Goal: Task Accomplishment & Management: Use online tool/utility

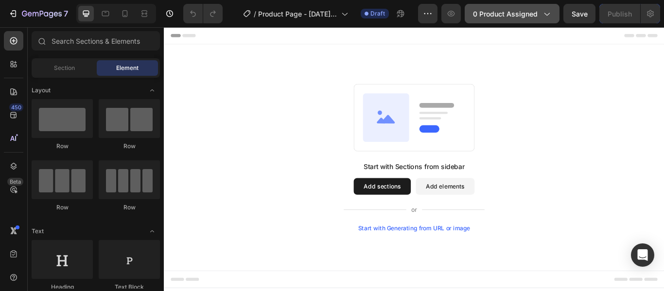
click at [546, 17] on icon "button" at bounding box center [547, 14] width 10 height 10
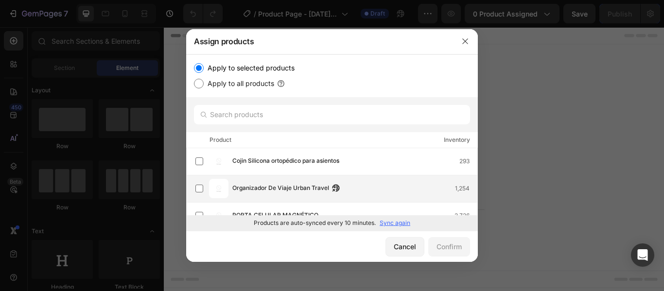
scroll to position [42, 0]
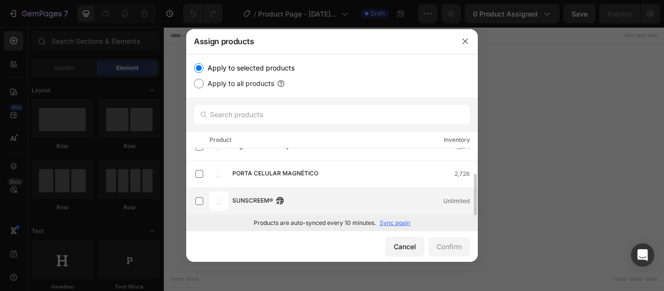
click at [232, 205] on div "SUNSCREEM® Unlimited" at bounding box center [337, 201] width 282 height 19
click at [453, 246] on div "Confirm" at bounding box center [449, 247] width 25 height 10
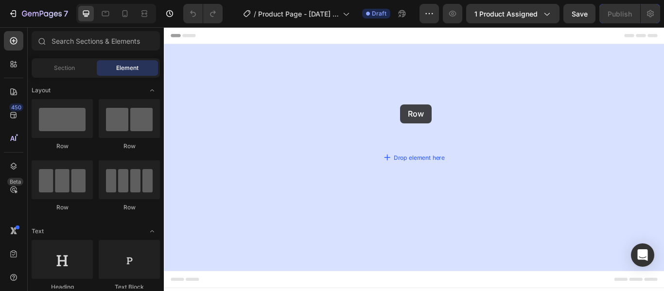
drag, startPoint x: 233, startPoint y: 152, endPoint x: 440, endPoint y: 117, distance: 209.7
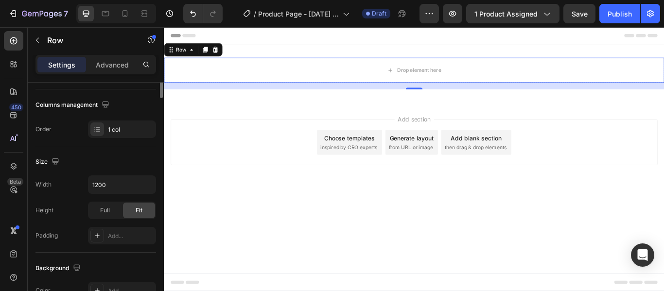
scroll to position [0, 0]
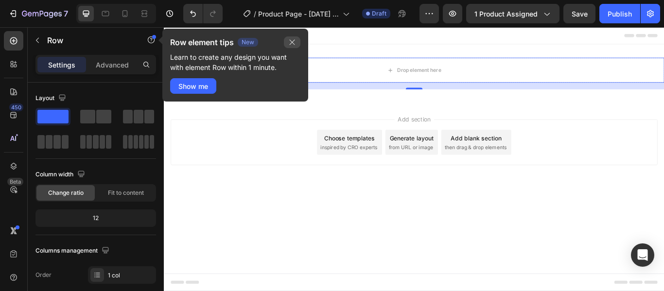
click at [295, 40] on icon "button" at bounding box center [292, 42] width 8 height 8
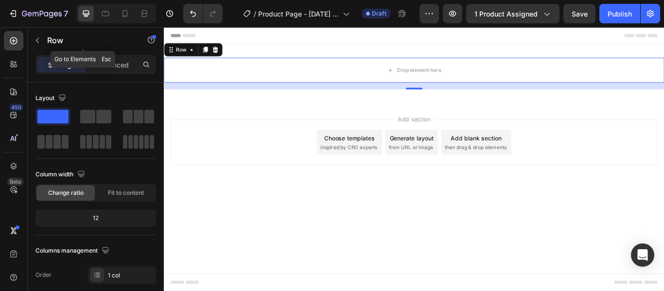
click at [36, 38] on icon "button" at bounding box center [38, 40] width 8 height 8
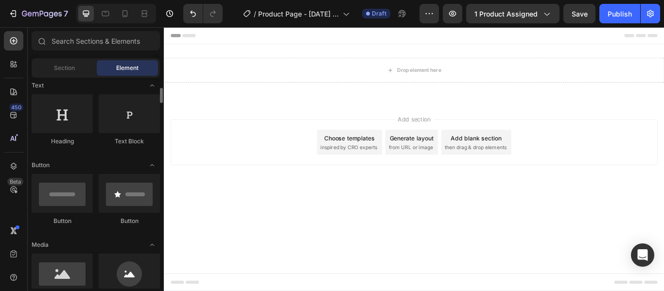
scroll to position [195, 0]
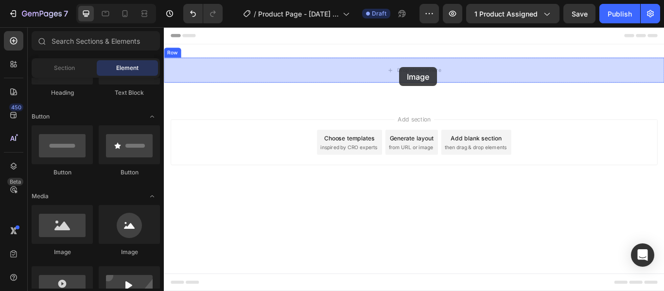
drag, startPoint x: 223, startPoint y: 256, endPoint x: 438, endPoint y: 74, distance: 282.0
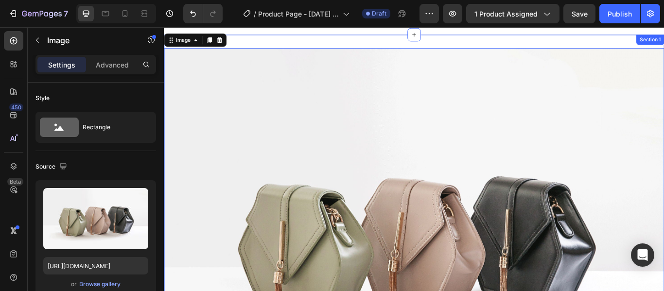
scroll to position [0, 0]
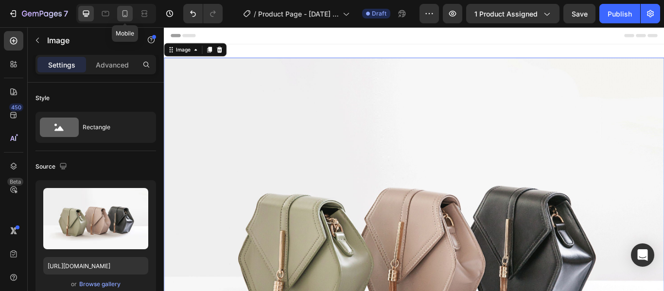
click at [129, 18] on icon at bounding box center [125, 14] width 10 height 10
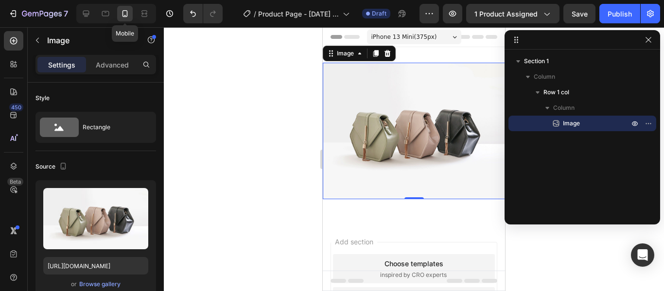
scroll to position [1, 0]
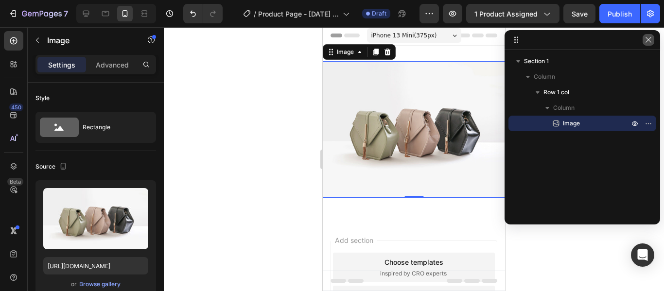
click at [649, 42] on icon "button" at bounding box center [649, 40] width 8 height 8
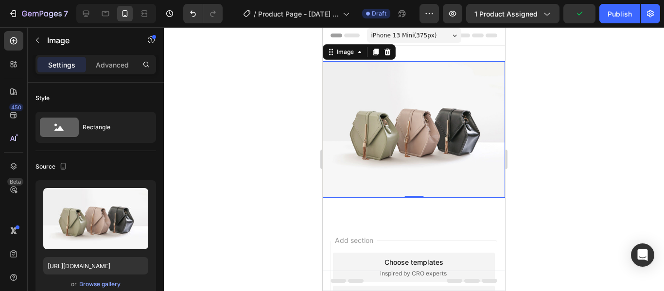
scroll to position [0, 0]
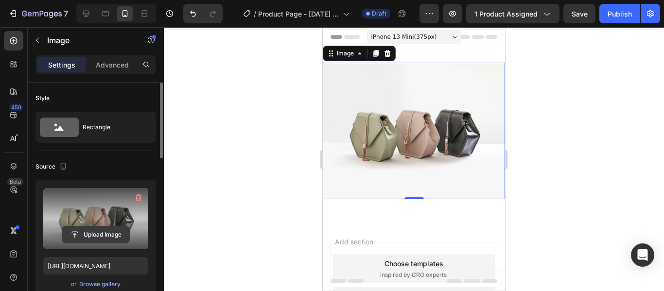
click at [97, 233] on input "file" at bounding box center [95, 235] width 67 height 17
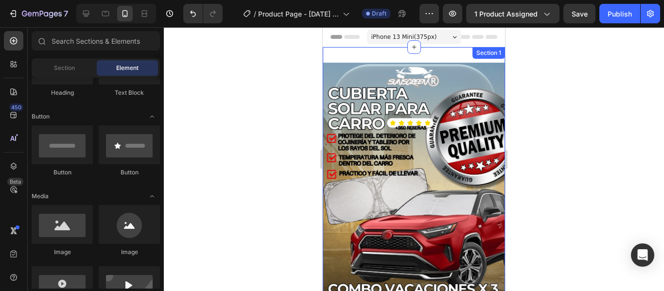
click at [445, 49] on div "Image Row Section 1" at bounding box center [414, 228] width 182 height 363
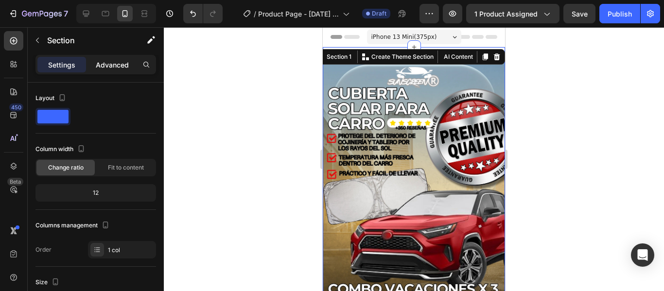
click at [107, 61] on p "Advanced" at bounding box center [112, 65] width 33 height 10
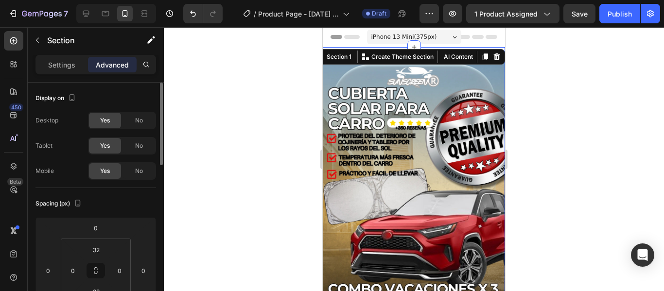
scroll to position [97, 0]
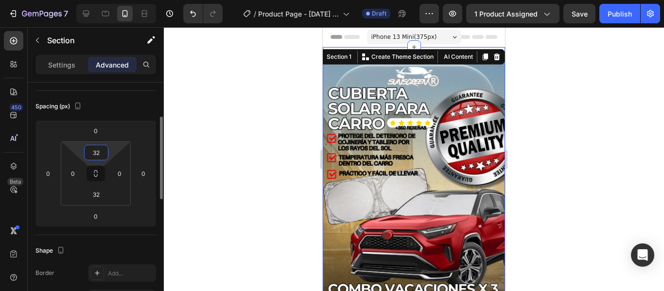
click at [102, 154] on input "32" at bounding box center [96, 152] width 19 height 15
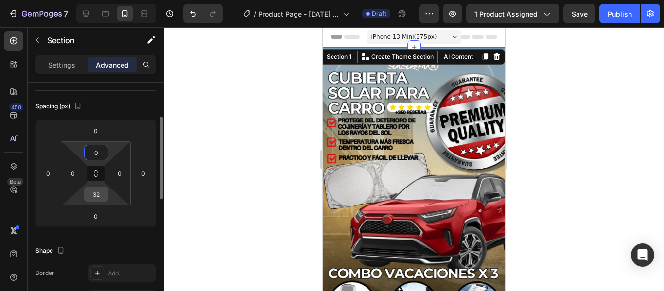
type input "0"
click at [98, 189] on input "32" at bounding box center [96, 194] width 19 height 15
type input "0"
click at [575, 151] on div at bounding box center [414, 159] width 501 height 264
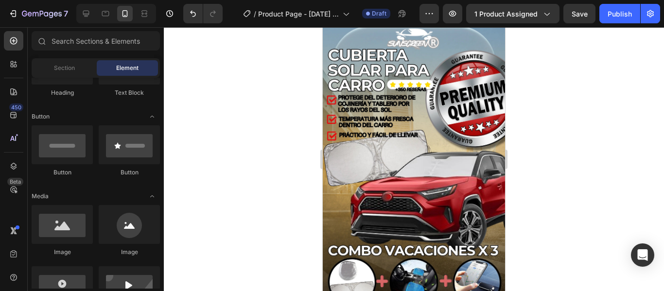
scroll to position [0, 0]
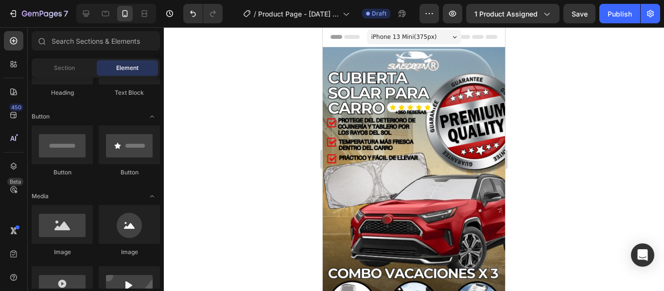
drag, startPoint x: 503, startPoint y: 68, endPoint x: 835, endPoint y: 90, distance: 332.5
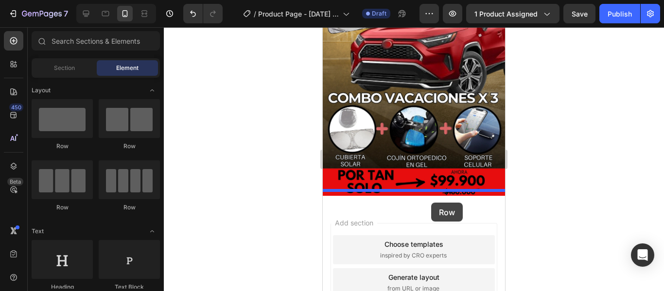
drag, startPoint x: 389, startPoint y: 144, endPoint x: 431, endPoint y: 203, distance: 72.8
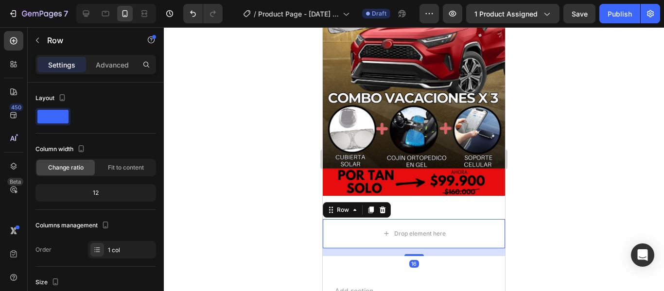
click at [575, 217] on div at bounding box center [414, 159] width 501 height 264
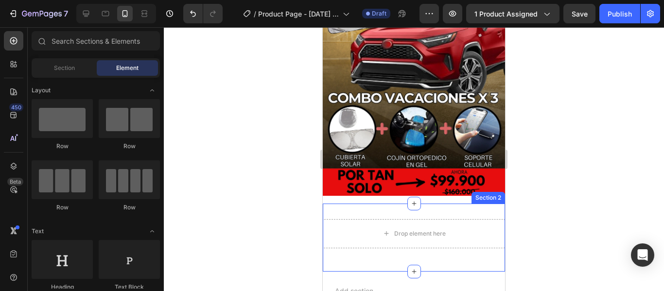
click at [431, 204] on div "Drop element here Row Section 2" at bounding box center [414, 238] width 182 height 68
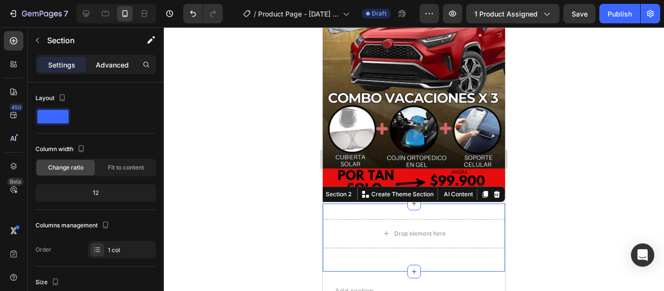
click at [117, 68] on p "Advanced" at bounding box center [112, 65] width 33 height 10
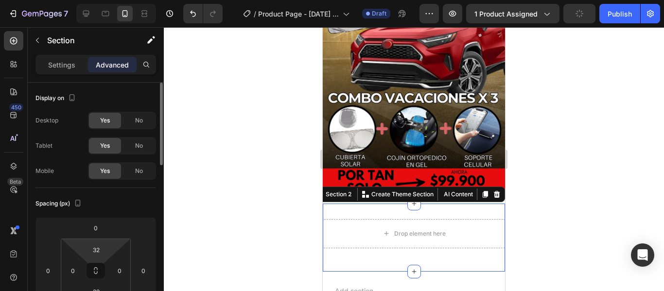
scroll to position [97, 0]
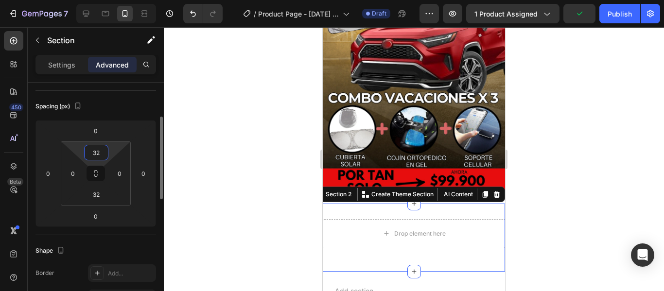
click at [100, 154] on input "32" at bounding box center [96, 152] width 19 height 15
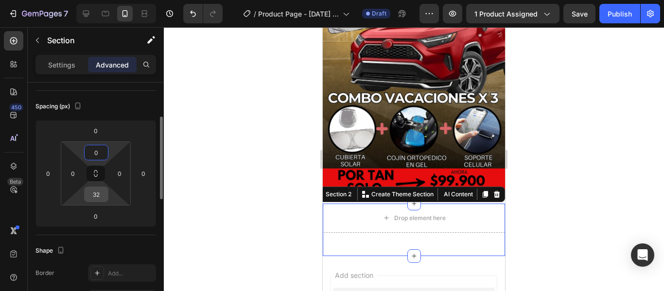
type input "0"
click at [97, 199] on input "32" at bounding box center [96, 194] width 19 height 15
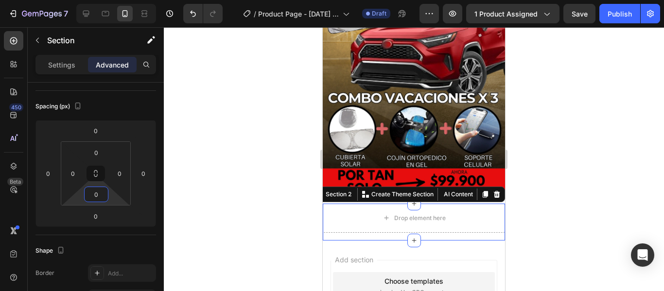
type input "0"
click at [571, 190] on div at bounding box center [414, 159] width 501 height 264
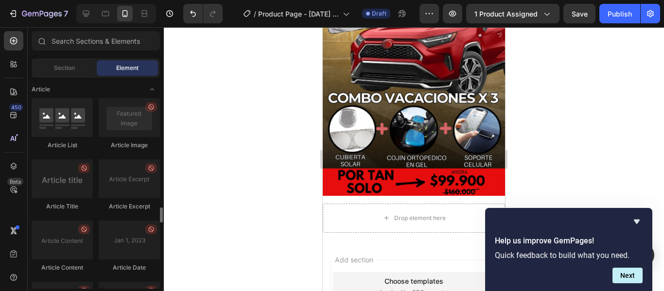
scroll to position [2492, 0]
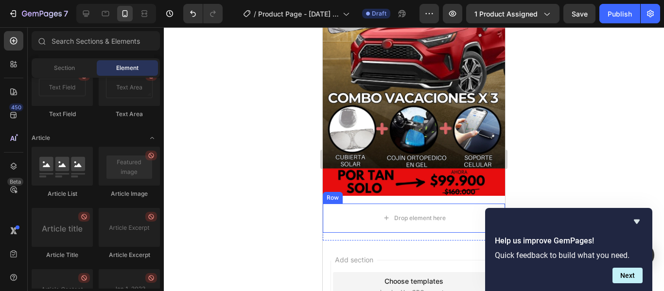
click at [329, 194] on div "Row" at bounding box center [333, 198] width 16 height 9
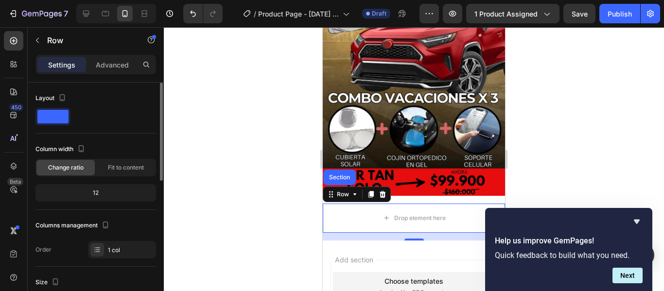
scroll to position [49, 0]
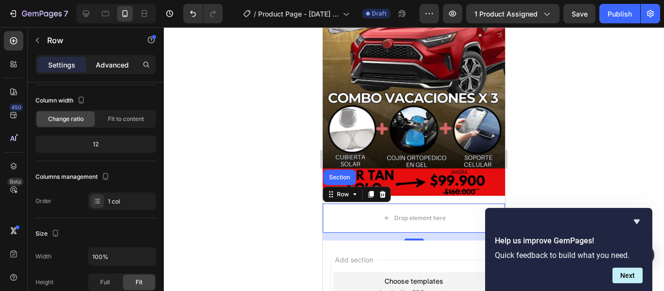
click at [118, 66] on p "Advanced" at bounding box center [112, 65] width 33 height 10
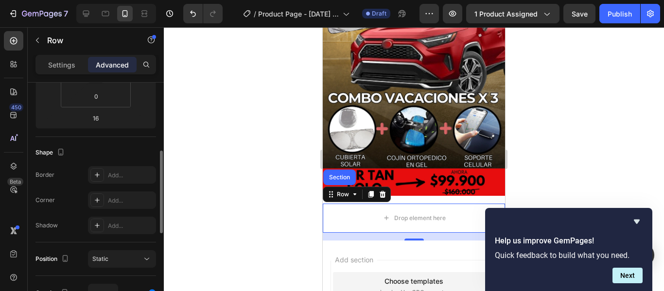
scroll to position [98, 0]
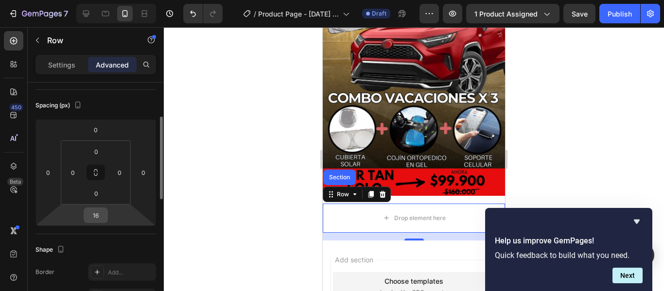
click at [102, 216] on input "16" at bounding box center [95, 215] width 19 height 15
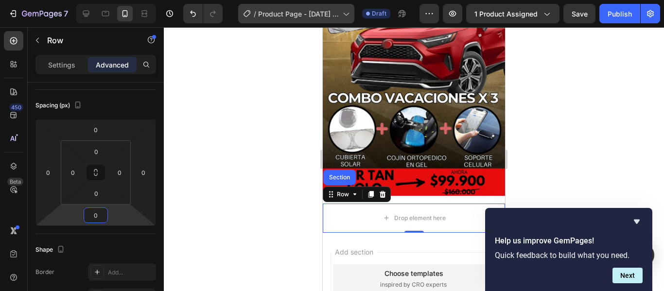
type input "0"
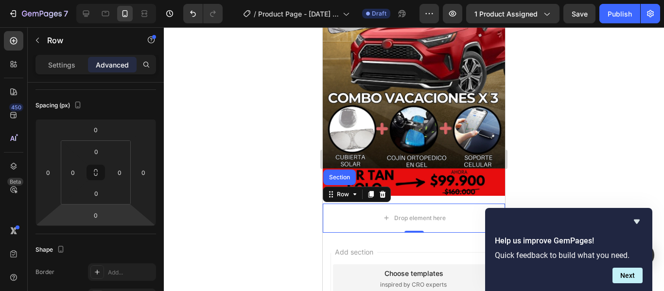
click at [545, 164] on div at bounding box center [414, 159] width 501 height 264
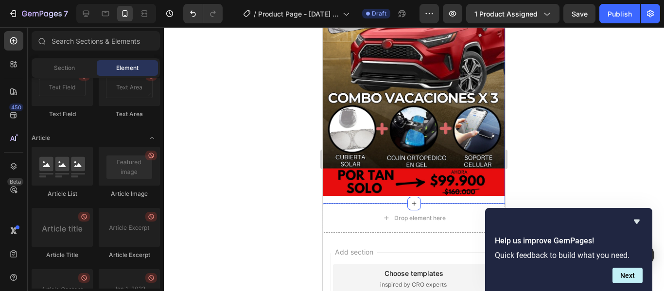
click at [359, 186] on div "Image Row" at bounding box center [414, 38] width 182 height 332
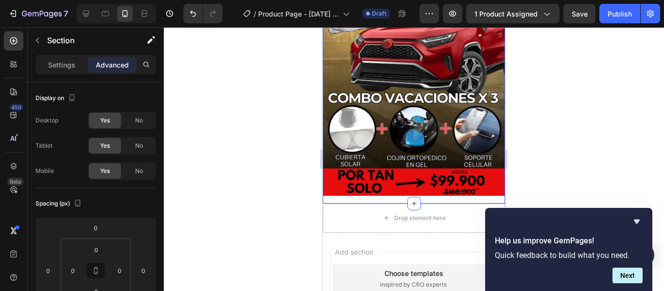
click at [372, 187] on div "Image Row" at bounding box center [414, 38] width 182 height 332
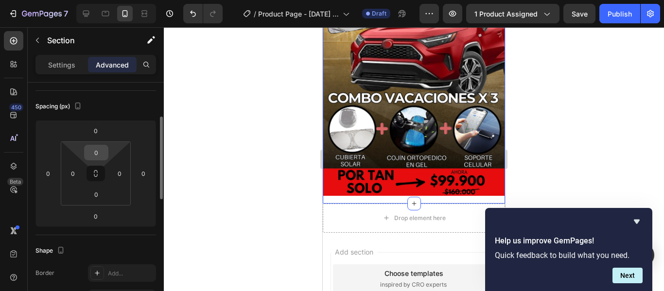
scroll to position [49, 0]
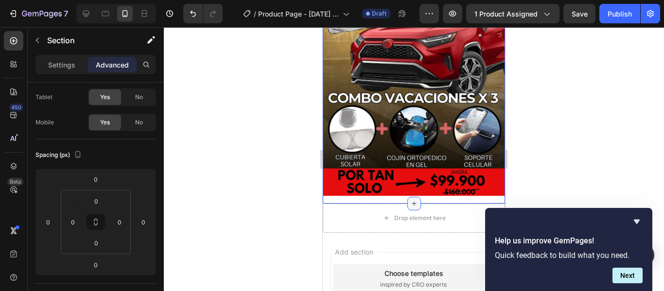
click at [412, 200] on icon at bounding box center [415, 204] width 8 height 8
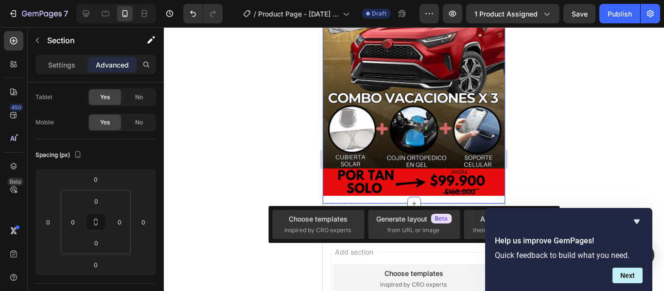
click at [568, 168] on div at bounding box center [414, 159] width 501 height 264
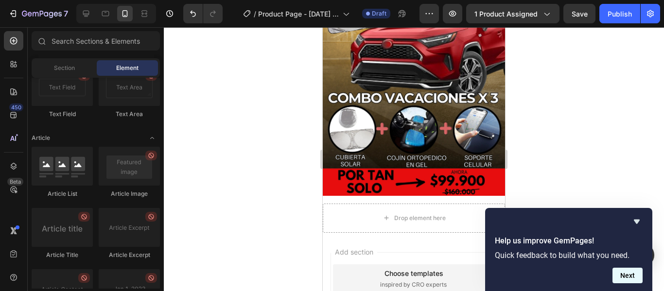
click at [633, 276] on button "Next" at bounding box center [628, 276] width 30 height 16
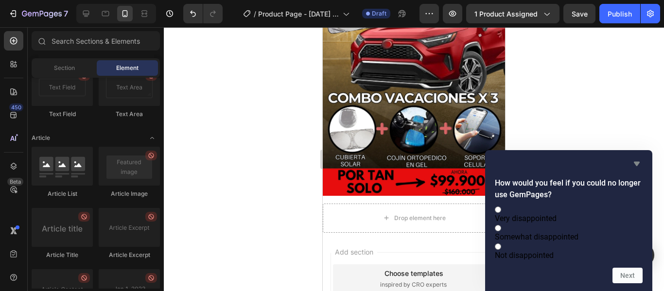
click at [637, 162] on icon "Hide survey" at bounding box center [637, 164] width 6 height 4
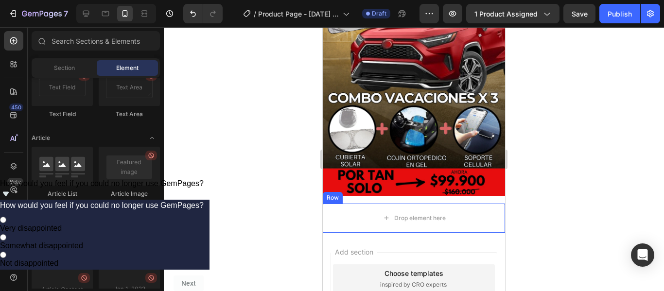
click at [334, 192] on div "Row" at bounding box center [333, 198] width 20 height 12
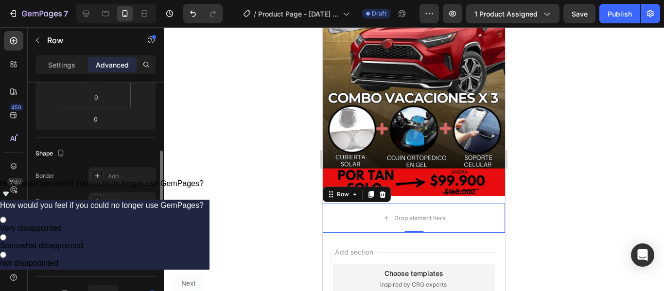
scroll to position [0, 0]
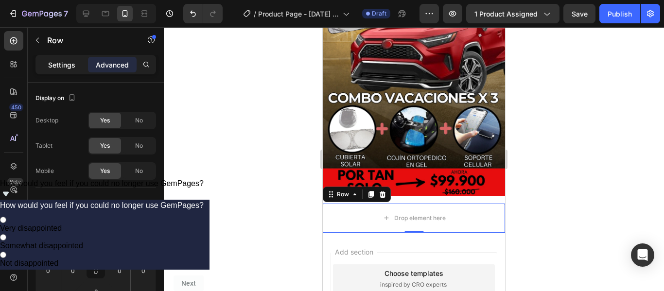
click at [70, 70] on div "Settings" at bounding box center [61, 65] width 49 height 16
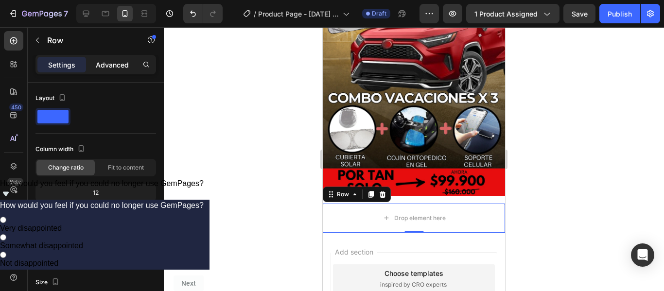
click at [110, 68] on p "Advanced" at bounding box center [112, 65] width 33 height 10
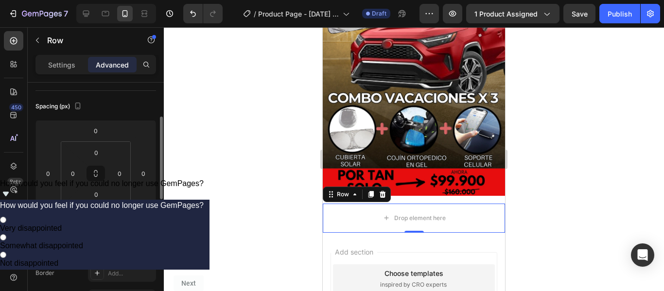
scroll to position [146, 0]
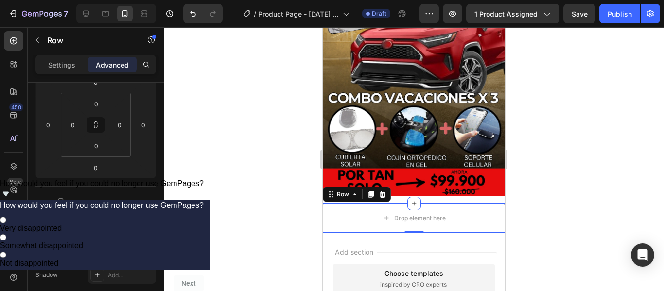
click at [475, 188] on div "Image Row" at bounding box center [414, 38] width 182 height 332
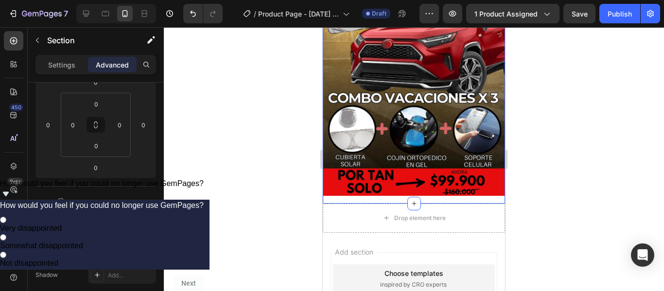
scroll to position [0, 0]
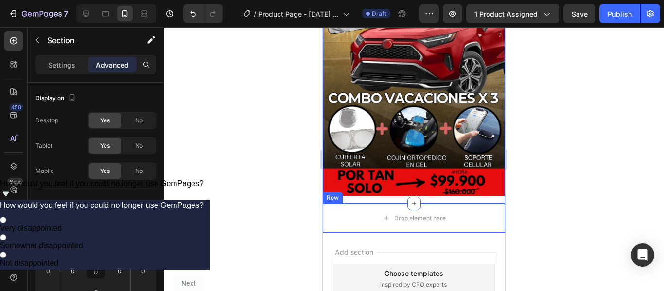
click at [334, 194] on div "Row" at bounding box center [333, 198] width 16 height 9
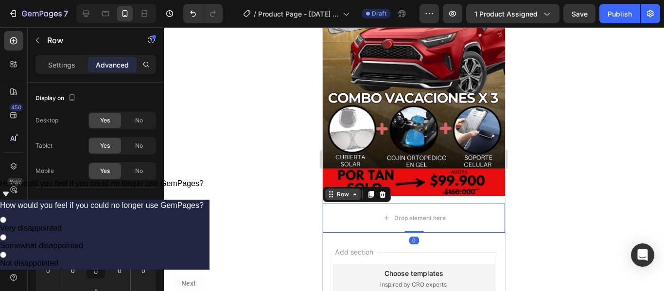
click at [345, 190] on div "Row" at bounding box center [343, 194] width 16 height 9
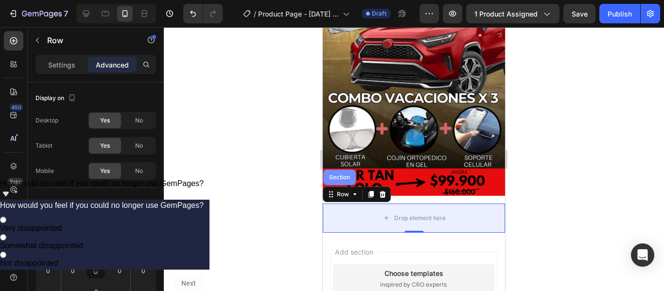
click at [343, 170] on div "Section" at bounding box center [339, 178] width 33 height 16
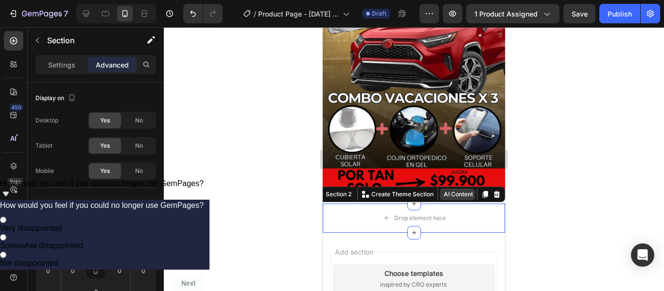
click at [442, 189] on button "AI Content" at bounding box center [457, 195] width 35 height 12
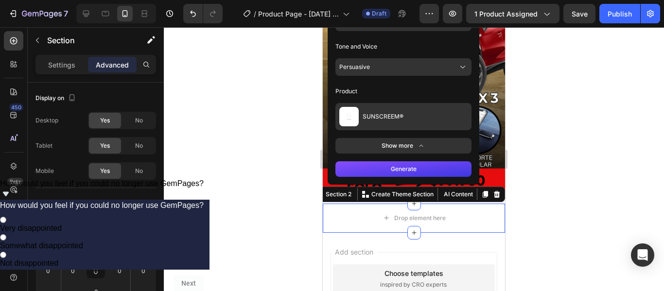
click at [561, 179] on div at bounding box center [414, 159] width 501 height 264
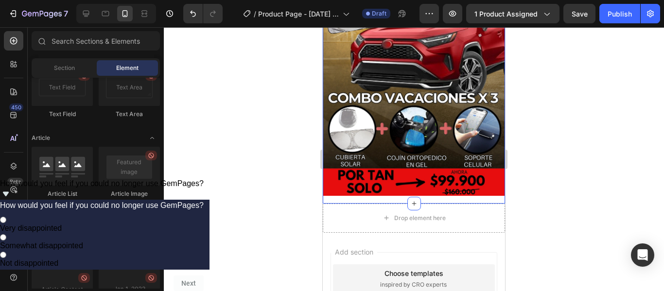
click at [387, 186] on div "Image Row" at bounding box center [414, 38] width 182 height 332
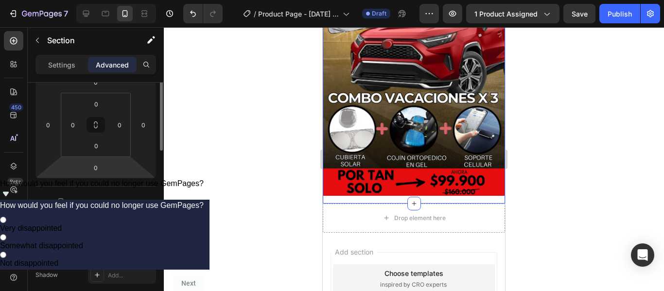
scroll to position [97, 0]
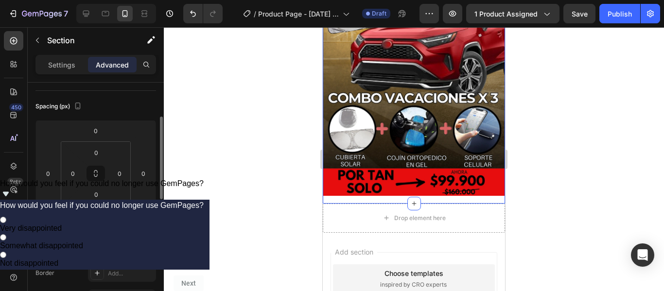
click at [99, 221] on input "0" at bounding box center [95, 216] width 19 height 15
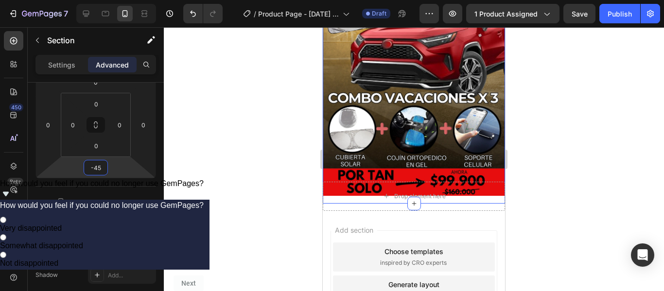
type input "-4"
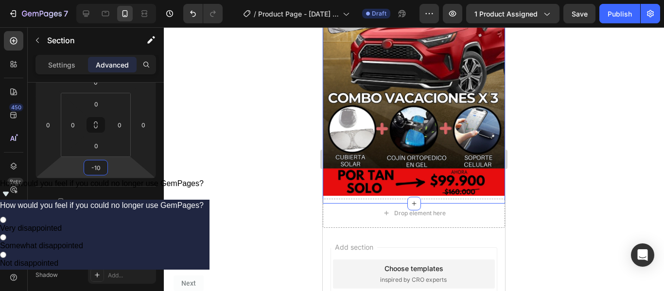
type input "-1"
type input "0"
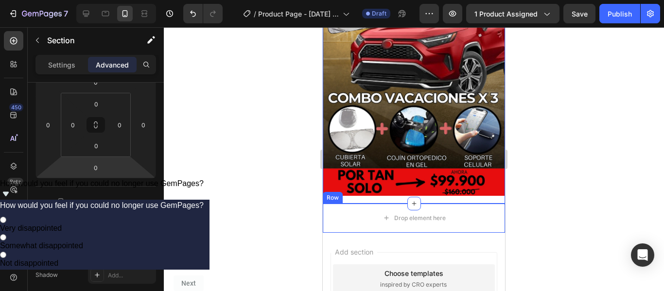
click at [538, 201] on div at bounding box center [414, 159] width 501 height 264
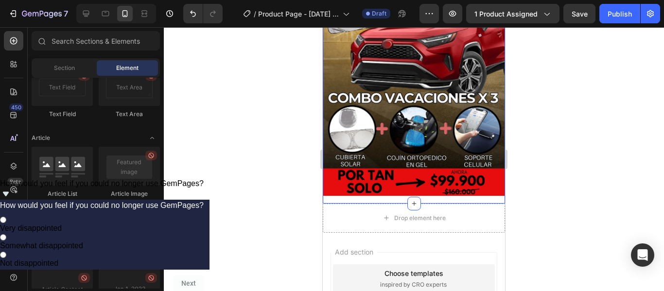
click at [451, 185] on div "Image Row" at bounding box center [414, 38] width 182 height 332
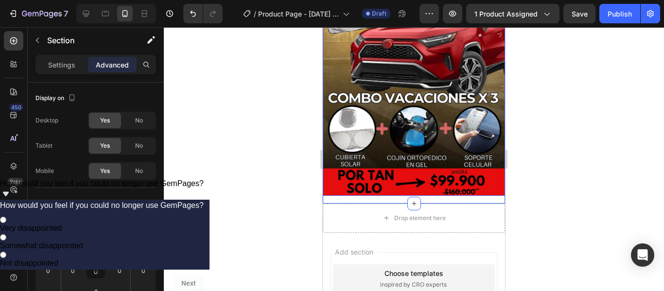
drag, startPoint x: 412, startPoint y: 192, endPoint x: 411, endPoint y: 182, distance: 9.7
click at [411, 182] on div "Image Row Section 1 You can create reusable sections Create Theme Section AI Co…" at bounding box center [414, 38] width 182 height 332
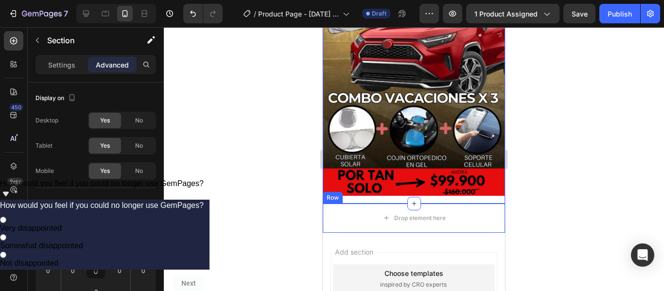
click at [334, 194] on div "Row" at bounding box center [333, 198] width 16 height 9
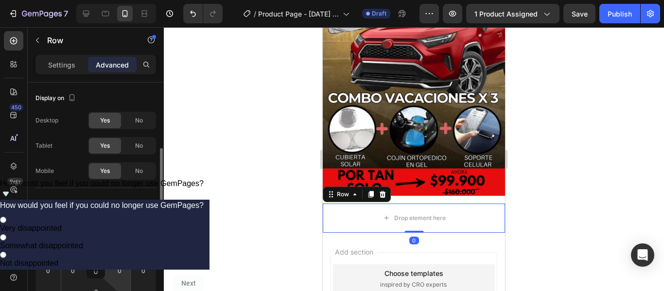
scroll to position [49, 0]
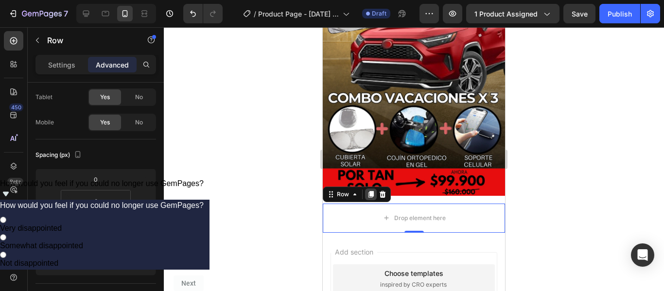
click at [373, 191] on icon at bounding box center [371, 194] width 5 height 7
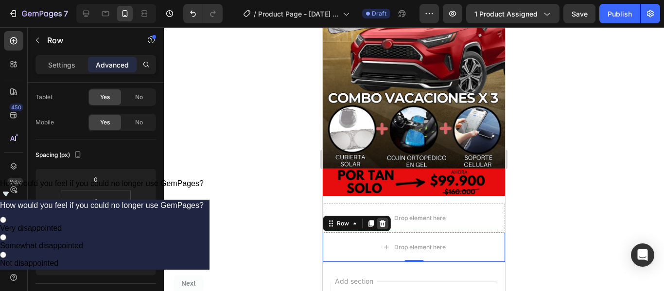
click at [385, 220] on icon at bounding box center [383, 224] width 8 height 8
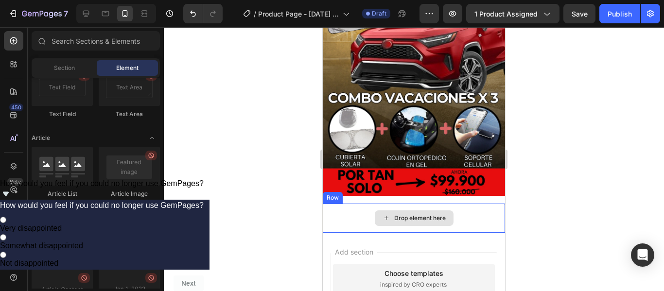
click at [473, 205] on div "Drop element here" at bounding box center [414, 218] width 182 height 29
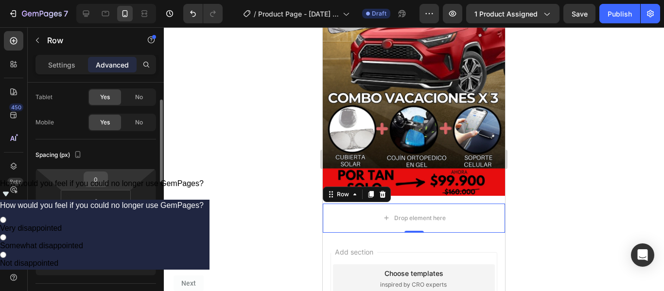
click at [100, 180] on input "0" at bounding box center [95, 179] width 19 height 15
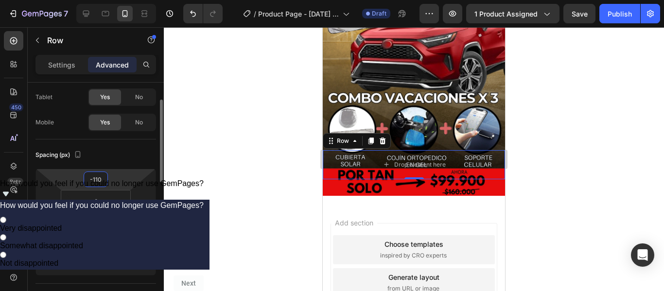
click at [102, 180] on input "-110" at bounding box center [95, 179] width 19 height 15
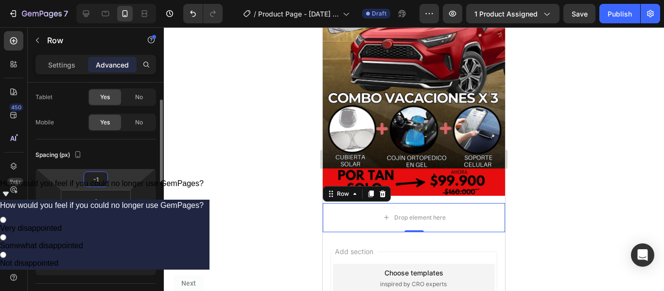
type input "-16"
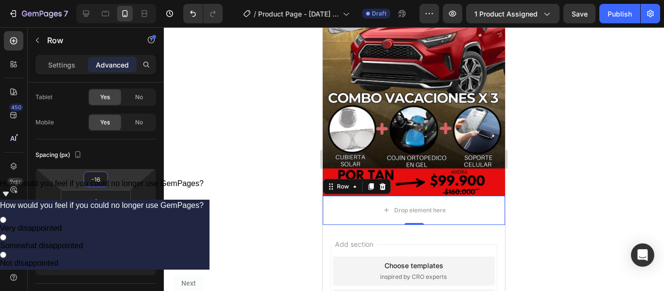
click at [573, 209] on div at bounding box center [414, 159] width 501 height 264
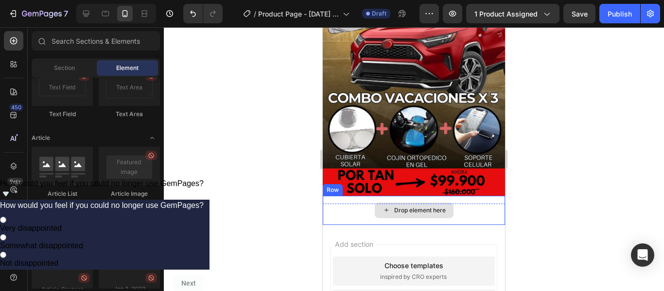
click at [417, 207] on div "Drop element here" at bounding box center [420, 211] width 52 height 8
click at [384, 206] on icon at bounding box center [387, 210] width 8 height 8
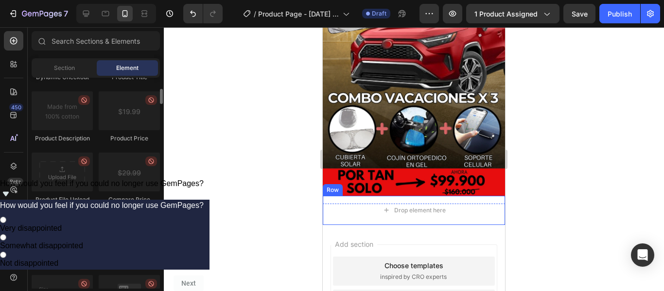
scroll to position [1520, 0]
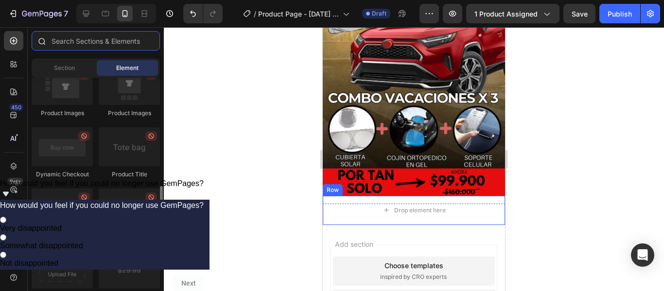
click at [88, 39] on input "text" at bounding box center [96, 40] width 128 height 19
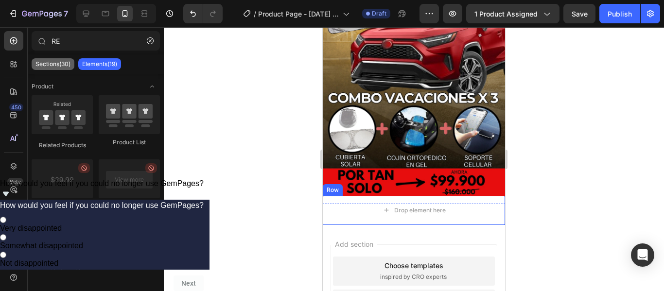
click at [64, 67] on p "Sections(30)" at bounding box center [53, 64] width 35 height 8
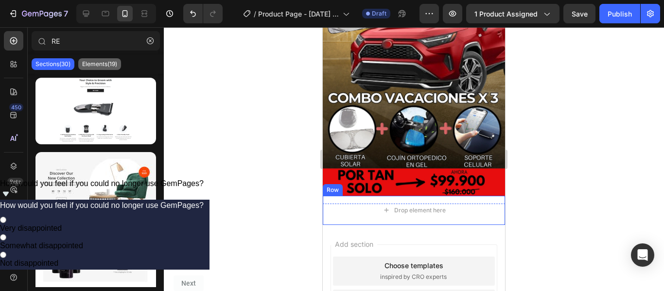
click at [87, 67] on p "Elements(19)" at bounding box center [99, 64] width 35 height 8
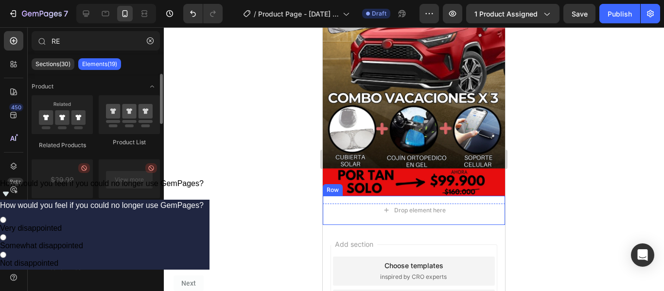
scroll to position [97, 0]
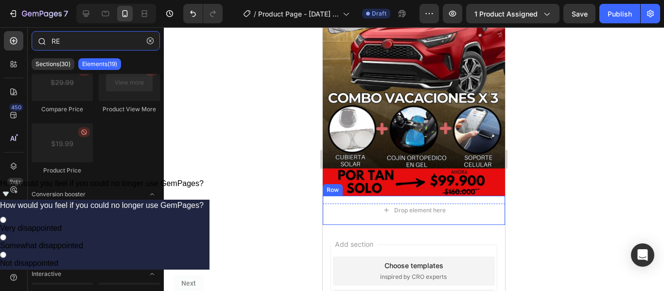
click at [77, 42] on input "RE" at bounding box center [96, 40] width 128 height 19
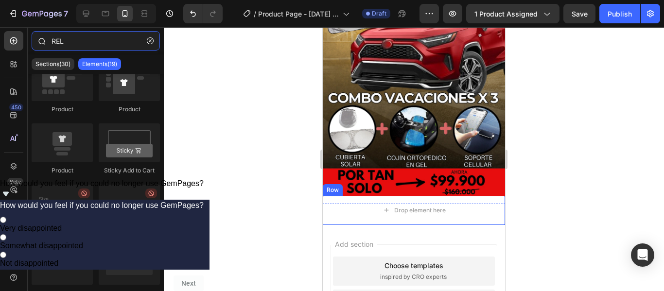
scroll to position [0, 0]
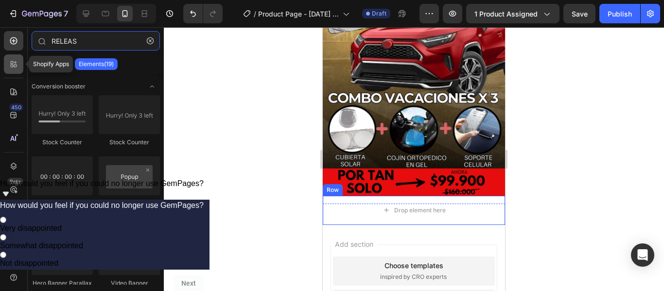
type input "RELEAS"
click at [18, 65] on div at bounding box center [13, 63] width 19 height 19
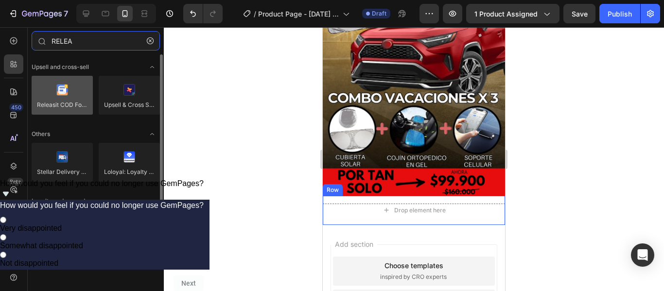
type input "RELEA"
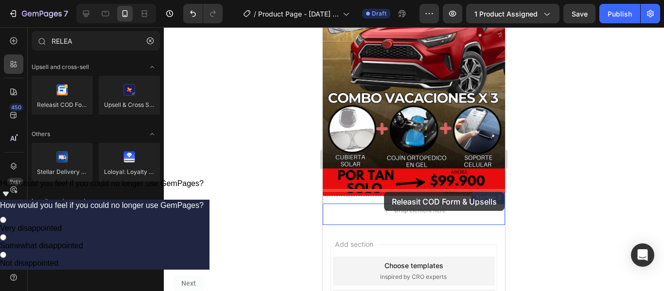
drag, startPoint x: 384, startPoint y: 130, endPoint x: 384, endPoint y: 192, distance: 62.3
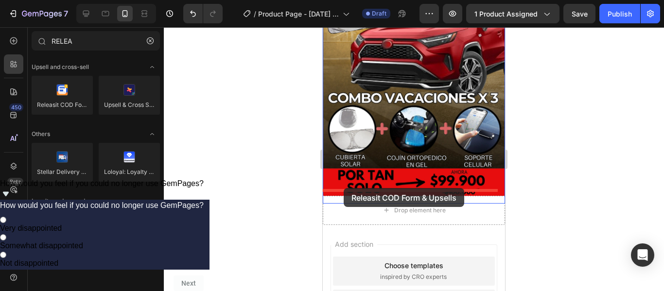
drag, startPoint x: 386, startPoint y: 123, endPoint x: 344, endPoint y: 188, distance: 78.1
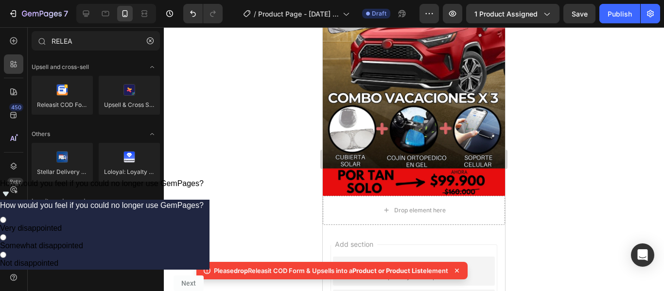
drag, startPoint x: 206, startPoint y: 266, endPoint x: 453, endPoint y: 276, distance: 247.3
click at [453, 276] on div "Please drop Releasit COD Form & Upsells into a Product or Product List element" at bounding box center [332, 271] width 271 height 18
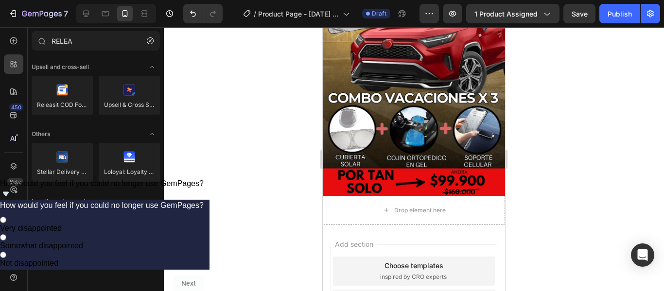
copy p "Please drop Releasit COD Form & Upsells into a Product or Product List element"
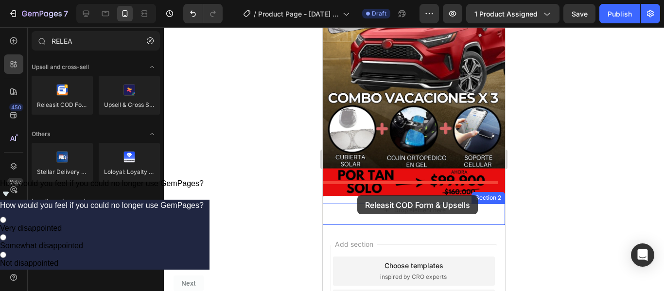
drag, startPoint x: 391, startPoint y: 128, endPoint x: 353, endPoint y: 191, distance: 73.1
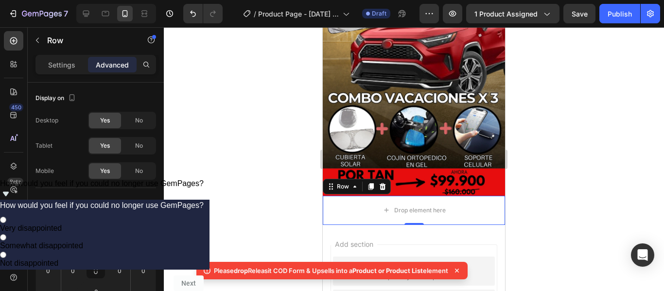
drag, startPoint x: 210, startPoint y: 270, endPoint x: 452, endPoint y: 266, distance: 242.3
click at [452, 266] on div "Please drop Releasit COD Form & Upsells into a Product or Product List element" at bounding box center [332, 271] width 271 height 18
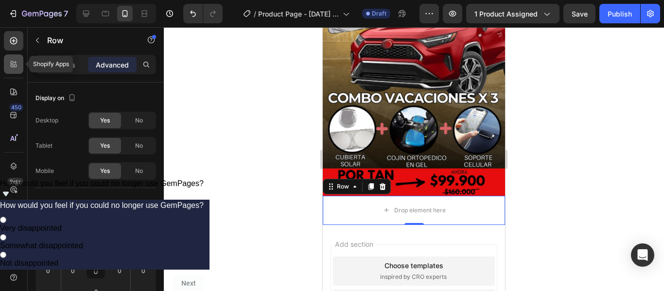
click at [13, 64] on icon at bounding box center [12, 62] width 3 height 3
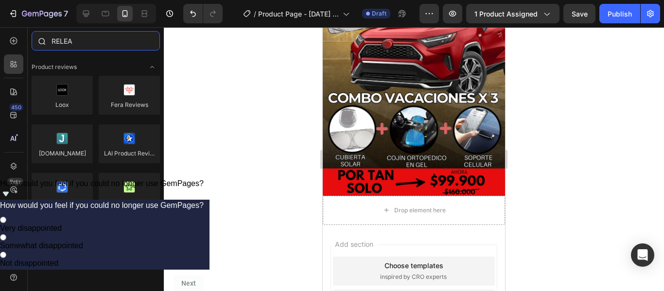
click at [72, 38] on input "RELEA" at bounding box center [96, 40] width 128 height 19
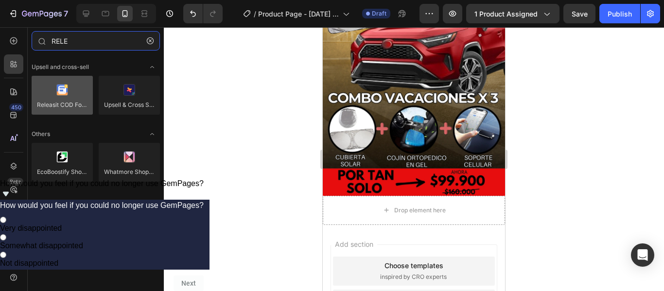
type input "RELE"
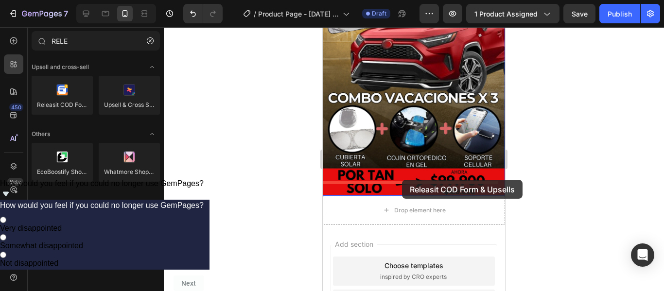
drag, startPoint x: 397, startPoint y: 123, endPoint x: 402, endPoint y: 180, distance: 57.6
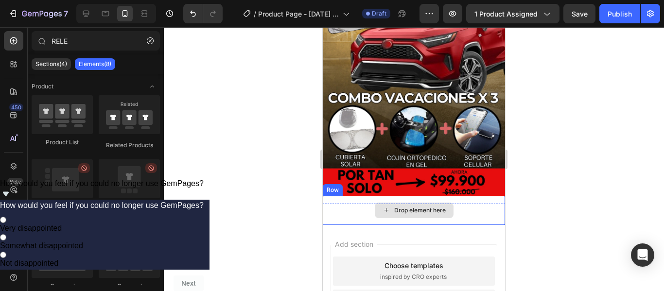
click at [389, 203] on div "Drop element here" at bounding box center [414, 211] width 79 height 16
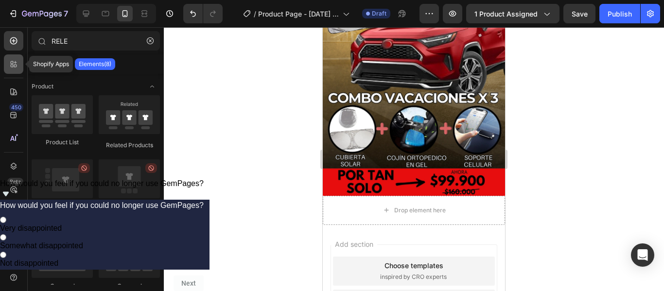
click at [16, 65] on icon at bounding box center [15, 66] width 3 height 3
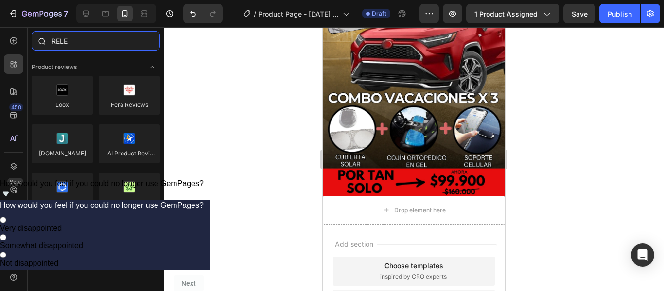
click at [78, 43] on input "RELE" at bounding box center [96, 40] width 128 height 19
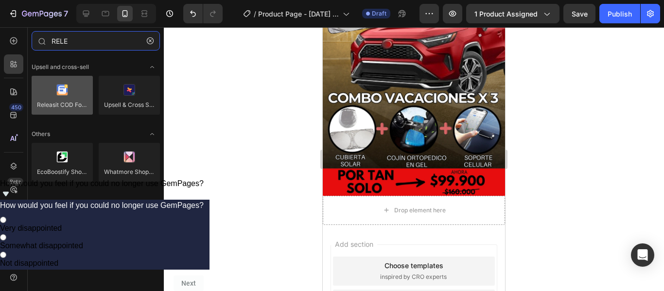
type input "RELE"
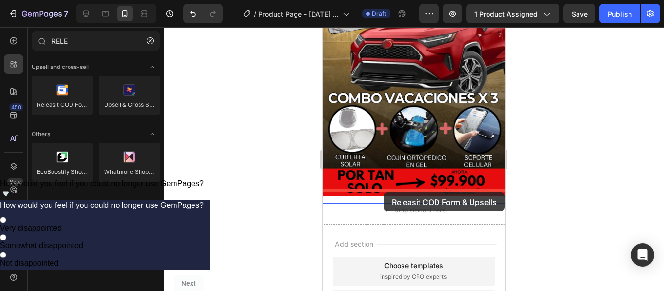
drag, startPoint x: 394, startPoint y: 121, endPoint x: 384, endPoint y: 193, distance: 72.1
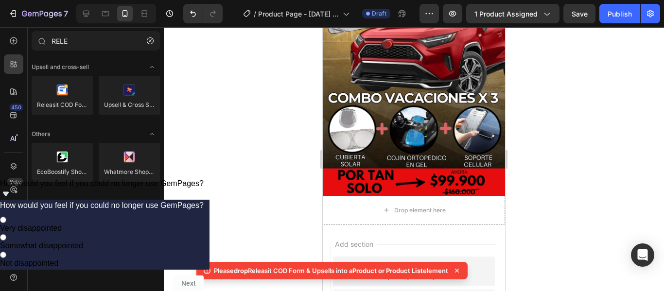
drag, startPoint x: 210, startPoint y: 272, endPoint x: 452, endPoint y: 268, distance: 242.3
click at [452, 268] on div "Please drop Releasit COD Form & Upsells into a Product or Product List element" at bounding box center [332, 271] width 271 height 18
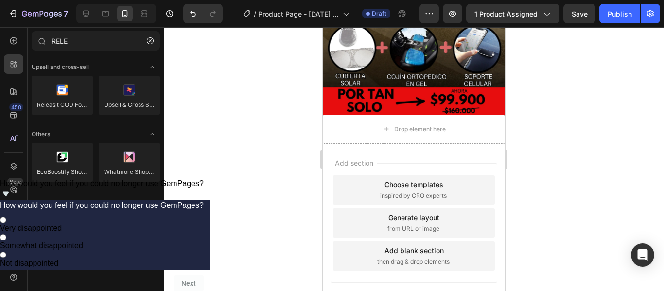
scroll to position [273, 0]
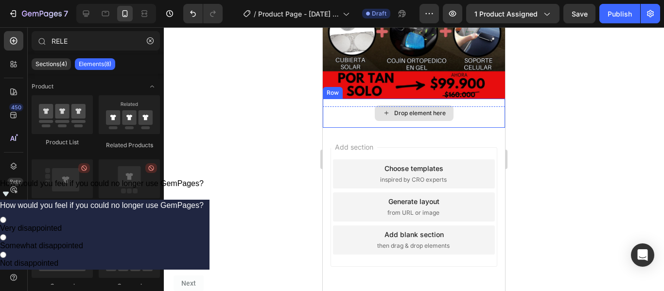
click at [394, 106] on div "Drop element here" at bounding box center [414, 114] width 79 height 16
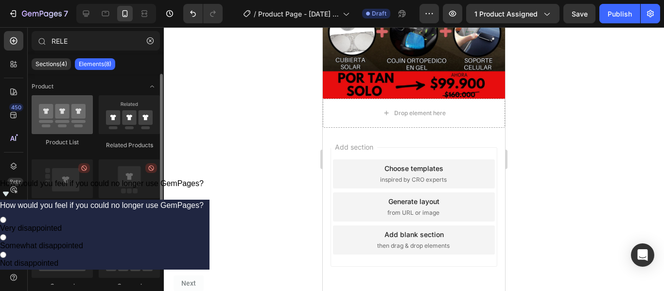
click at [81, 130] on div at bounding box center [62, 114] width 61 height 39
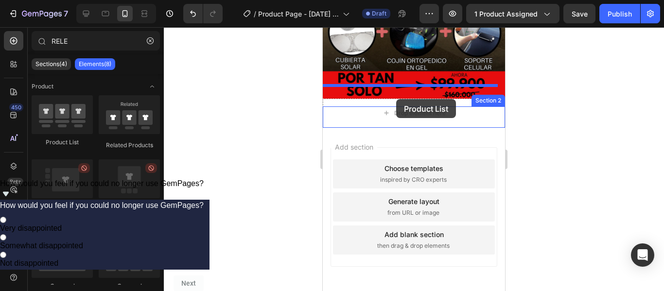
drag, startPoint x: 404, startPoint y: 157, endPoint x: 396, endPoint y: 99, distance: 57.9
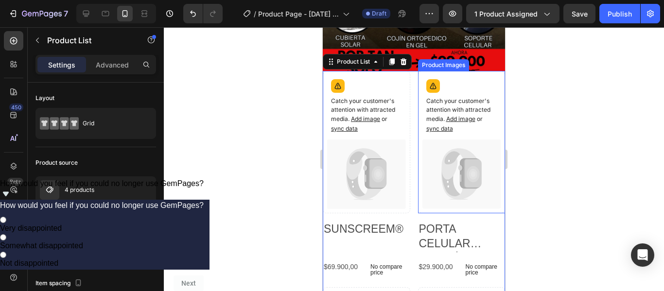
scroll to position [259, 0]
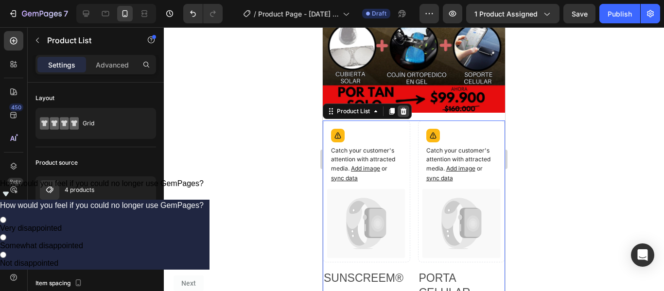
click at [404, 107] on icon at bounding box center [404, 110] width 6 height 7
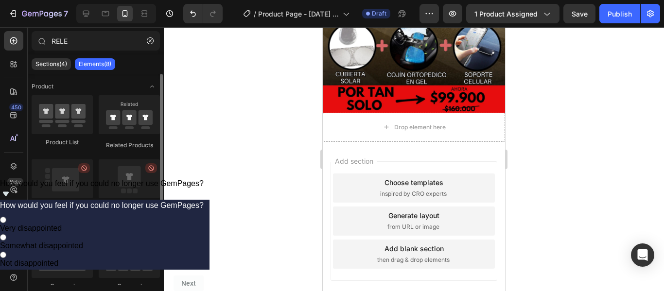
scroll to position [88, 0]
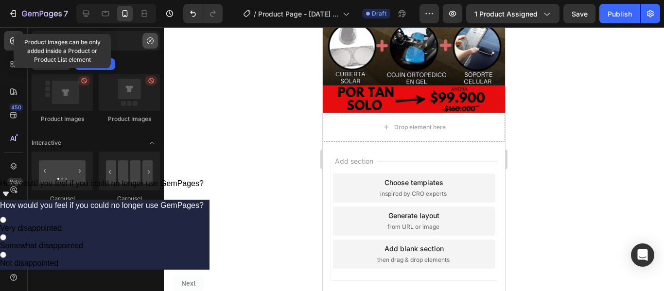
click at [149, 41] on icon "button" at bounding box center [150, 40] width 7 height 7
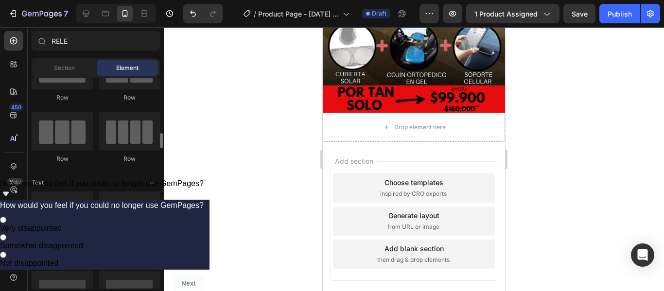
scroll to position [97, 0]
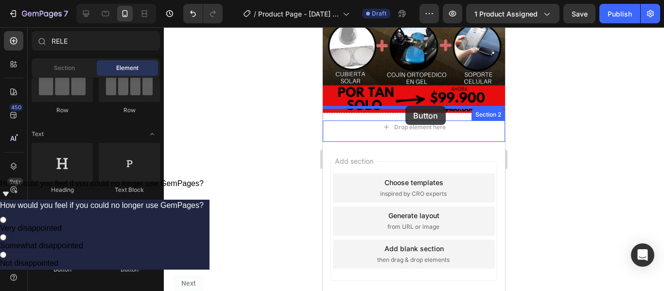
drag, startPoint x: 389, startPoint y: 276, endPoint x: 406, endPoint y: 106, distance: 171.0
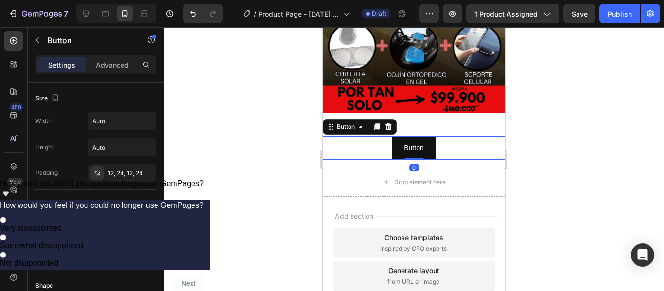
click at [524, 122] on div at bounding box center [414, 159] width 501 height 264
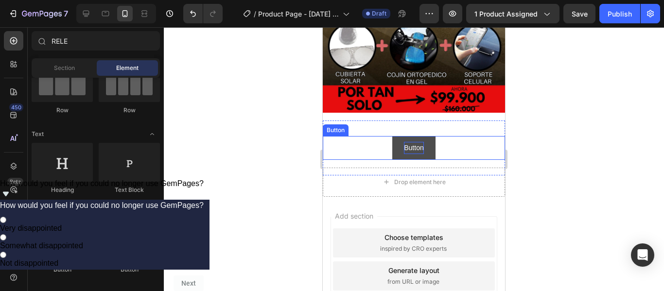
click at [413, 142] on p "Button" at bounding box center [413, 148] width 19 height 12
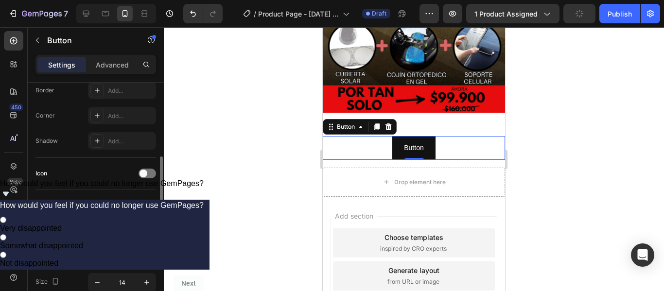
scroll to position [169, 0]
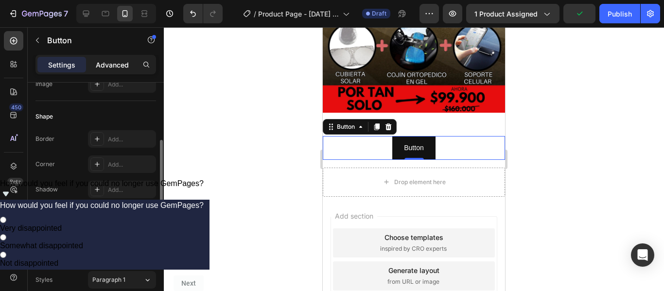
click at [120, 64] on p "Advanced" at bounding box center [112, 65] width 33 height 10
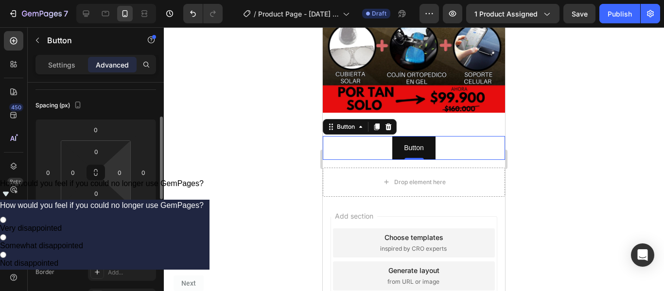
scroll to position [0, 0]
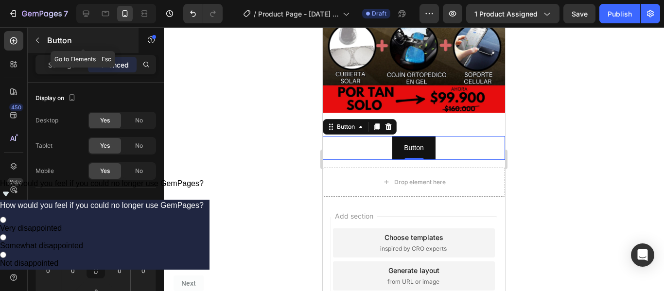
click at [39, 39] on icon "button" at bounding box center [38, 40] width 8 height 8
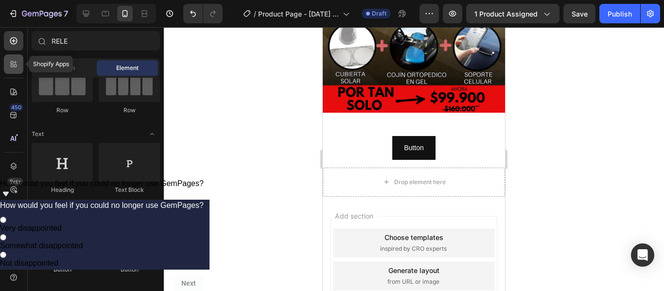
click at [15, 66] on icon at bounding box center [15, 66] width 3 height 3
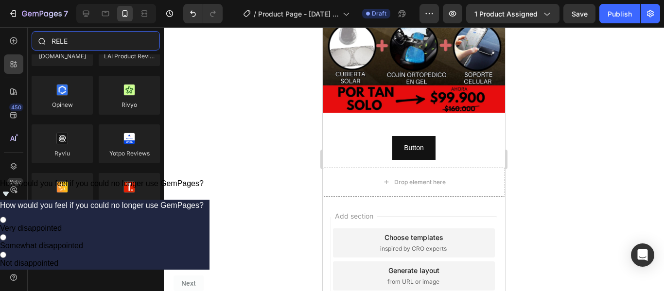
click at [72, 46] on input "RELE" at bounding box center [96, 40] width 128 height 19
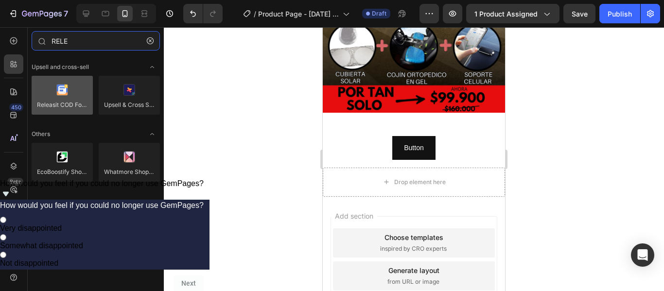
type input "RELE"
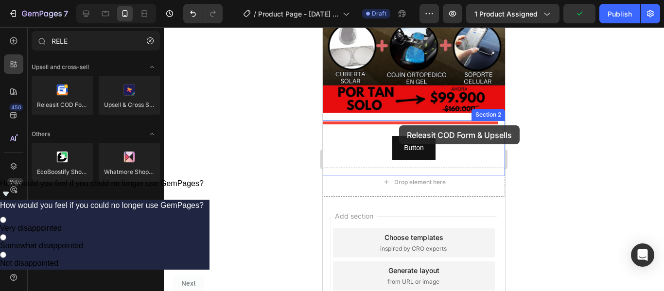
drag, startPoint x: 377, startPoint y: 120, endPoint x: 399, endPoint y: 125, distance: 22.7
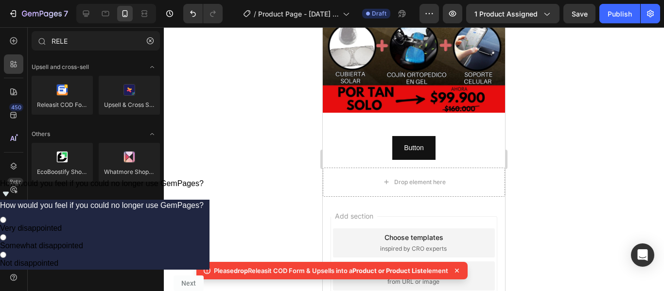
click at [459, 270] on icon at bounding box center [457, 271] width 4 height 4
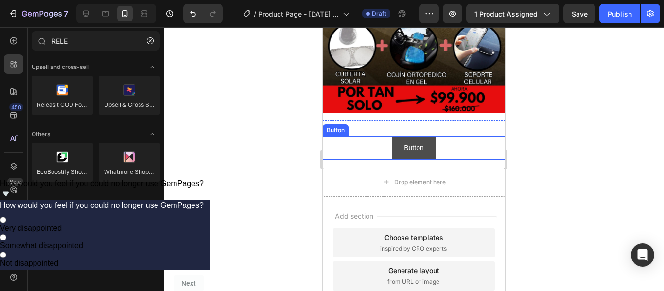
click at [423, 136] on button "Button" at bounding box center [414, 148] width 43 height 24
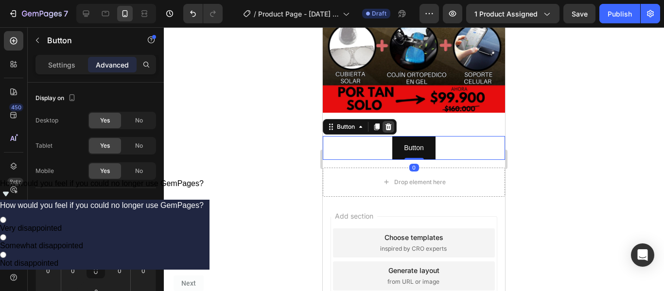
click at [392, 123] on icon at bounding box center [389, 127] width 8 height 8
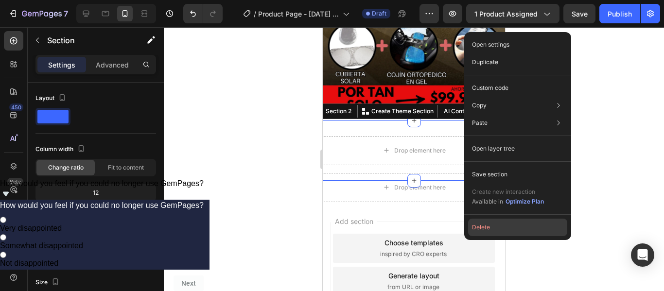
click at [513, 231] on button "Delete" at bounding box center [517, 228] width 99 height 18
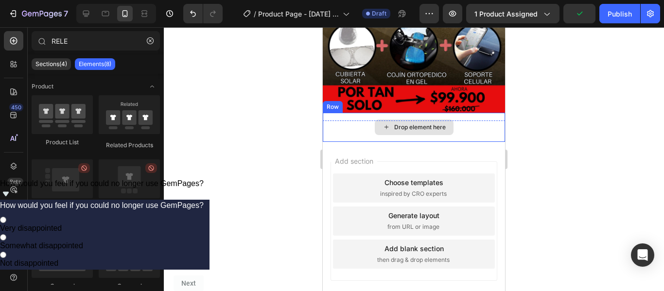
click at [436, 124] on div "Drop element here" at bounding box center [420, 128] width 52 height 8
click at [394, 124] on div "Drop element here" at bounding box center [420, 128] width 52 height 8
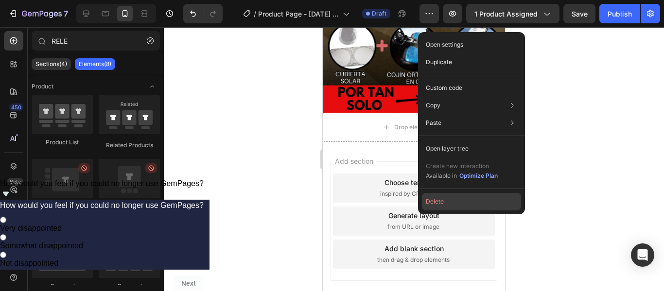
click at [460, 197] on button "Delete" at bounding box center [471, 202] width 99 height 18
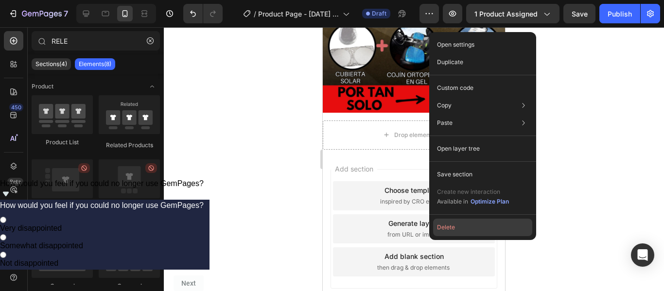
click at [462, 226] on button "Delete" at bounding box center [482, 228] width 99 height 18
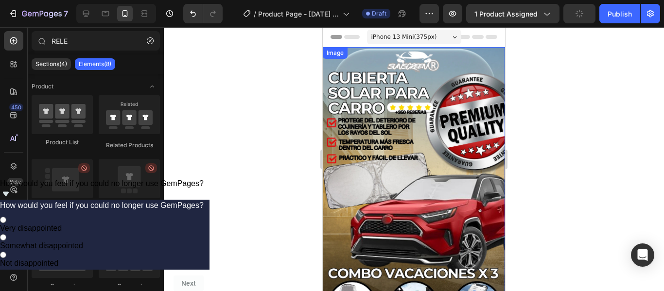
click at [461, 61] on img at bounding box center [414, 209] width 182 height 324
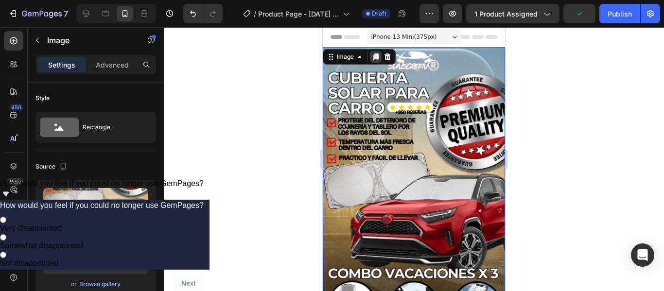
click at [379, 54] on icon at bounding box center [376, 57] width 5 height 7
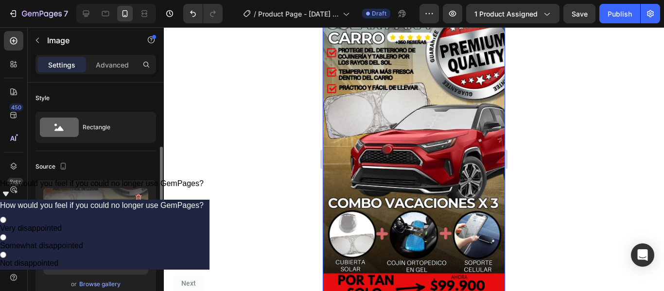
scroll to position [97, 0]
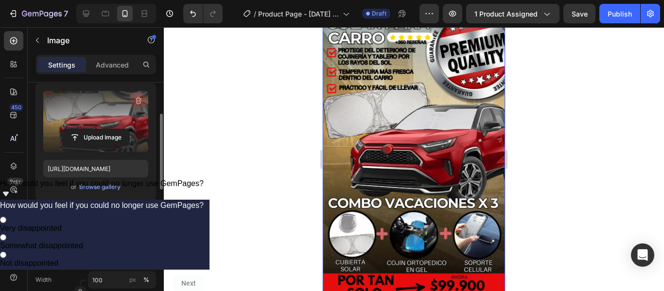
click at [140, 101] on icon "button" at bounding box center [139, 101] width 1 height 3
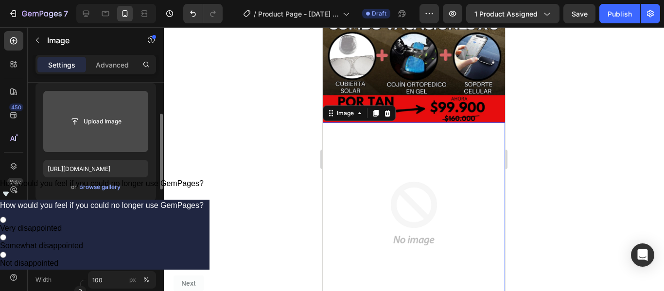
scroll to position [249, 0]
click at [92, 122] on input "file" at bounding box center [95, 121] width 67 height 17
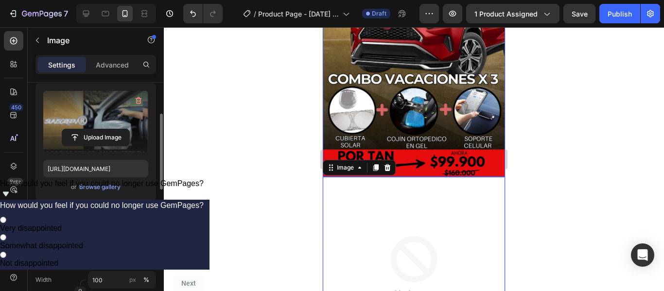
scroll to position [243, 0]
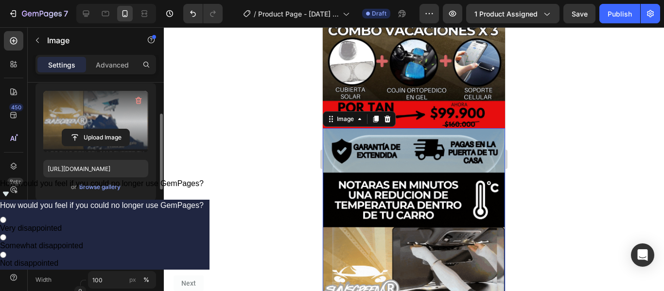
click at [581, 192] on div at bounding box center [414, 159] width 501 height 264
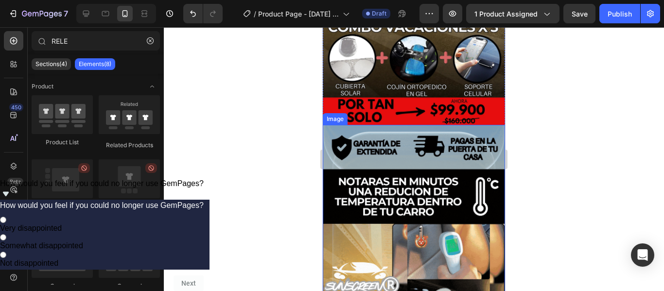
scroll to position [253, 0]
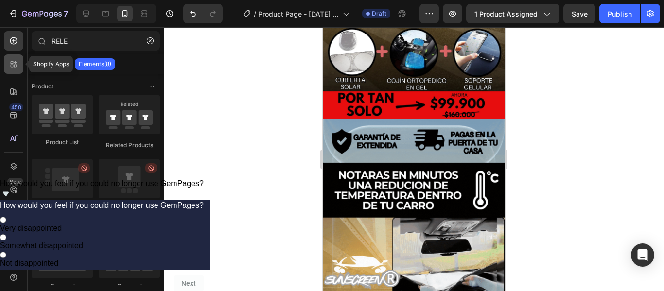
click at [18, 65] on icon at bounding box center [14, 64] width 10 height 10
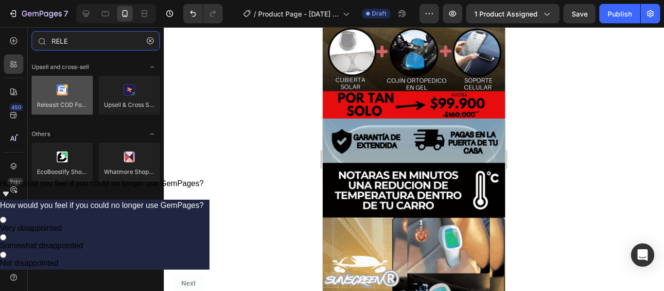
type input "RELE"
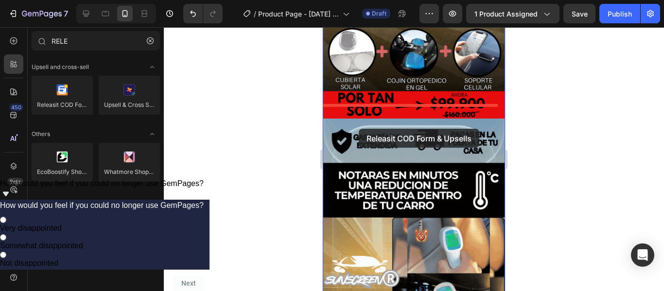
drag, startPoint x: 391, startPoint y: 122, endPoint x: 382, endPoint y: 110, distance: 15.3
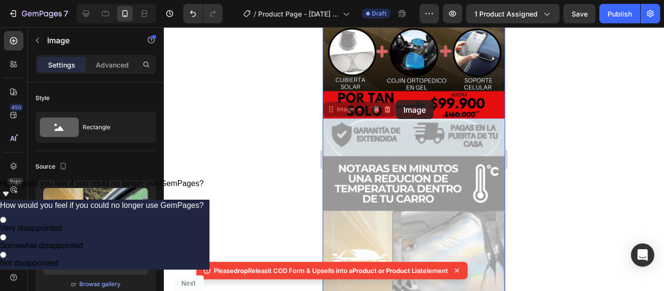
drag, startPoint x: 382, startPoint y: 110, endPoint x: 396, endPoint y: 100, distance: 17.1
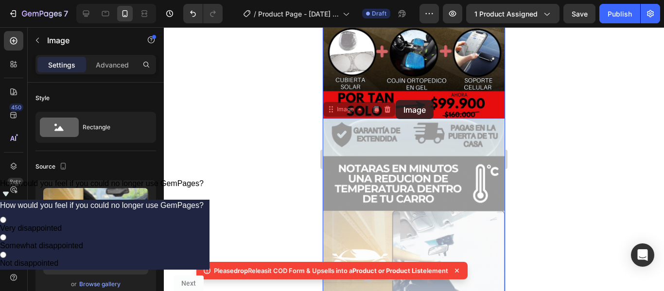
click at [396, 100] on div "iPhone 13 Mini ( 375 px) iPhone 13 Mini iPhone 13 Pro iPhone 11 Pro Max iPhone …" at bounding box center [414, 208] width 182 height 869
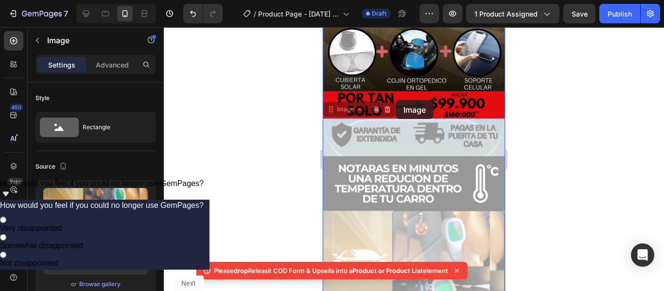
click at [323, 27] on img at bounding box center [323, 27] width 0 height 0
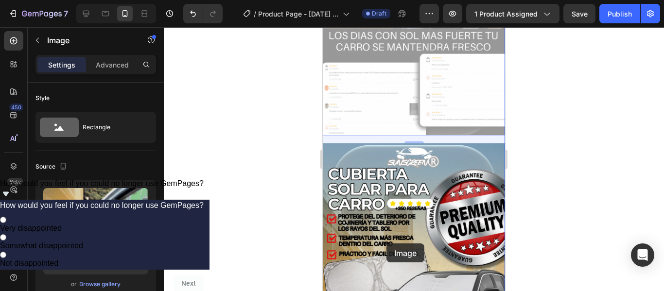
scroll to position [250, 0]
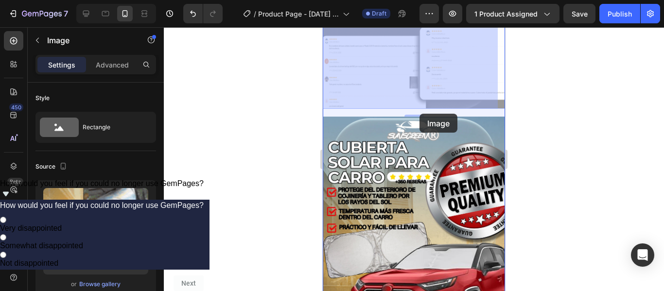
drag, startPoint x: 407, startPoint y: 92, endPoint x: 420, endPoint y: 114, distance: 25.1
click at [420, 114] on div "iPhone 13 Mini ( 375 px) iPhone 13 Mini iPhone 13 Pro iPhone 11 Pro Max iPhone …" at bounding box center [414, 216] width 182 height 877
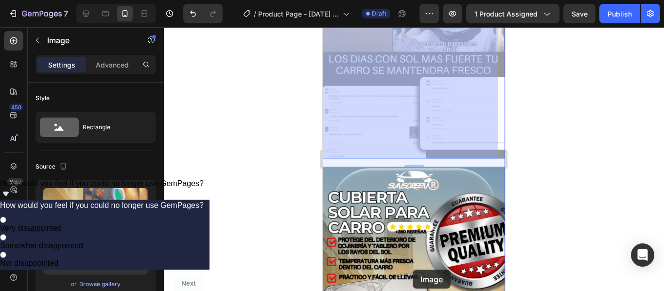
scroll to position [229, 0]
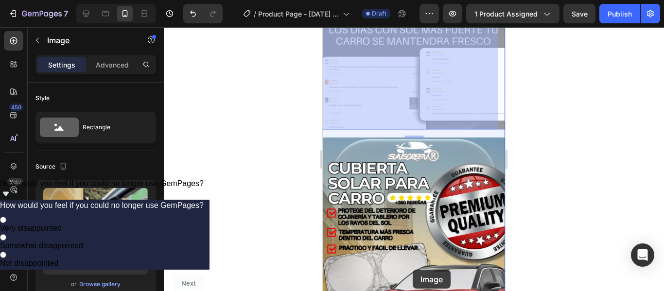
drag, startPoint x: 427, startPoint y: 67, endPoint x: 413, endPoint y: 270, distance: 203.8
click at [413, 270] on div "iPhone 13 Mini ( 375 px) iPhone 13 Mini iPhone 13 Pro iPhone 11 Pro Max iPhone …" at bounding box center [414, 237] width 182 height 877
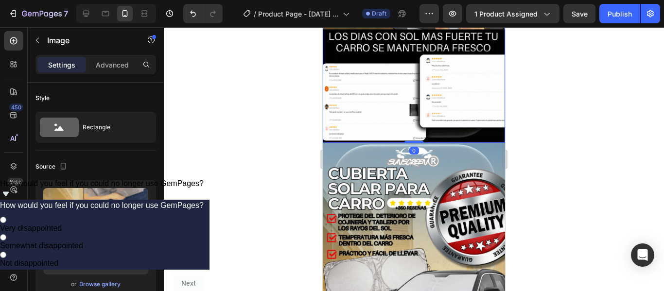
scroll to position [221, 0]
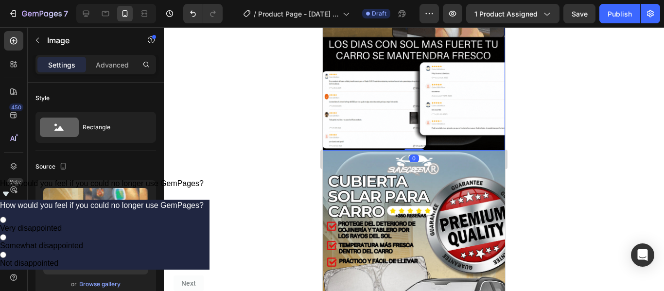
drag, startPoint x: 412, startPoint y: 135, endPoint x: 417, endPoint y: 99, distance: 36.4
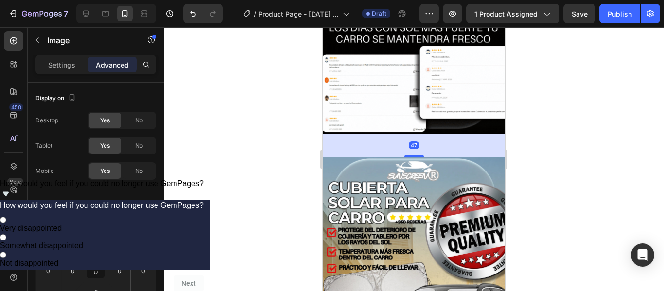
scroll to position [244, 0]
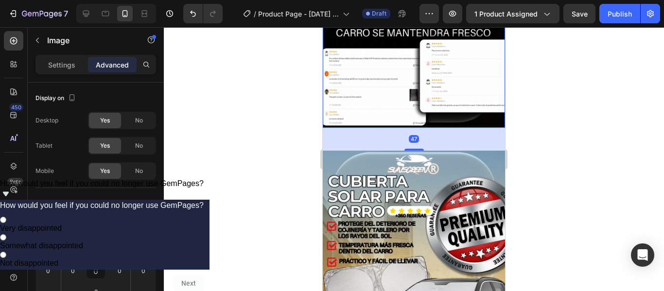
drag, startPoint x: 413, startPoint y: 135, endPoint x: 412, endPoint y: 158, distance: 22.9
click at [412, 158] on div "Image 47 Image" at bounding box center [414, 138] width 182 height 671
click at [427, 128] on div "47" at bounding box center [414, 139] width 182 height 23
click at [424, 130] on div "47" at bounding box center [414, 139] width 182 height 23
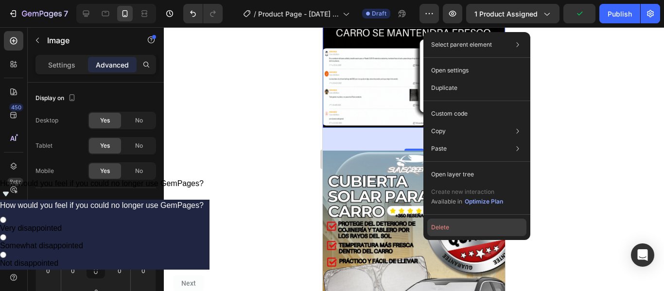
click at [448, 233] on button "Delete" at bounding box center [477, 228] width 99 height 18
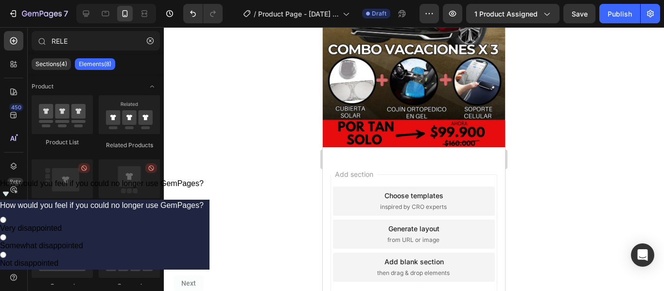
scroll to position [225, 0]
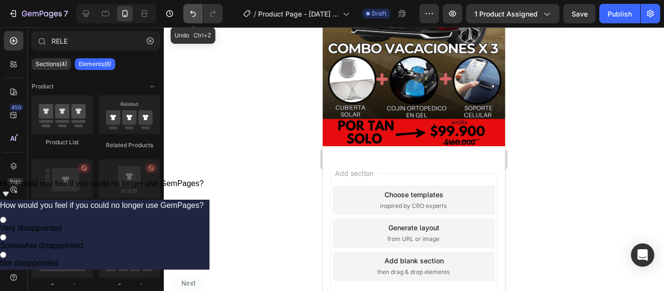
click at [191, 15] on icon "Undo/Redo" at bounding box center [193, 14] width 10 height 10
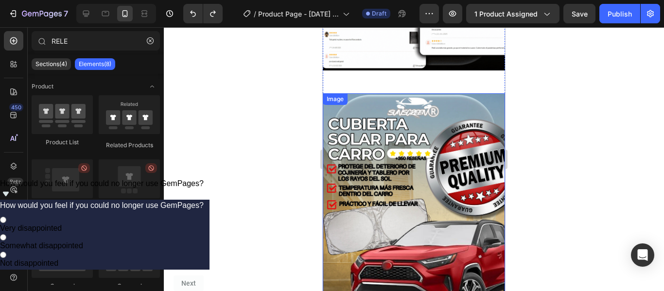
scroll to position [170, 0]
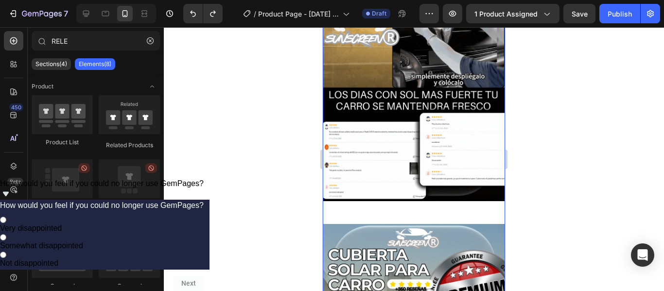
click at [466, 197] on div "Image Image" at bounding box center [414, 212] width 182 height 671
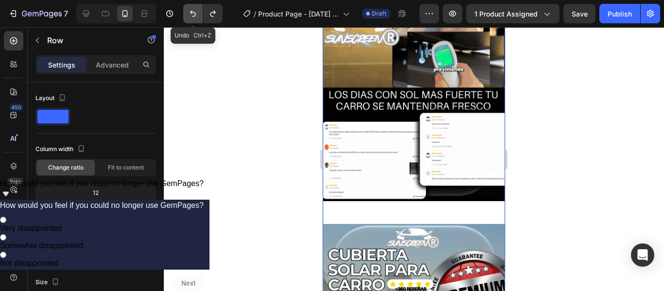
click at [195, 15] on icon "Undo/Redo" at bounding box center [193, 14] width 10 height 10
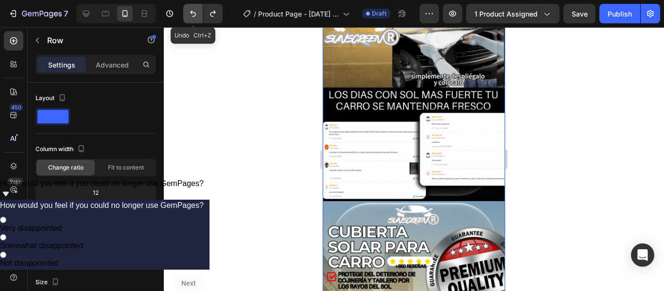
click at [195, 15] on icon "Undo/Redo" at bounding box center [193, 14] width 10 height 10
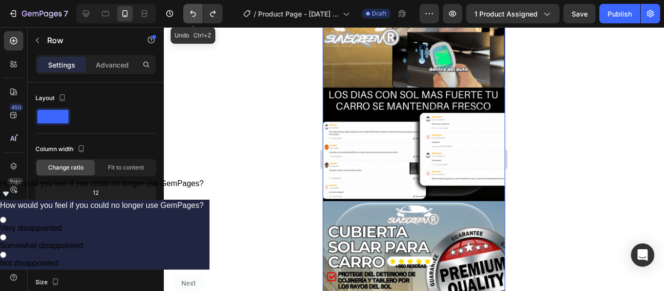
click at [194, 19] on button "Undo/Redo" at bounding box center [192, 13] width 19 height 19
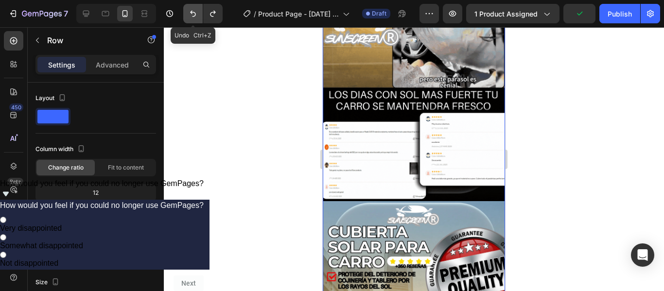
click at [195, 15] on icon "Undo/Redo" at bounding box center [193, 14] width 10 height 10
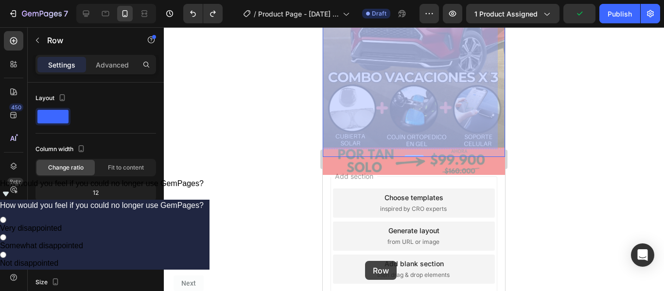
scroll to position [563, 0]
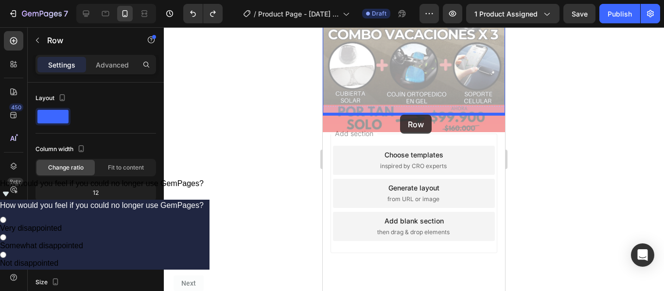
drag, startPoint x: 356, startPoint y: 59, endPoint x: 400, endPoint y: 115, distance: 71.6
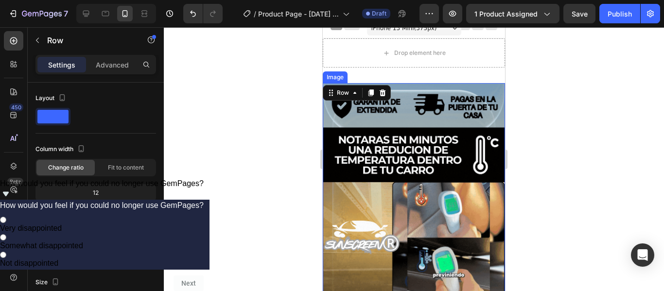
scroll to position [0, 0]
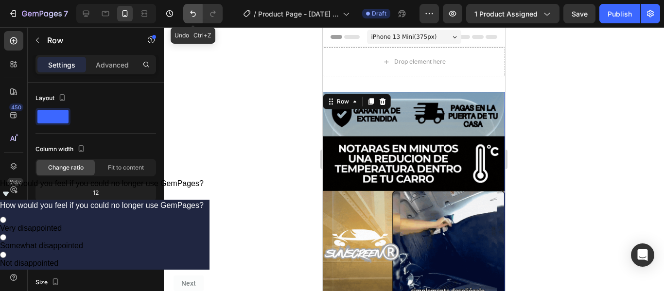
click at [188, 14] on button "Undo/Redo" at bounding box center [192, 13] width 19 height 19
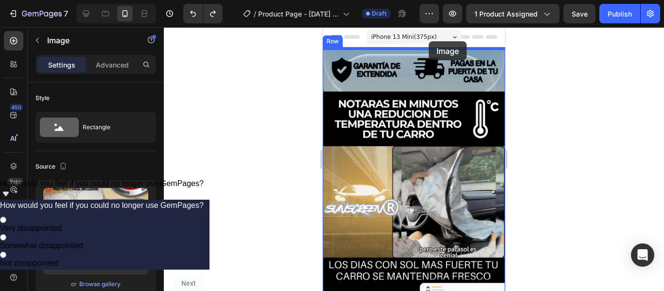
drag, startPoint x: 410, startPoint y: 114, endPoint x: 429, endPoint y: 41, distance: 75.4
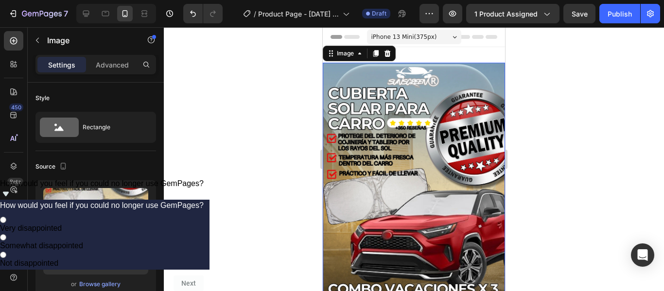
click at [555, 117] on div at bounding box center [414, 159] width 501 height 264
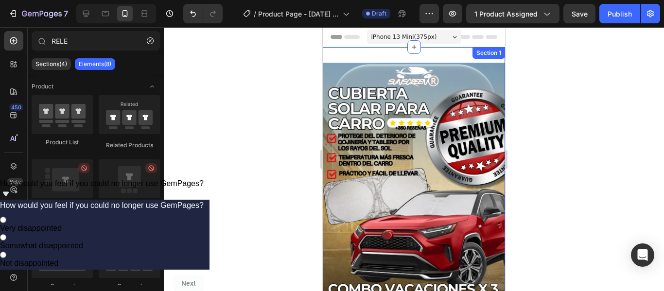
click at [438, 53] on div "Image Section 1" at bounding box center [414, 225] width 182 height 356
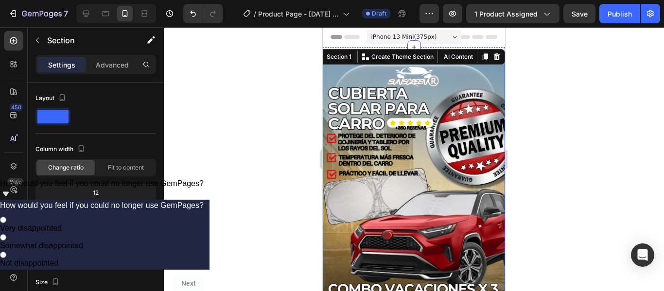
click at [550, 90] on div at bounding box center [414, 159] width 501 height 264
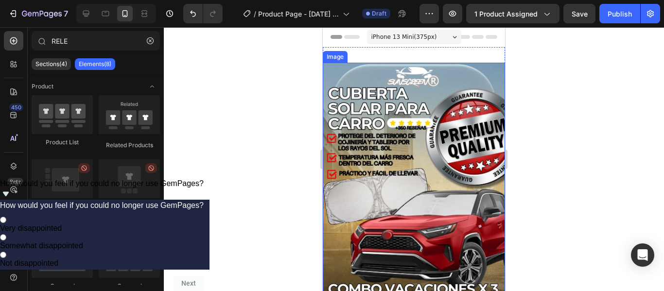
click at [406, 137] on img at bounding box center [414, 225] width 182 height 324
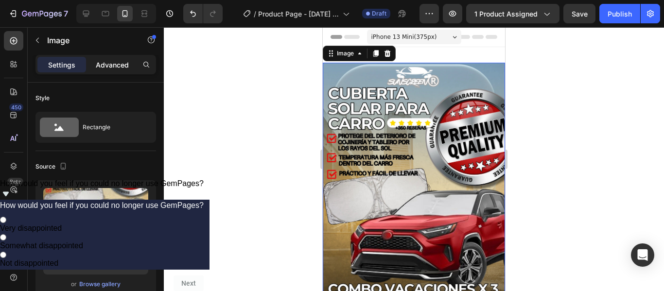
click at [105, 70] on p "Advanced" at bounding box center [112, 65] width 33 height 10
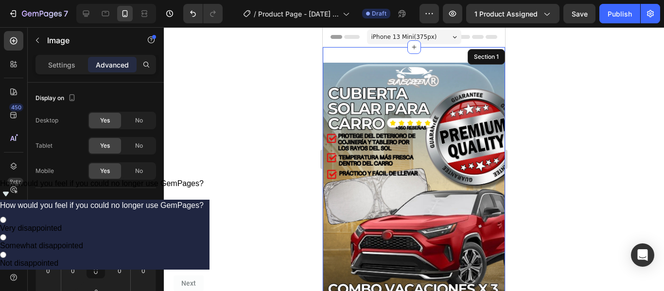
click at [439, 57] on div "Image 0 Section 1" at bounding box center [414, 225] width 182 height 356
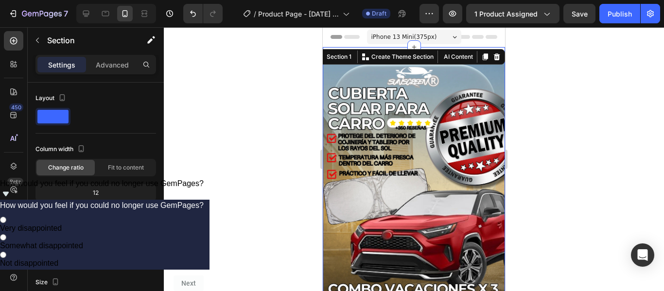
click at [571, 94] on div at bounding box center [414, 159] width 501 height 264
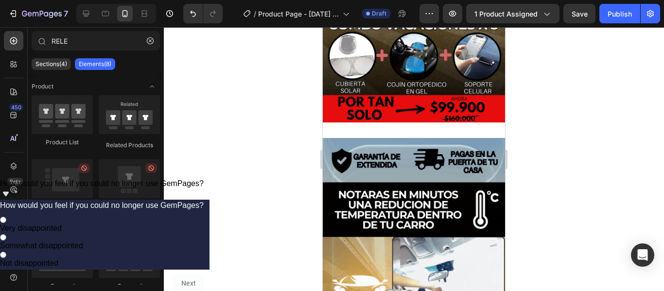
scroll to position [263, 0]
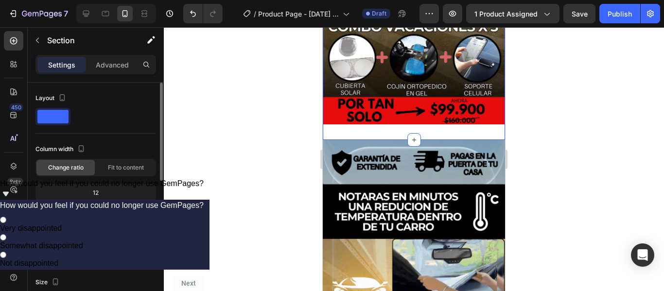
click at [107, 196] on div "12" at bounding box center [95, 193] width 117 height 14
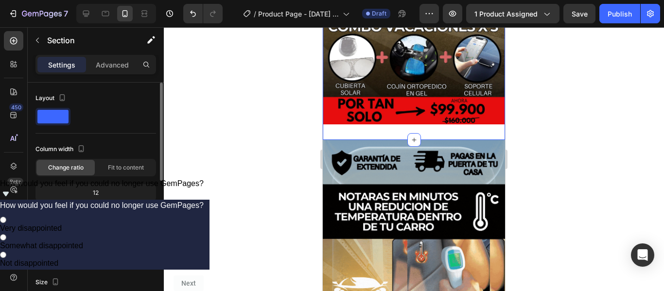
click at [100, 188] on div "12" at bounding box center [95, 193] width 117 height 14
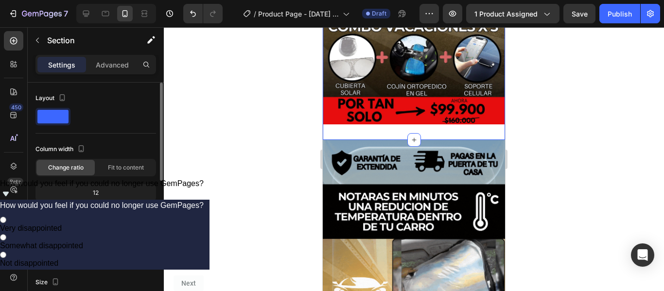
click at [89, 192] on div "12" at bounding box center [95, 193] width 117 height 14
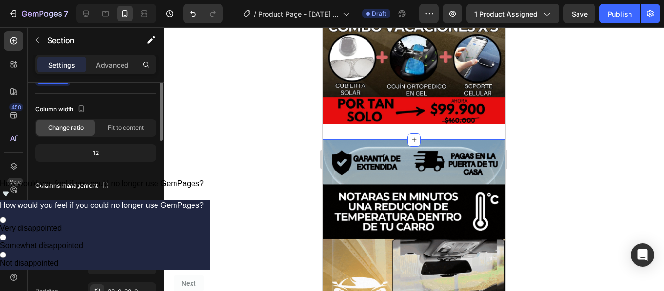
scroll to position [0, 0]
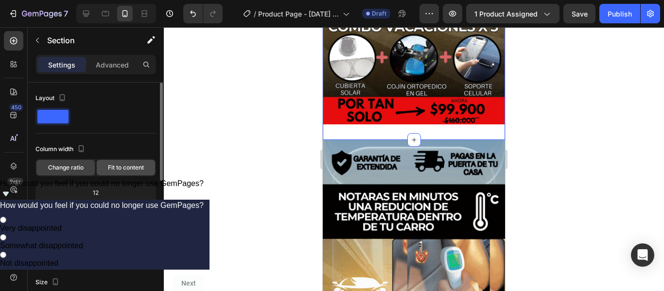
click at [117, 170] on span "Fit to content" at bounding box center [126, 167] width 36 height 9
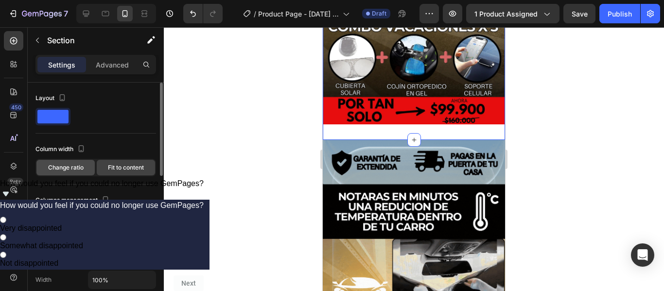
click at [80, 173] on div "Change ratio" at bounding box center [65, 168] width 58 height 16
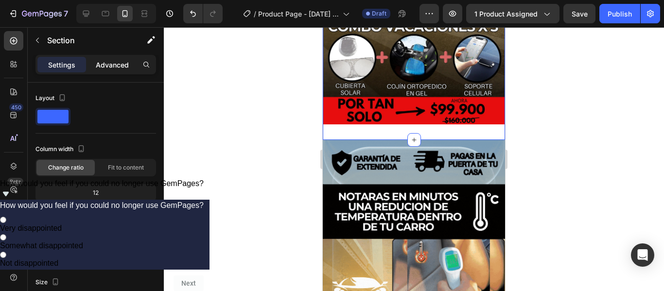
click at [114, 68] on p "Advanced" at bounding box center [112, 65] width 33 height 10
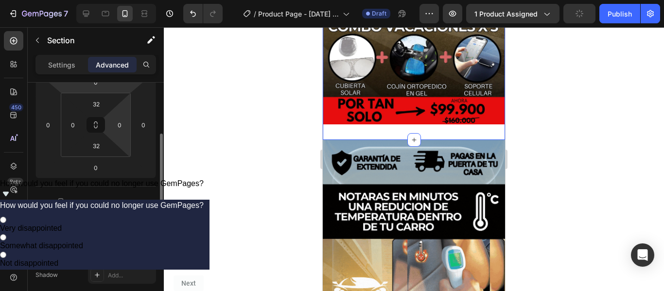
scroll to position [97, 0]
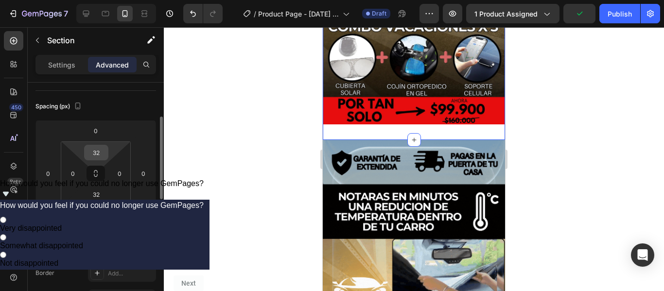
click at [101, 152] on input "32" at bounding box center [96, 152] width 19 height 15
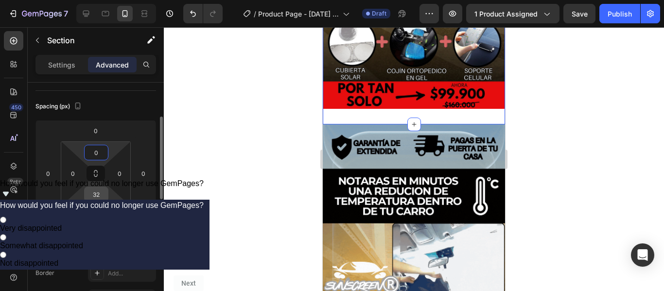
type input "0"
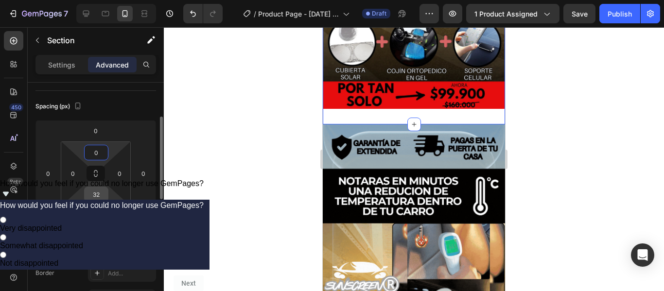
click at [103, 199] on input "32" at bounding box center [96, 194] width 19 height 15
type input "0"
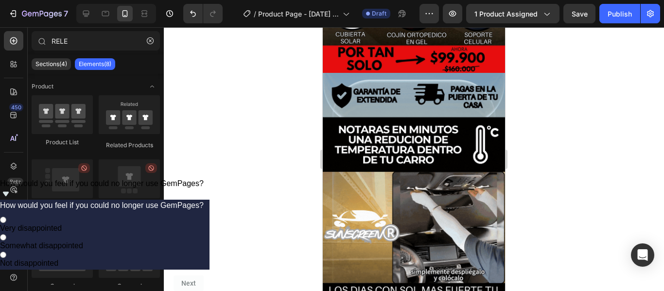
scroll to position [321, 0]
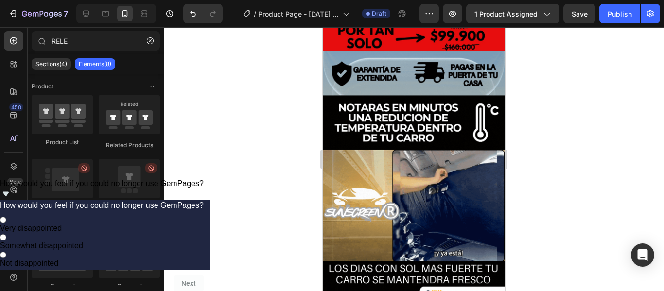
drag, startPoint x: 501, startPoint y: 97, endPoint x: 837, endPoint y: 217, distance: 357.4
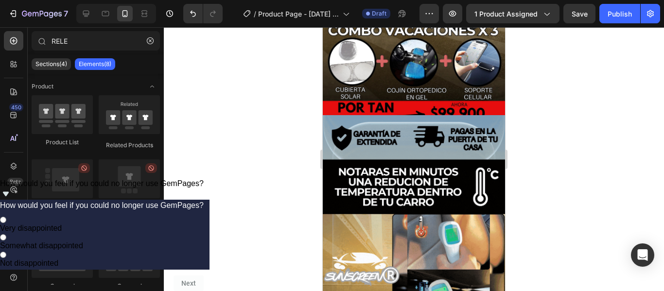
scroll to position [231, 0]
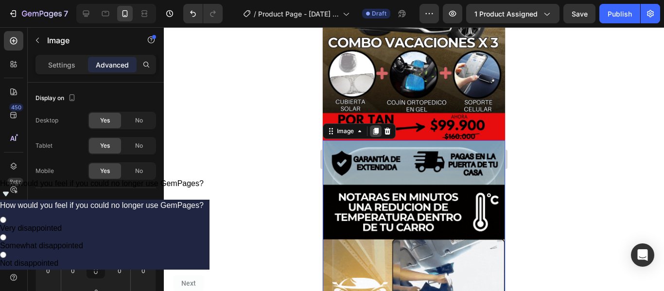
click at [376, 127] on icon at bounding box center [376, 131] width 8 height 8
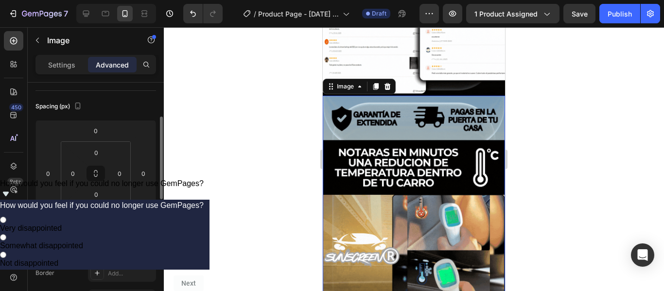
scroll to position [609, 0]
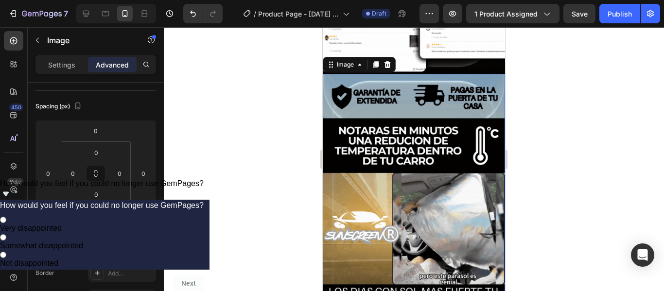
click at [468, 147] on img at bounding box center [414, 236] width 182 height 324
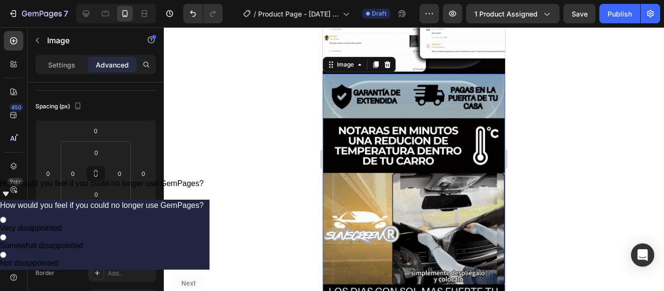
click at [424, 193] on img at bounding box center [414, 236] width 182 height 324
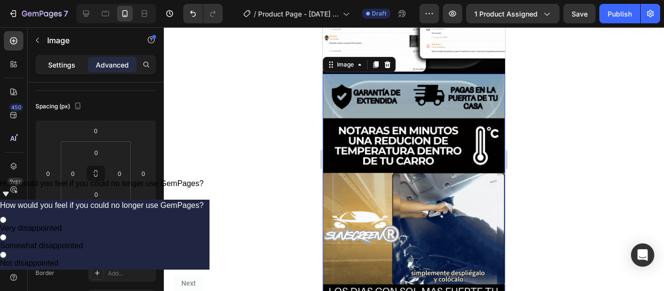
click at [65, 61] on p "Settings" at bounding box center [61, 65] width 27 height 10
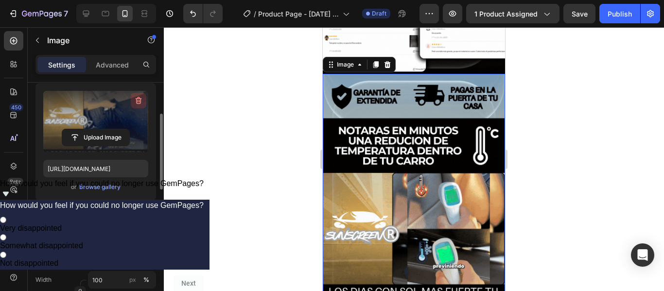
click at [136, 101] on icon "button" at bounding box center [139, 101] width 10 height 10
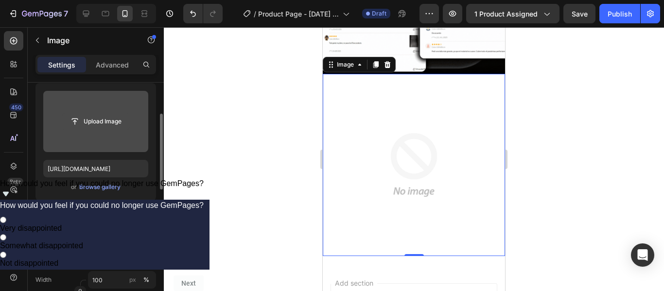
click at [92, 126] on input "file" at bounding box center [95, 121] width 67 height 17
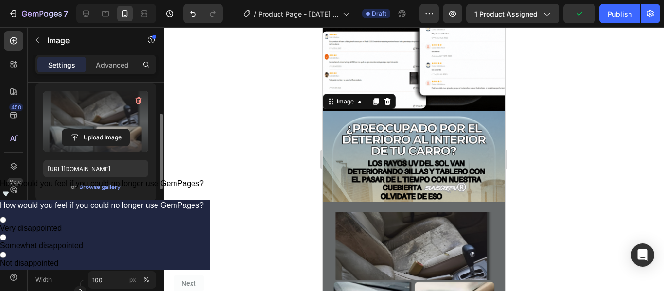
scroll to position [563, 0]
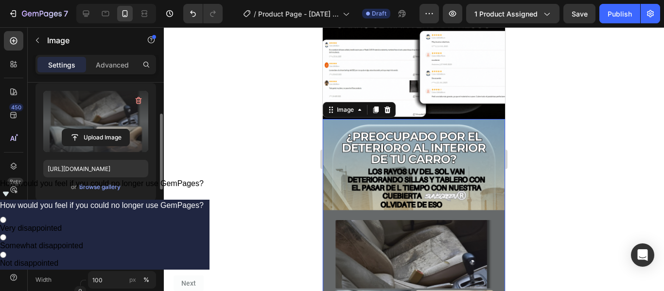
click at [468, 135] on img at bounding box center [414, 281] width 182 height 324
click at [378, 106] on icon at bounding box center [376, 110] width 8 height 8
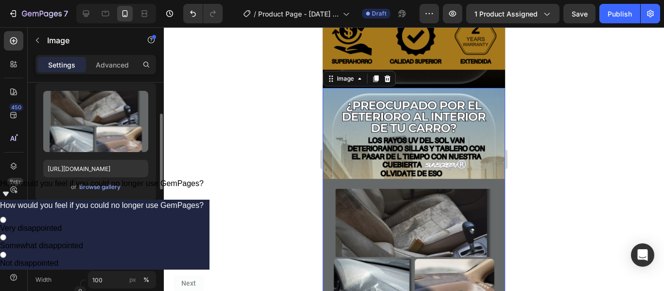
scroll to position [920, 0]
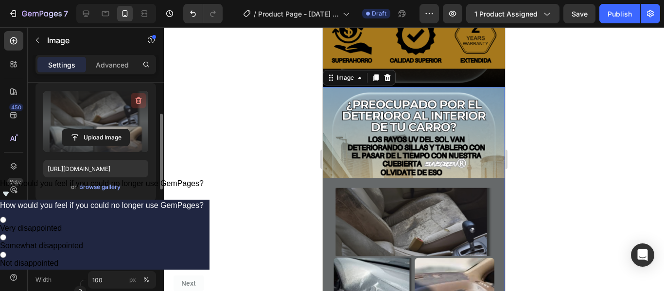
click at [135, 101] on icon "button" at bounding box center [139, 101] width 10 height 10
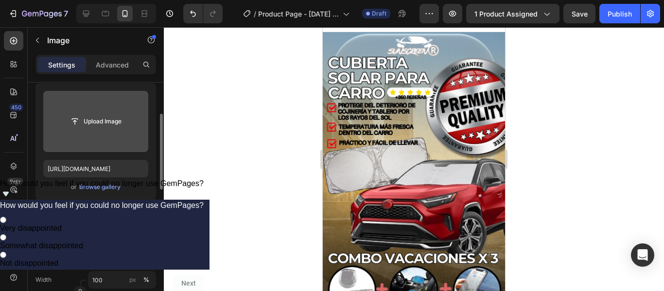
scroll to position [0, 0]
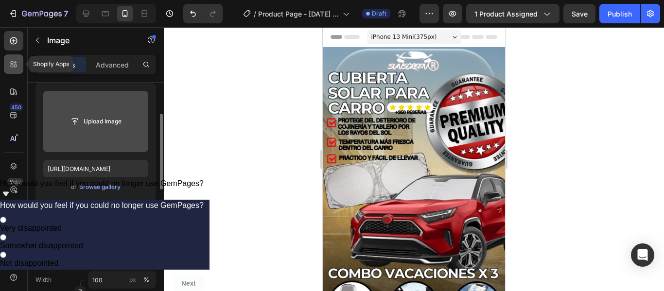
click at [17, 64] on icon at bounding box center [14, 64] width 10 height 10
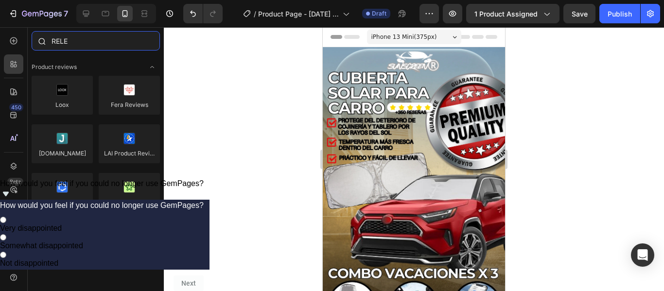
click at [76, 45] on input "RELE" at bounding box center [96, 40] width 128 height 19
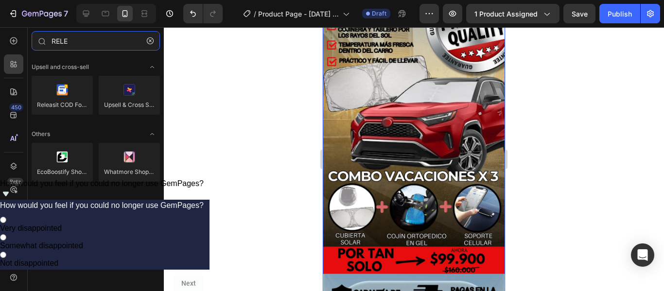
scroll to position [146, 0]
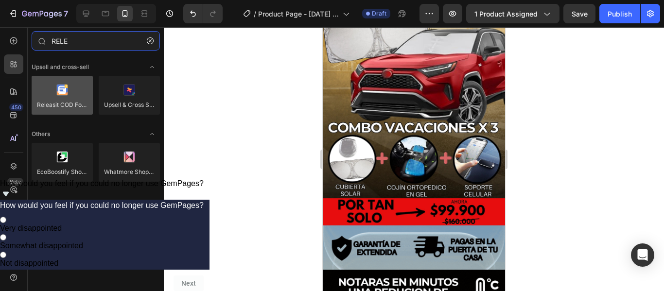
type input "RELE"
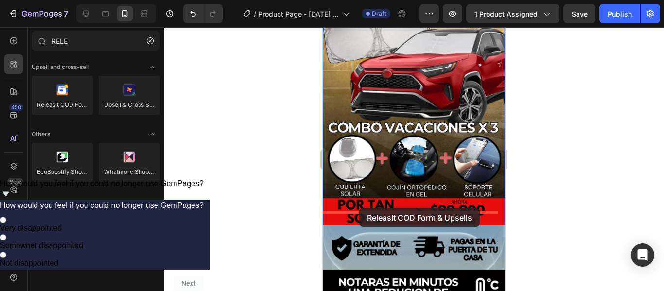
drag, startPoint x: 392, startPoint y: 118, endPoint x: 359, endPoint y: 208, distance: 95.7
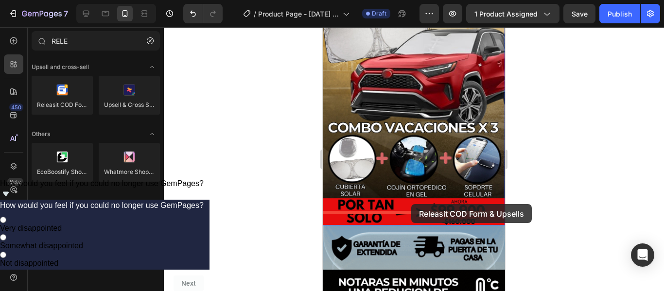
drag, startPoint x: 388, startPoint y: 127, endPoint x: 412, endPoint y: 204, distance: 80.8
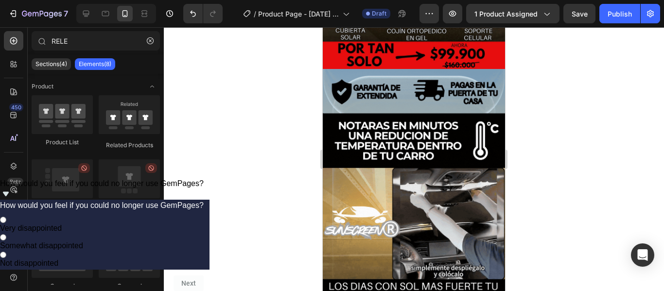
scroll to position [305, 0]
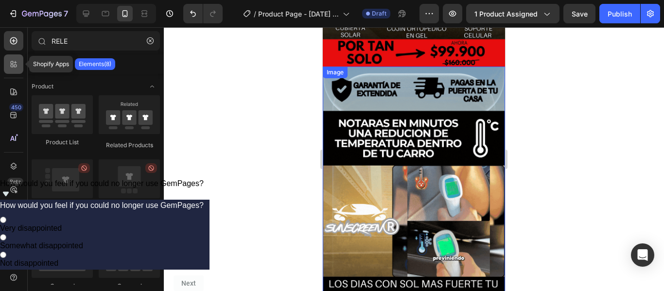
click at [19, 65] on div at bounding box center [13, 63] width 19 height 19
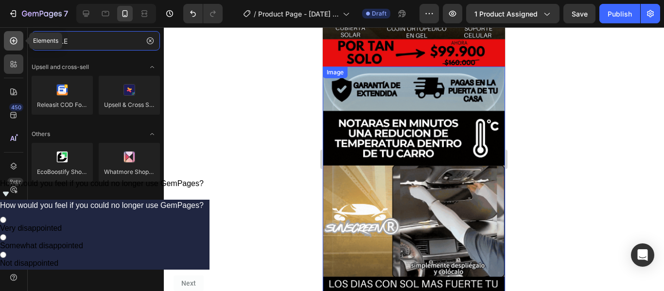
type input "RELE"
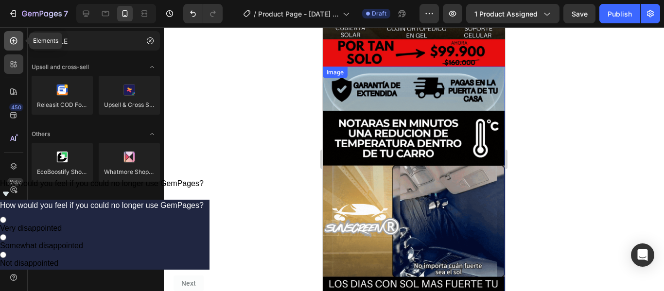
click at [16, 45] on icon at bounding box center [14, 41] width 10 height 10
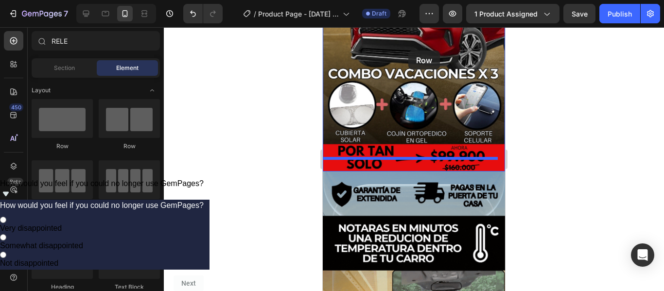
scroll to position [195, 0]
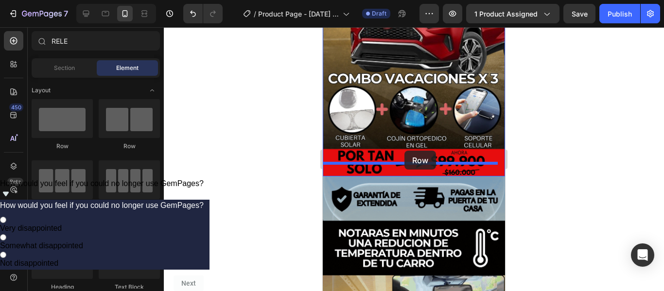
drag, startPoint x: 390, startPoint y: 148, endPoint x: 405, endPoint y: 151, distance: 15.4
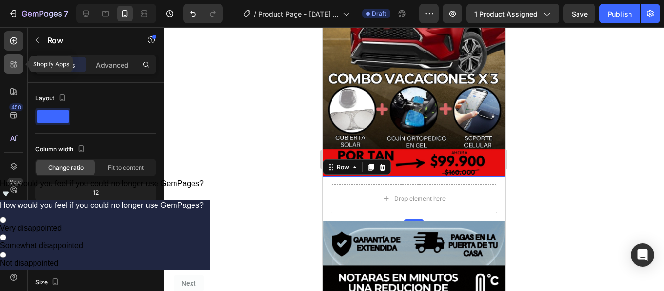
click at [13, 63] on icon at bounding box center [12, 62] width 3 height 3
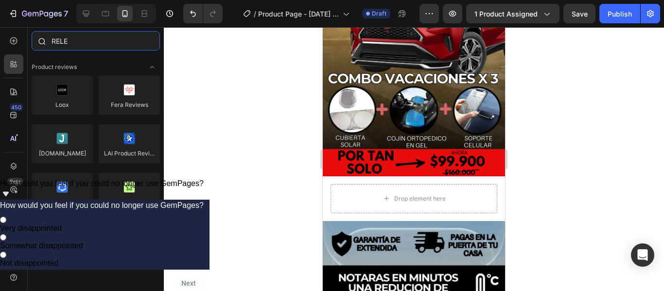
click at [70, 45] on input "RELE" at bounding box center [96, 40] width 128 height 19
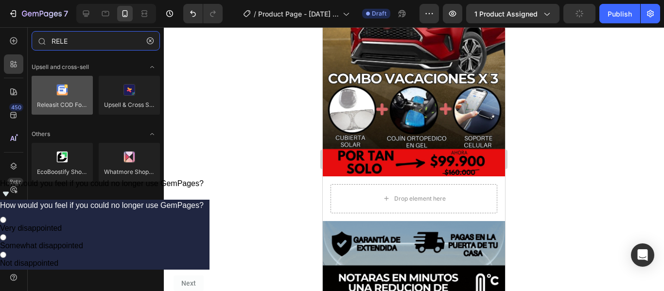
type input "RELE"
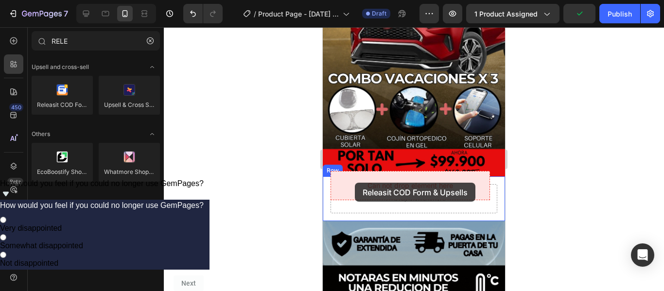
drag, startPoint x: 382, startPoint y: 130, endPoint x: 355, endPoint y: 183, distance: 59.2
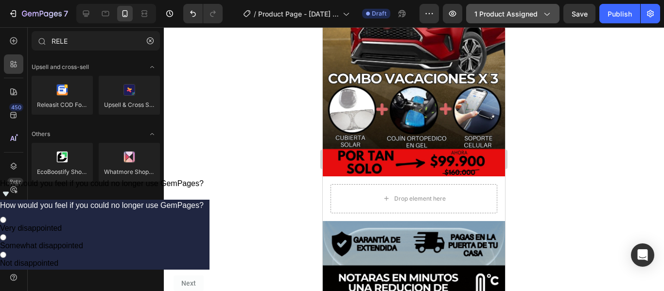
click at [548, 13] on icon "button" at bounding box center [547, 14] width 10 height 10
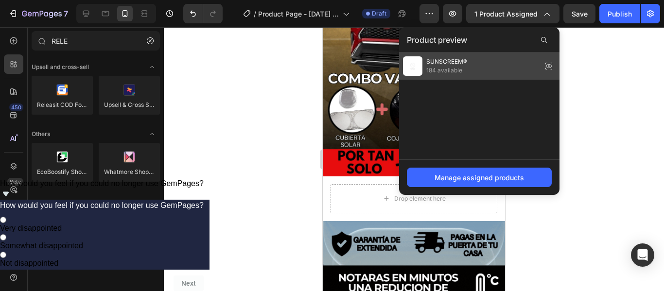
click at [514, 67] on div "SUNSCREEM® 184 available" at bounding box center [479, 66] width 161 height 27
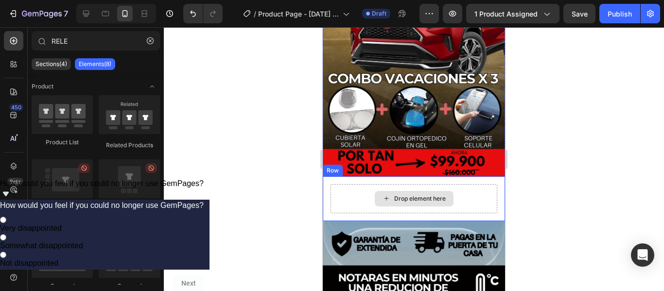
click at [383, 195] on icon at bounding box center [387, 199] width 8 height 8
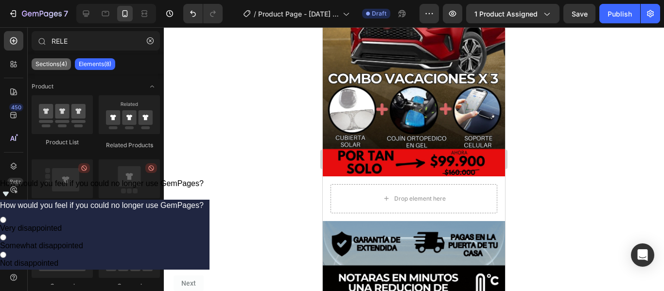
click at [60, 64] on p "Sections(4)" at bounding box center [52, 64] width 32 height 8
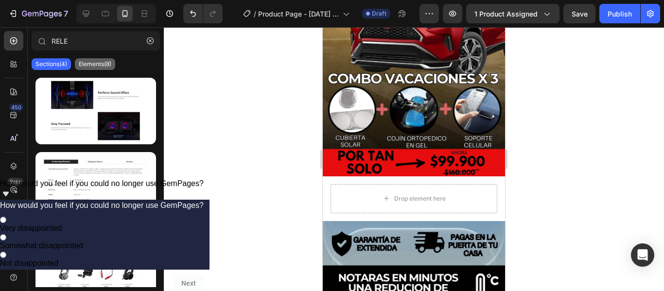
click at [90, 64] on p "Elements(8)" at bounding box center [95, 64] width 33 height 8
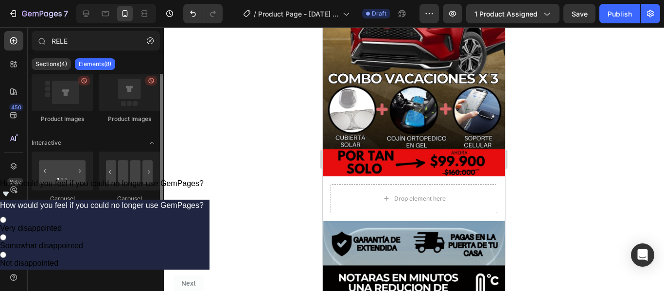
scroll to position [0, 0]
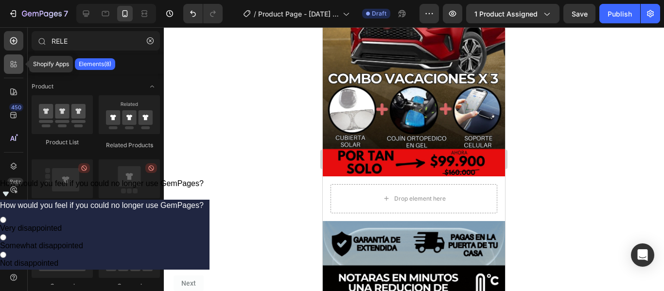
click at [18, 67] on icon at bounding box center [14, 64] width 10 height 10
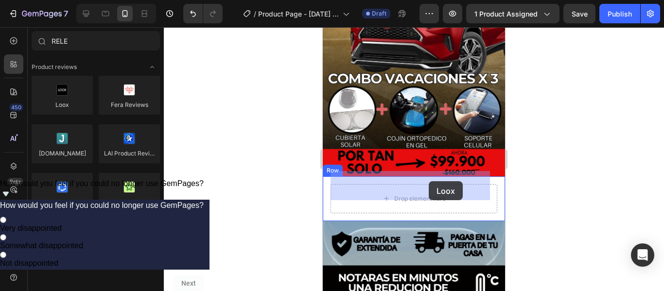
drag, startPoint x: 392, startPoint y: 129, endPoint x: 427, endPoint y: 196, distance: 74.9
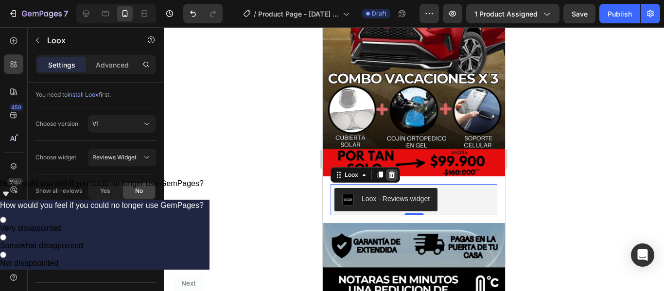
click at [393, 171] on icon at bounding box center [392, 175] width 8 height 8
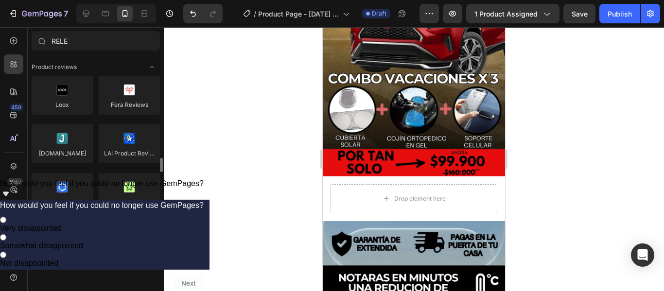
scroll to position [97, 0]
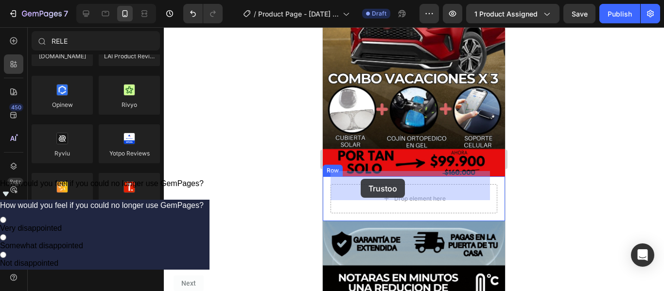
drag, startPoint x: 449, startPoint y: 223, endPoint x: 637, endPoint y: 238, distance: 188.4
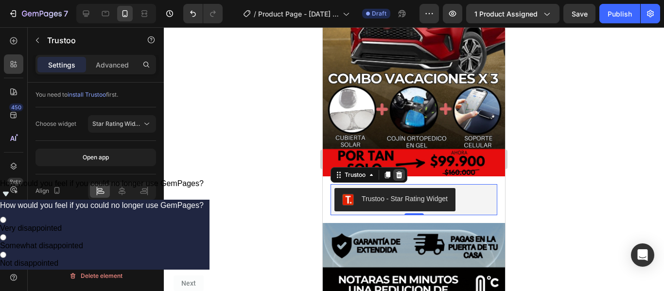
click at [402, 171] on icon at bounding box center [399, 174] width 6 height 7
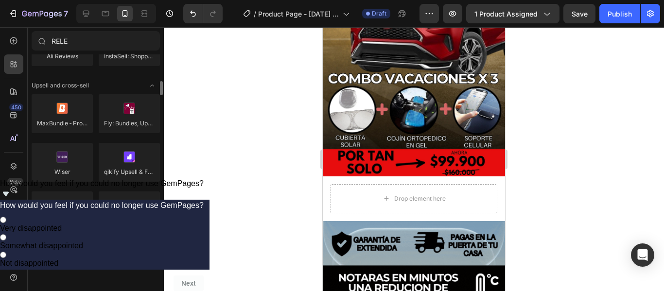
scroll to position [438, 0]
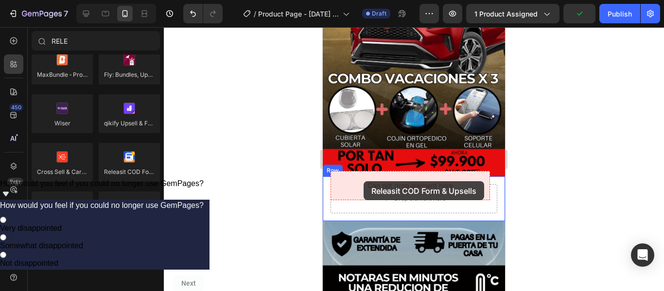
drag, startPoint x: 464, startPoint y: 193, endPoint x: 364, endPoint y: 181, distance: 100.8
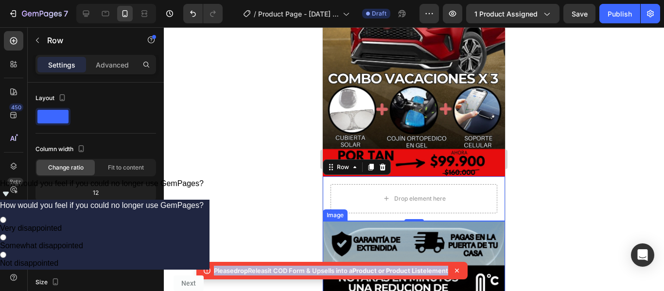
drag, startPoint x: 212, startPoint y: 272, endPoint x: 456, endPoint y: 265, distance: 244.3
click at [456, 265] on div "Please drop Releasit COD Form & Upsells into a Product or Product List element" at bounding box center [332, 271] width 271 height 18
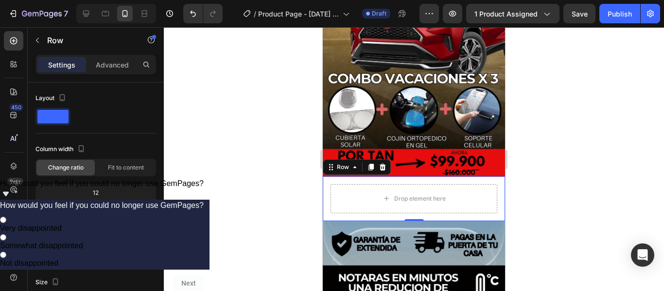
click at [535, 192] on div at bounding box center [414, 159] width 501 height 264
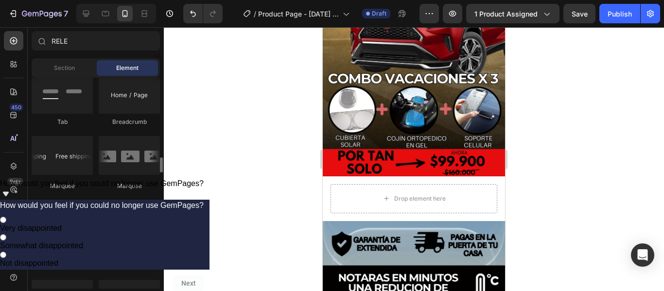
scroll to position [1167, 0]
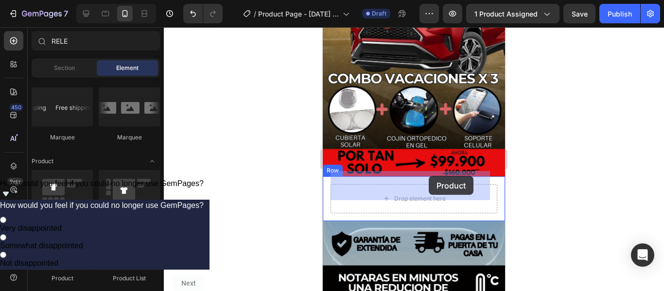
drag, startPoint x: 542, startPoint y: 225, endPoint x: 400, endPoint y: 180, distance: 149.2
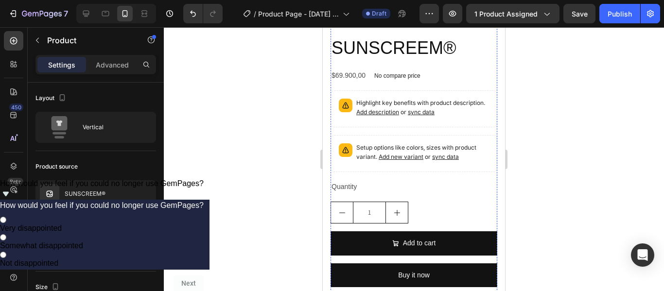
scroll to position [584, 0]
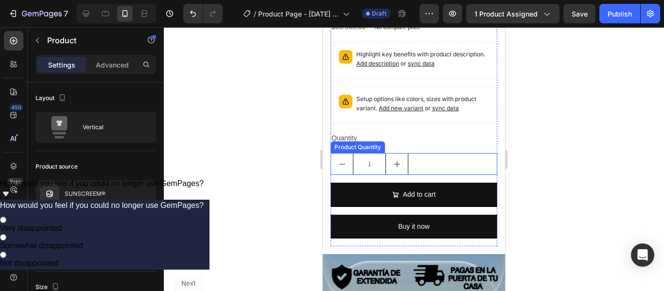
click at [418, 153] on div "1" at bounding box center [414, 164] width 167 height 22
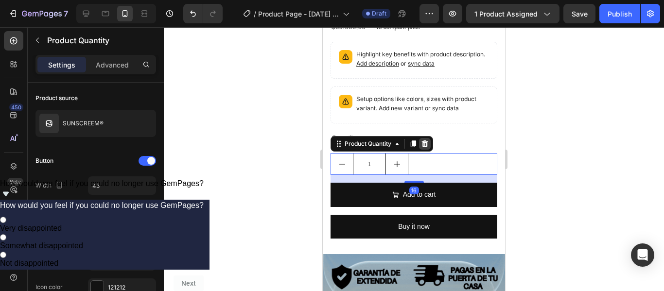
click at [427, 140] on icon at bounding box center [425, 144] width 8 height 8
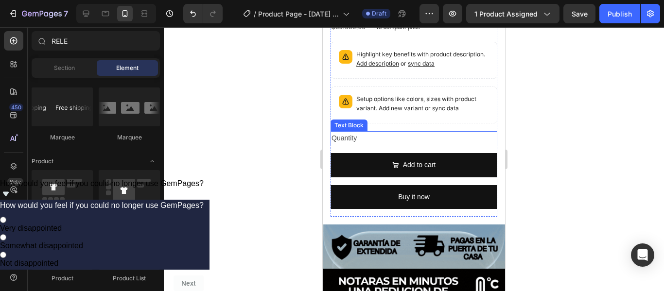
click at [420, 131] on div "Quantity" at bounding box center [414, 138] width 167 height 14
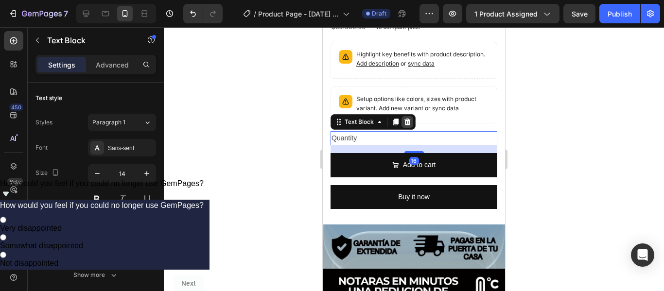
click at [412, 116] on div at bounding box center [408, 122] width 12 height 12
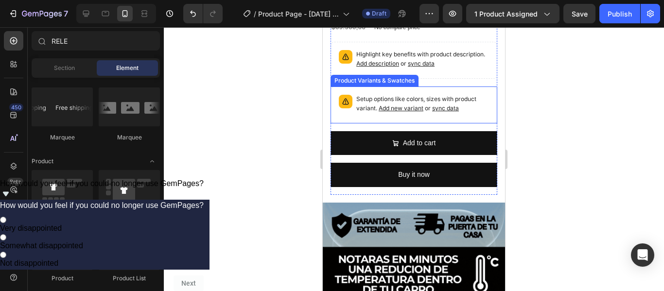
click at [425, 105] on span "or sync data" at bounding box center [442, 108] width 36 height 7
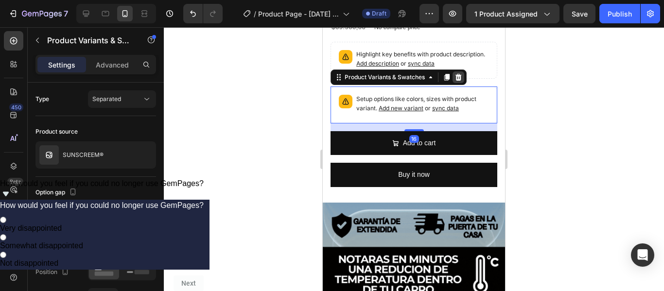
click at [459, 74] on icon at bounding box center [459, 77] width 6 height 7
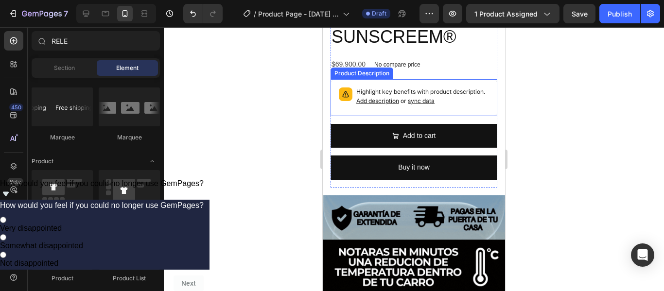
scroll to position [536, 0]
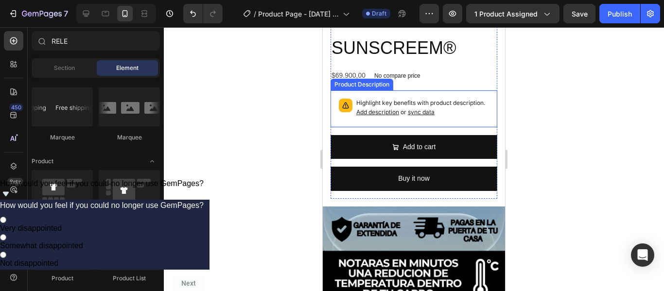
click at [471, 99] on p "Highlight key benefits with product description. Add description or sync data" at bounding box center [423, 108] width 133 height 18
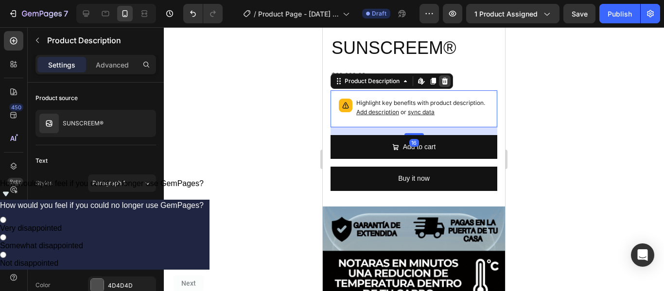
click at [450, 75] on div at bounding box center [445, 81] width 12 height 12
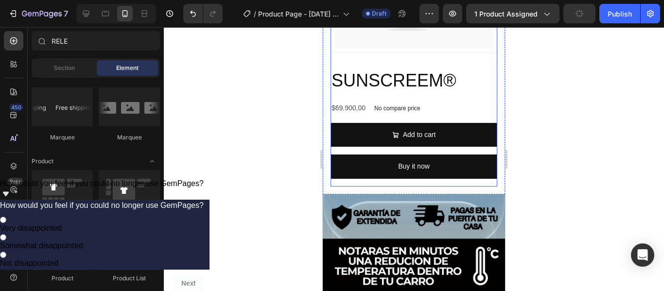
scroll to position [487, 0]
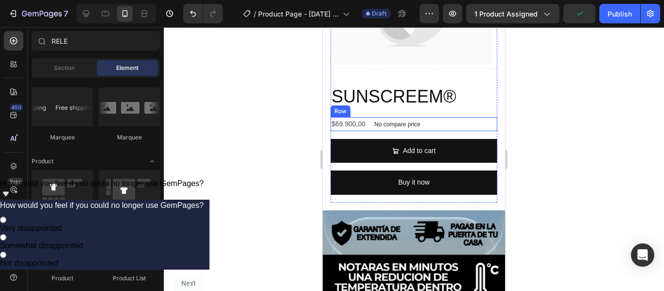
click at [439, 117] on div "$69.900,00 Product Price Product Price No compare price Product Price Row" at bounding box center [414, 124] width 167 height 14
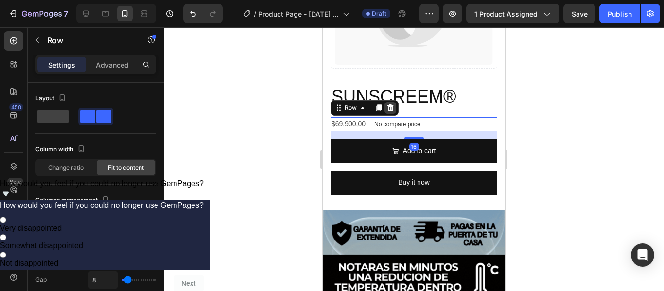
click at [394, 102] on div at bounding box center [391, 108] width 12 height 12
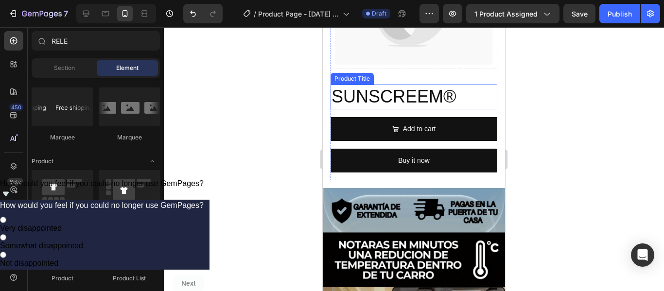
click at [420, 85] on h2 "SUNSCREEM®" at bounding box center [414, 97] width 167 height 25
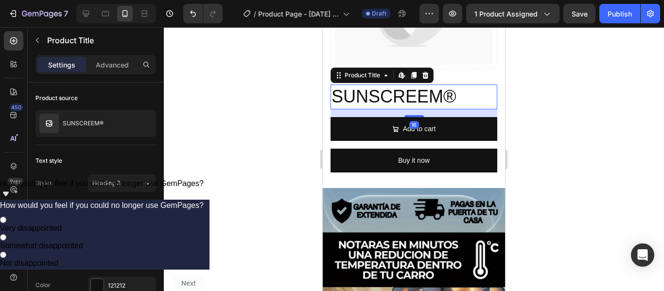
click at [425, 72] on icon at bounding box center [426, 76] width 8 height 8
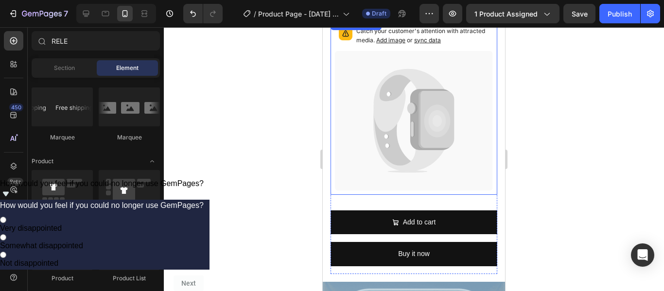
scroll to position [341, 0]
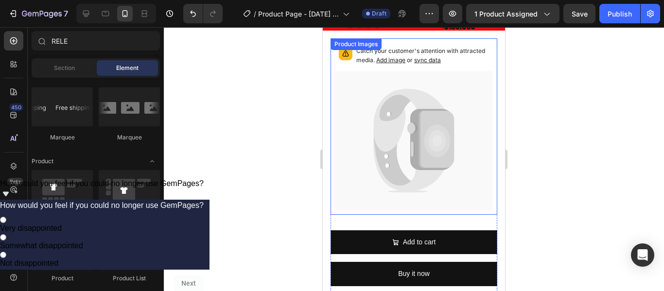
click at [447, 90] on icon at bounding box center [414, 141] width 158 height 140
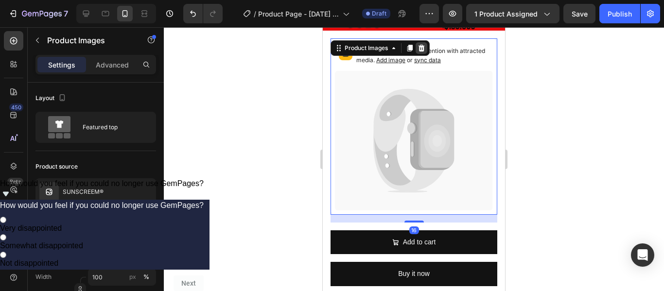
click at [423, 44] on icon at bounding box center [422, 48] width 8 height 8
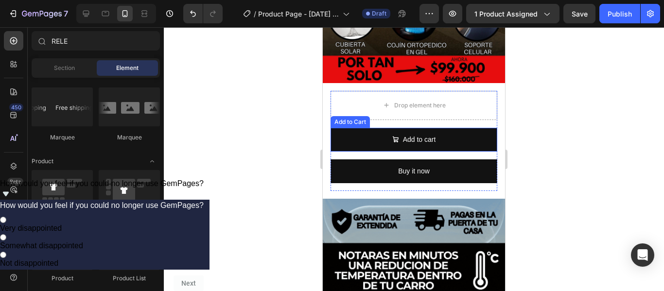
scroll to position [244, 0]
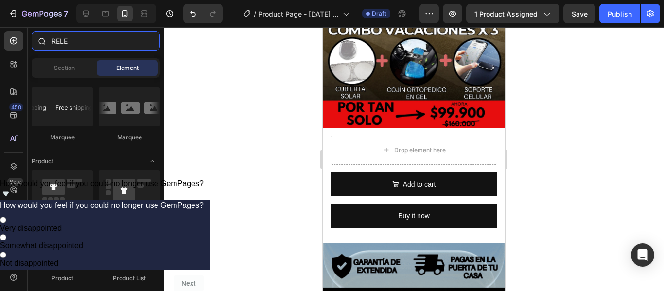
click at [75, 42] on input "RELE" at bounding box center [96, 40] width 128 height 19
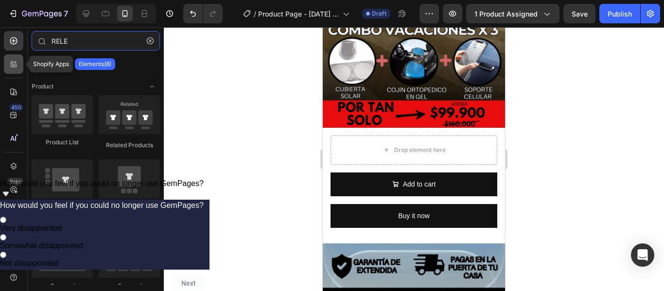
type input "RELE"
click at [16, 71] on div at bounding box center [13, 63] width 19 height 19
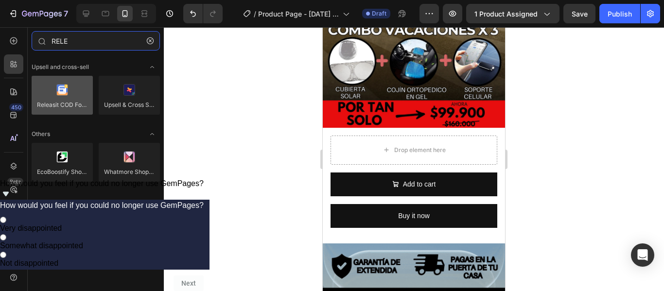
type input "RELE"
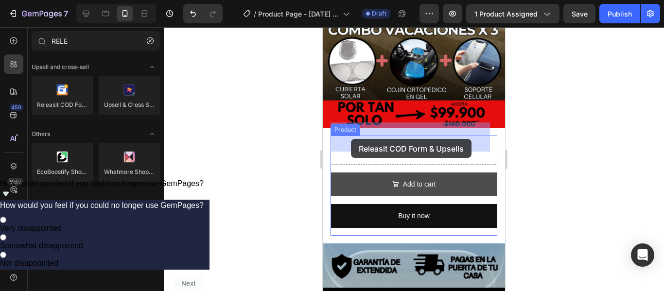
drag, startPoint x: 384, startPoint y: 129, endPoint x: 351, endPoint y: 140, distance: 34.3
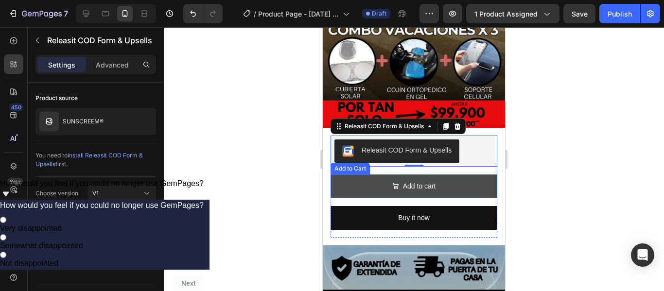
click at [445, 175] on button "Add to cart" at bounding box center [414, 187] width 167 height 24
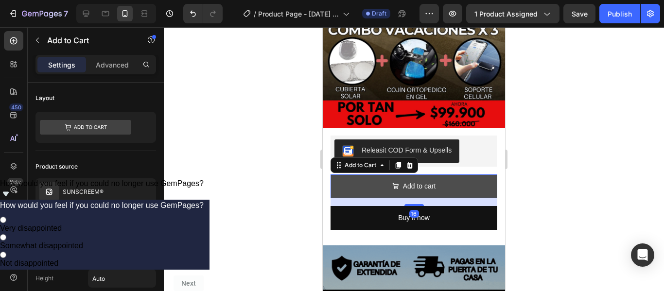
click at [469, 175] on button "Add to cart" at bounding box center [414, 187] width 167 height 24
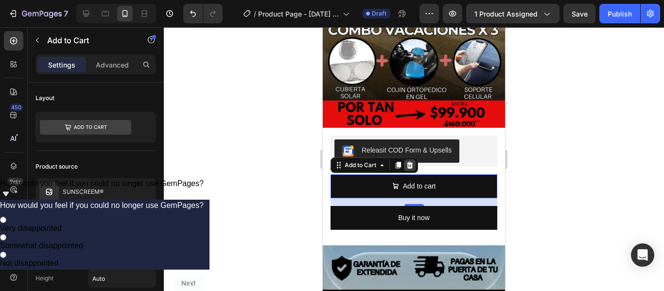
click at [413, 161] on icon at bounding box center [410, 165] width 8 height 8
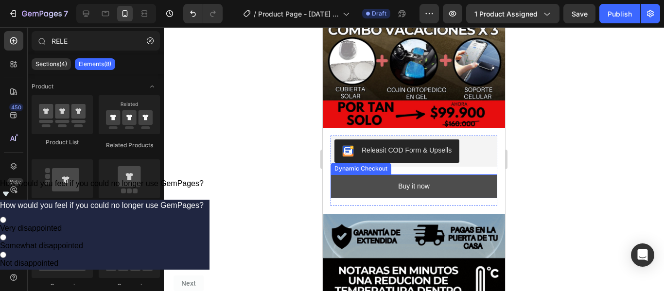
click at [453, 175] on button "Buy it now" at bounding box center [414, 187] width 167 height 24
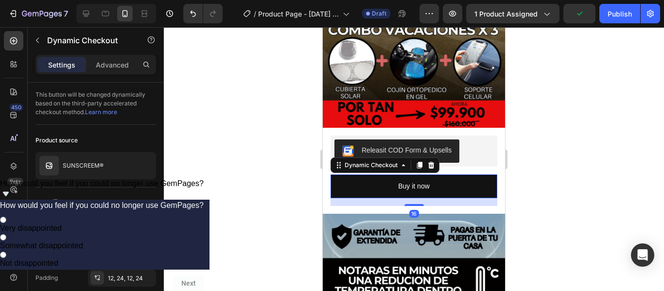
click at [433, 161] on icon at bounding box center [432, 164] width 6 height 7
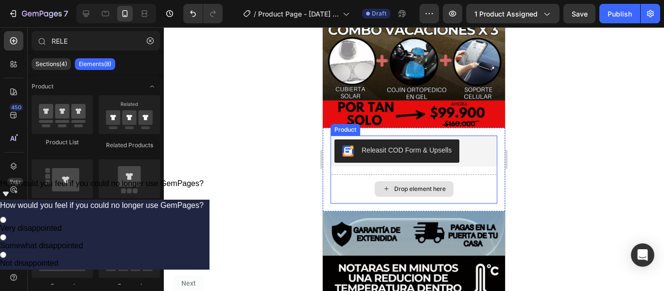
click at [423, 185] on div "Drop element here" at bounding box center [420, 189] width 52 height 8
click at [481, 177] on div "Drop element here" at bounding box center [414, 189] width 167 height 29
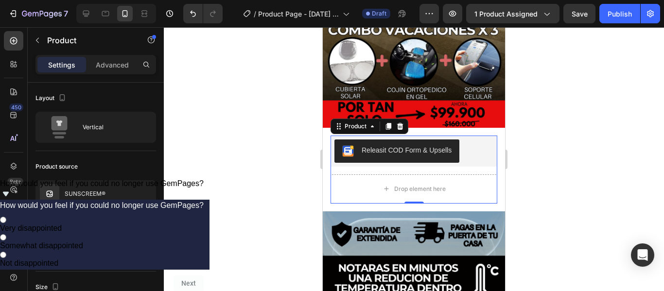
click at [560, 168] on div at bounding box center [414, 159] width 501 height 264
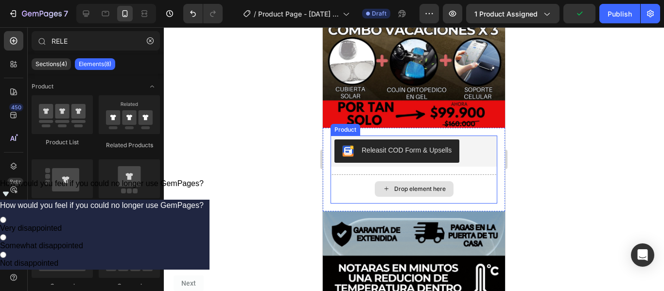
click at [469, 175] on div "Drop element here" at bounding box center [414, 189] width 167 height 29
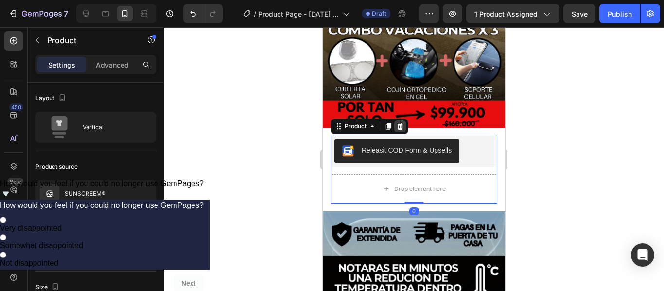
click at [398, 123] on icon at bounding box center [400, 126] width 6 height 7
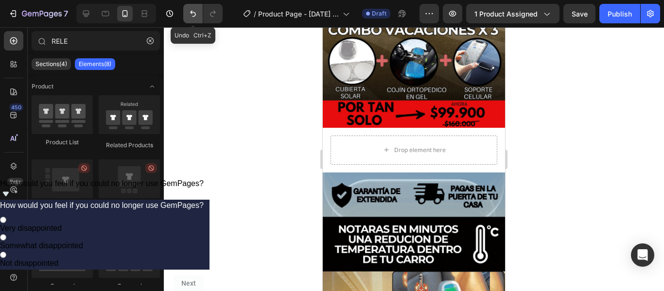
click at [185, 18] on button "Undo/Redo" at bounding box center [192, 13] width 19 height 19
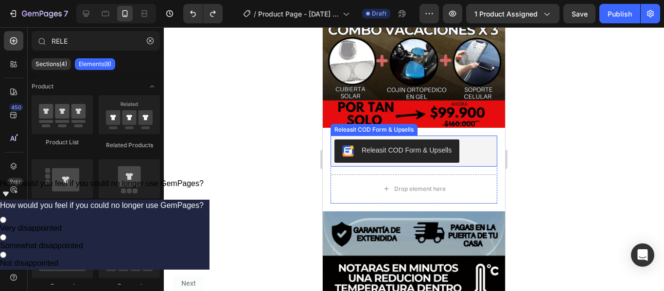
click at [446, 145] on div "Releasit COD Form & Upsells" at bounding box center [407, 150] width 90 height 10
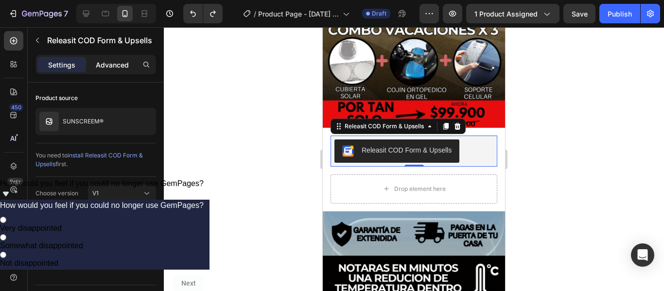
click at [101, 62] on p "Advanced" at bounding box center [112, 65] width 33 height 10
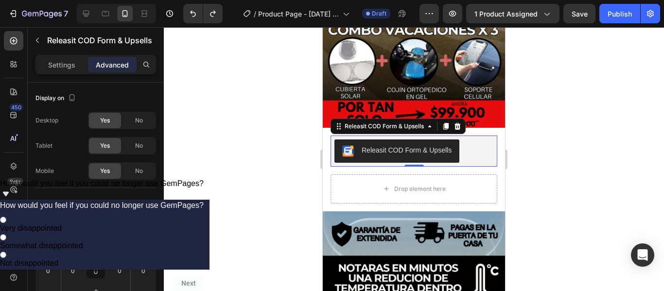
click at [565, 148] on div at bounding box center [414, 159] width 501 height 264
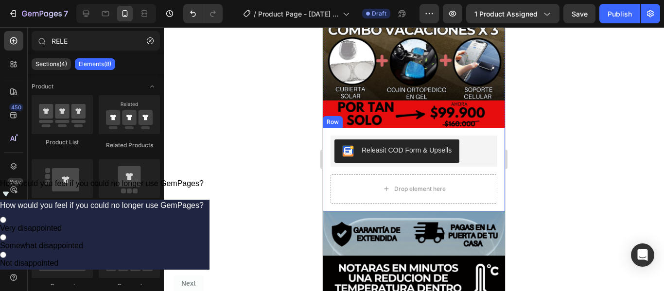
click at [326, 128] on div "Releasit COD Form & Upsells Releasit COD Form & Upsells Drop element here Produ…" at bounding box center [414, 170] width 182 height 84
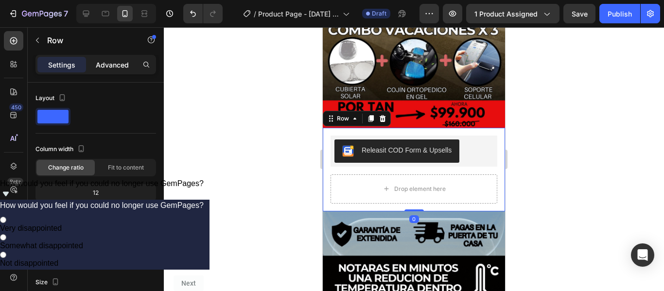
click at [102, 68] on p "Advanced" at bounding box center [112, 65] width 33 height 10
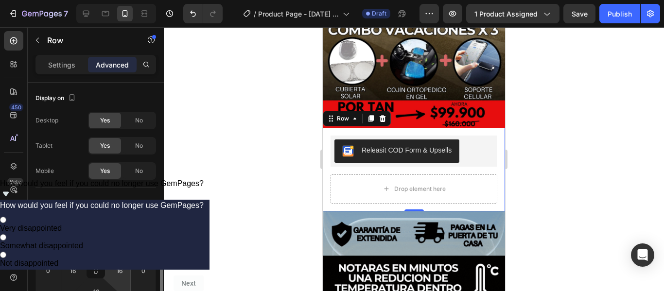
scroll to position [97, 0]
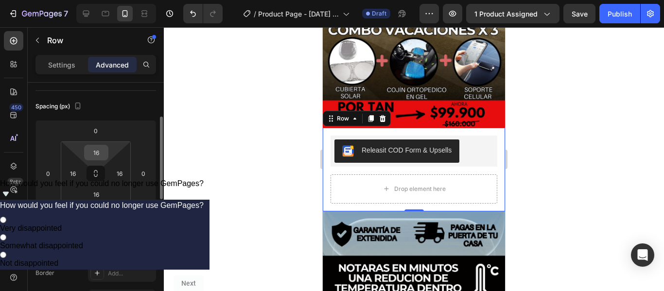
click at [102, 153] on input "16" at bounding box center [96, 152] width 19 height 15
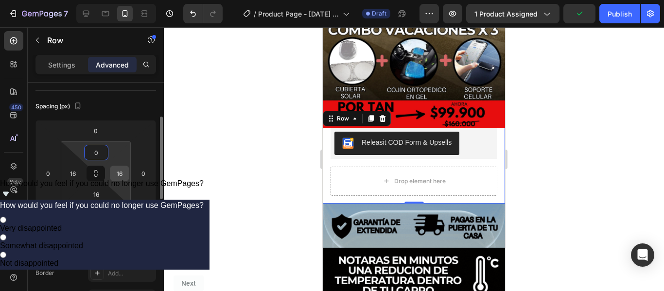
type input "0"
click at [117, 174] on input "16" at bounding box center [119, 173] width 15 height 15
type input "0"
click at [81, 172] on div "16" at bounding box center [72, 174] width 19 height 16
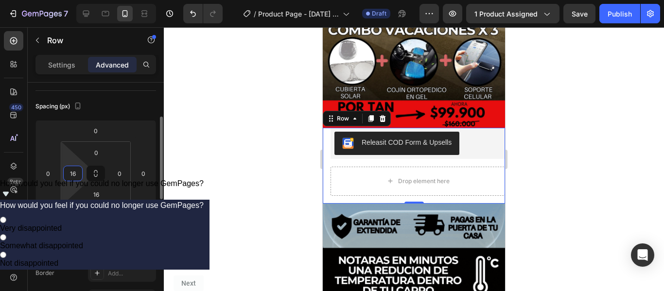
click at [72, 172] on input "16" at bounding box center [73, 173] width 15 height 15
type input "0"
click at [93, 200] on input "16" at bounding box center [96, 194] width 19 height 15
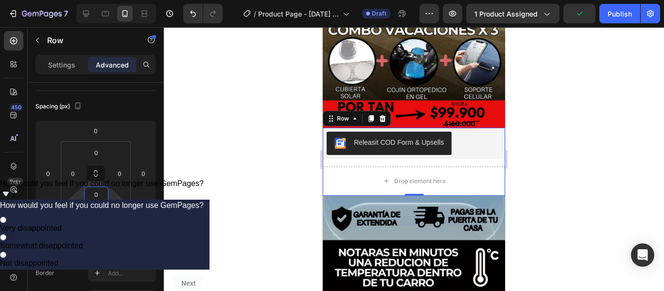
type input "0"
click at [577, 158] on div at bounding box center [414, 159] width 501 height 264
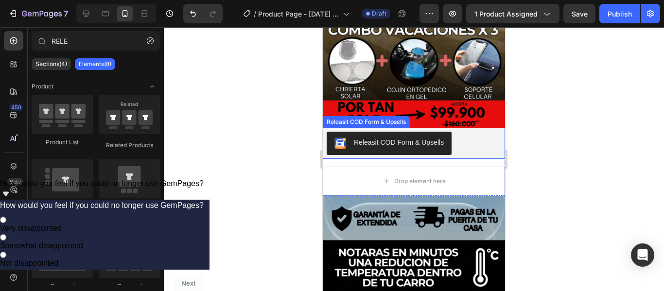
click at [445, 134] on button "Releasit COD Form & Upsells" at bounding box center [389, 143] width 125 height 23
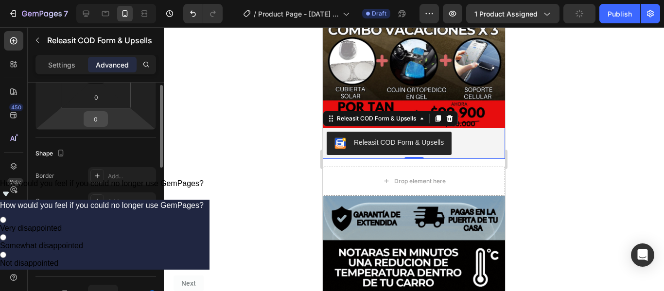
scroll to position [146, 0]
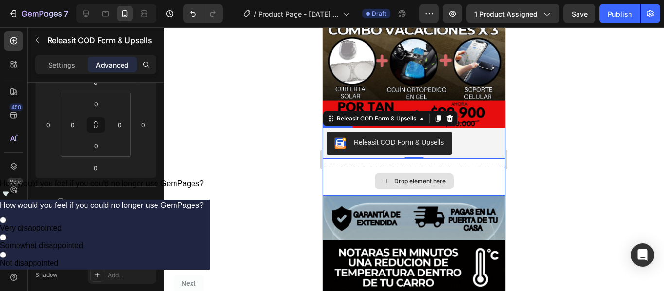
click at [476, 171] on div "Drop element here" at bounding box center [414, 181] width 182 height 29
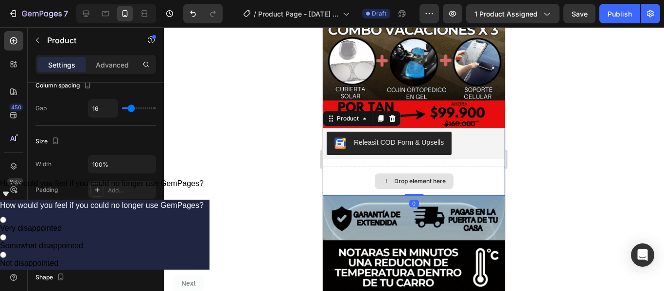
scroll to position [0, 0]
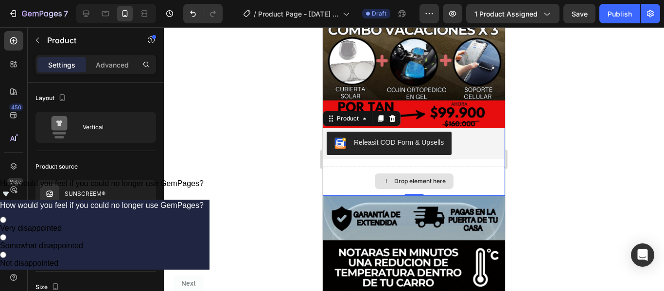
click at [480, 167] on div "Drop element here" at bounding box center [414, 181] width 182 height 29
click at [473, 151] on div "Releasit COD Form & Upsells Releasit COD Form & Upsells Drop element here Produ…" at bounding box center [414, 162] width 182 height 68
click at [470, 167] on div "Drop element here" at bounding box center [414, 181] width 182 height 29
click at [589, 161] on div at bounding box center [414, 159] width 501 height 264
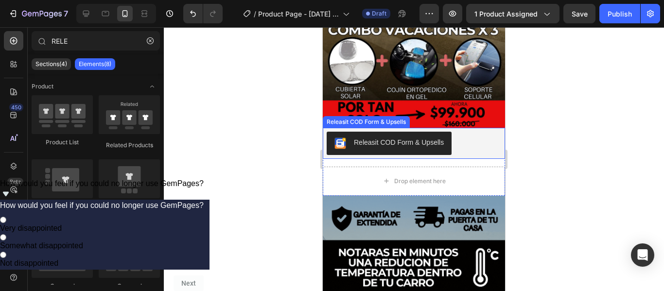
click at [385, 138] on div "Releasit COD Form & Upsells" at bounding box center [399, 143] width 90 height 10
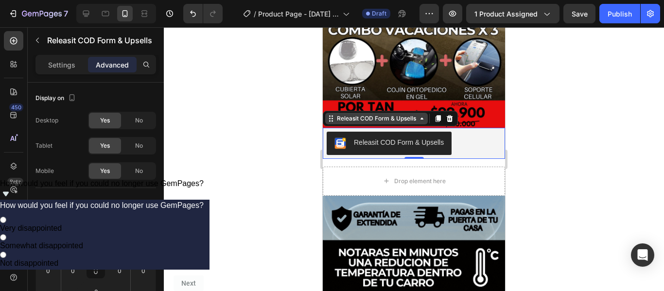
click at [423, 115] on icon at bounding box center [422, 119] width 8 height 8
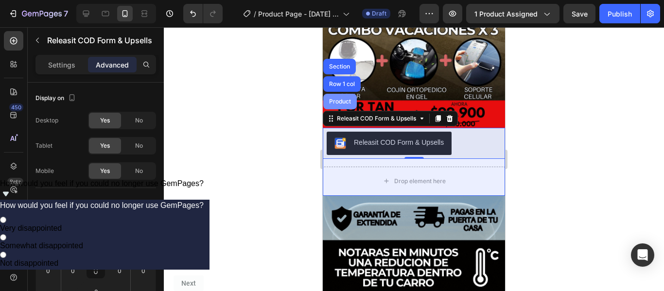
click at [343, 99] on div "Product" at bounding box center [340, 102] width 26 height 6
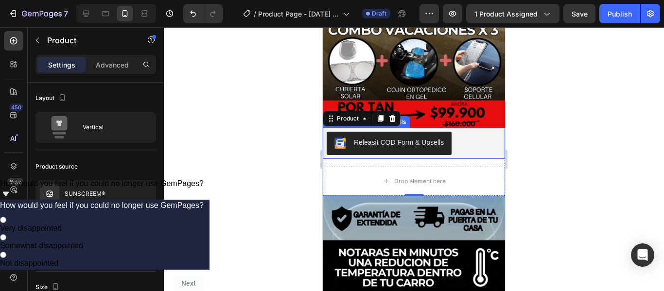
click at [405, 138] on div "Releasit COD Form & Upsells" at bounding box center [399, 143] width 90 height 10
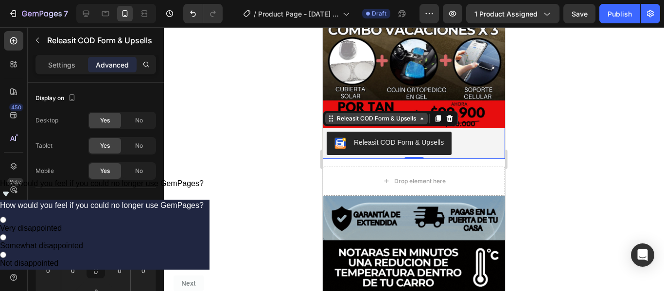
click at [421, 115] on icon at bounding box center [422, 119] width 8 height 8
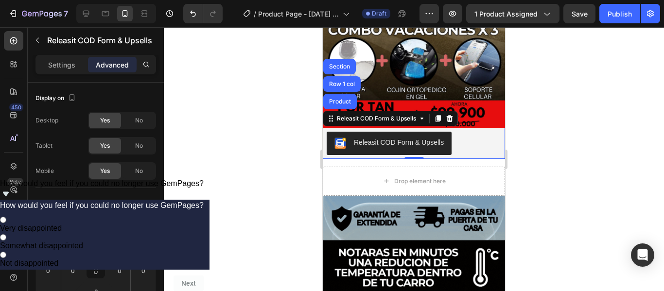
click at [567, 171] on div at bounding box center [414, 159] width 501 height 264
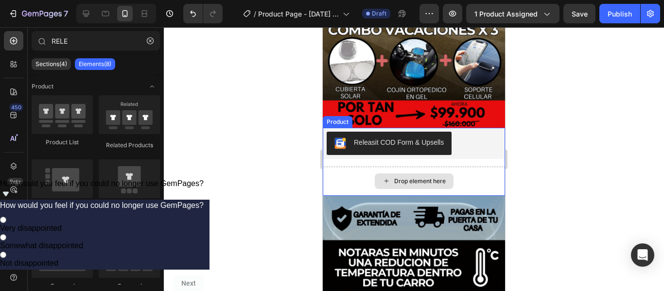
click at [491, 167] on div "Drop element here" at bounding box center [414, 181] width 182 height 29
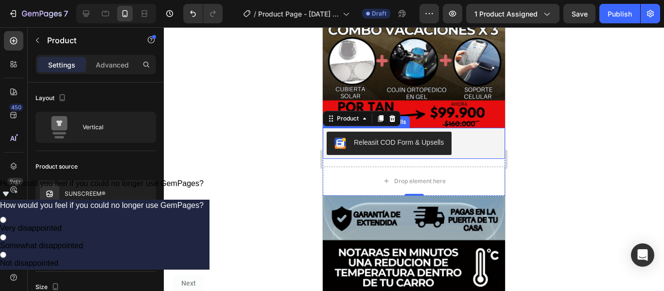
click at [438, 138] on div "Releasit COD Form & Upsells" at bounding box center [399, 143] width 90 height 10
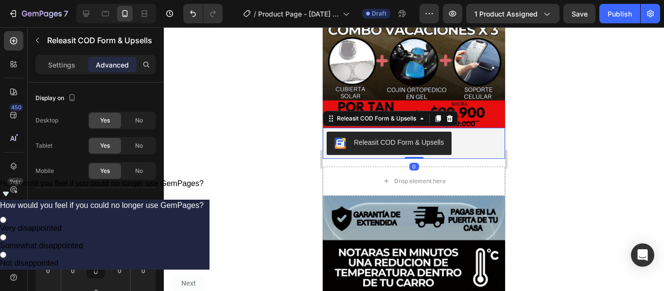
click at [547, 138] on div at bounding box center [414, 159] width 501 height 264
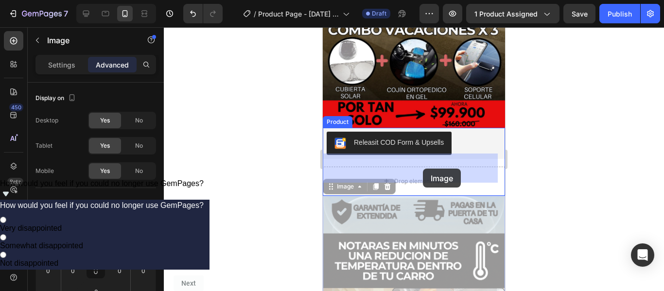
drag, startPoint x: 415, startPoint y: 226, endPoint x: 423, endPoint y: 169, distance: 57.9
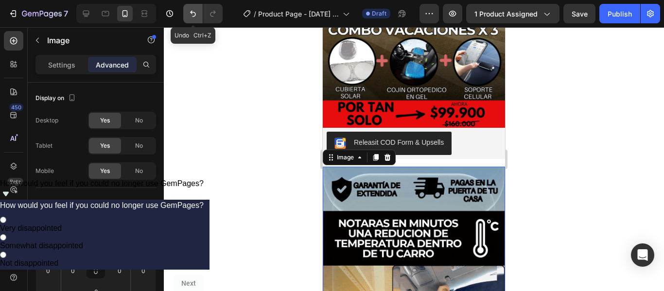
click at [196, 14] on icon "Undo/Redo" at bounding box center [193, 14] width 6 height 6
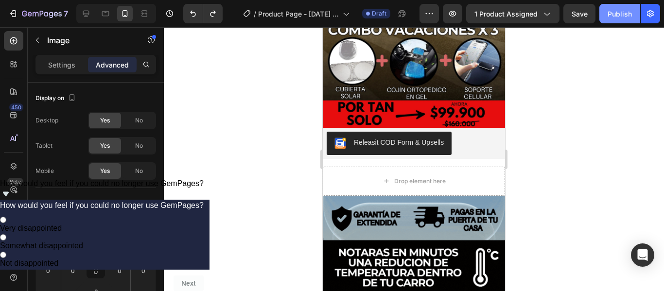
click at [631, 16] on div "Publish" at bounding box center [620, 14] width 24 height 10
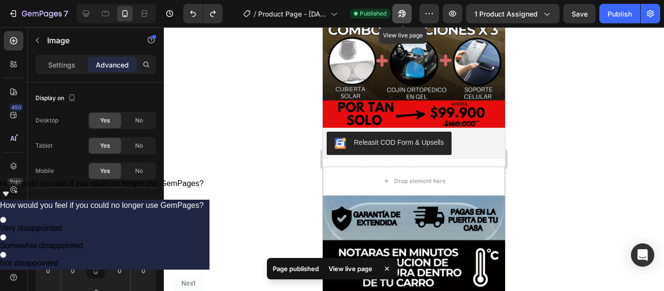
click at [407, 15] on icon "button" at bounding box center [402, 14] width 10 height 10
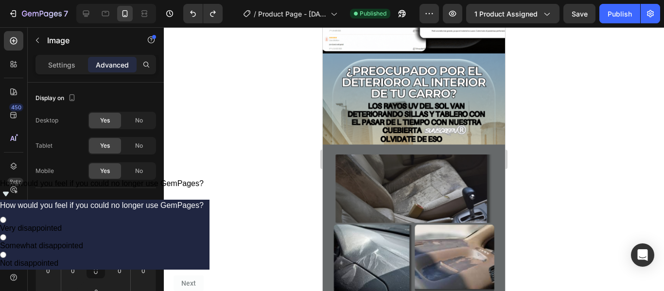
scroll to position [681, 0]
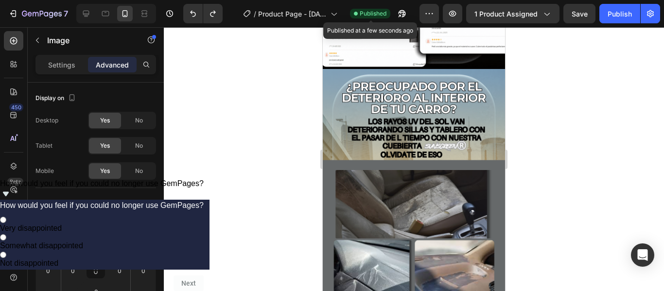
click at [382, 16] on span "Published" at bounding box center [373, 13] width 27 height 9
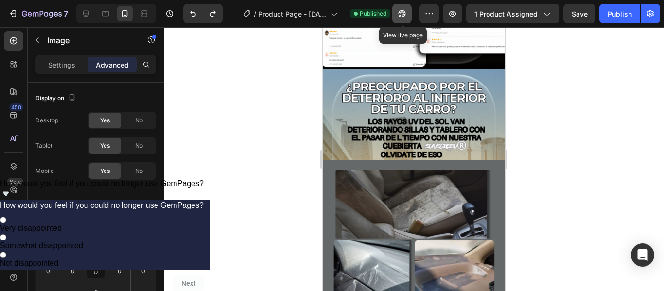
click at [404, 14] on icon "button" at bounding box center [402, 14] width 10 height 10
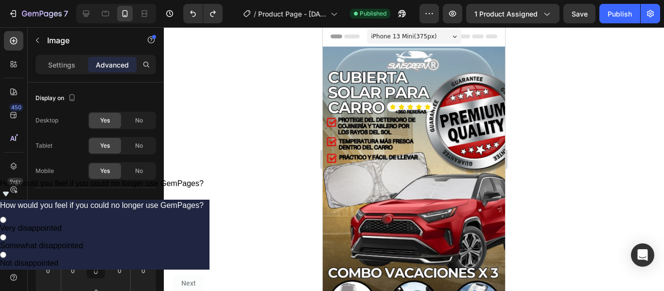
scroll to position [0, 0]
click at [453, 38] on icon at bounding box center [455, 37] width 4 height 2
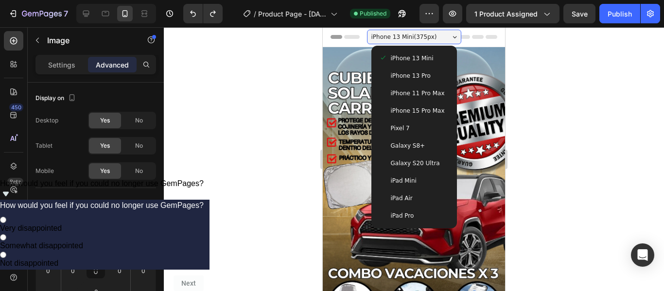
click at [453, 38] on icon at bounding box center [455, 37] width 4 height 2
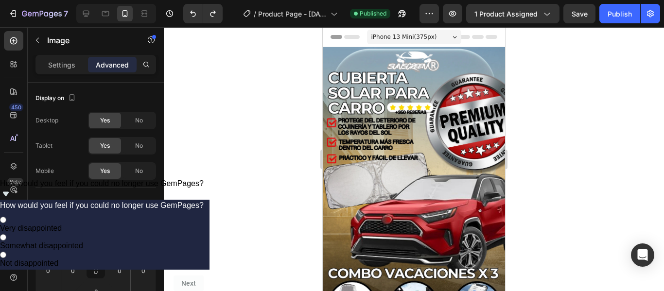
click at [352, 34] on span "Header" at bounding box center [351, 37] width 21 height 10
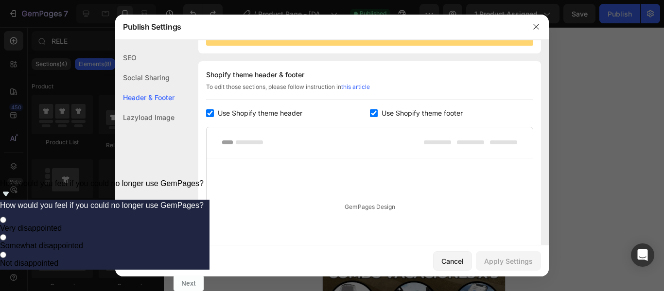
scroll to position [142, 0]
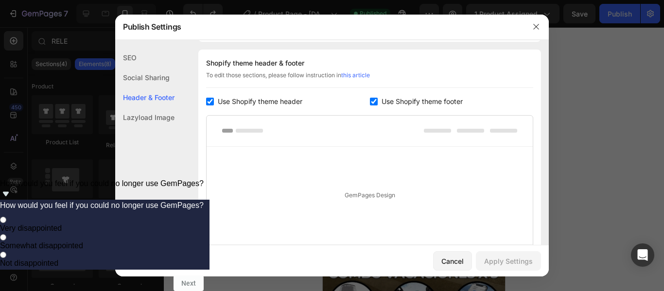
click at [210, 101] on input "checkbox" at bounding box center [210, 102] width 8 height 8
checkbox input "false"
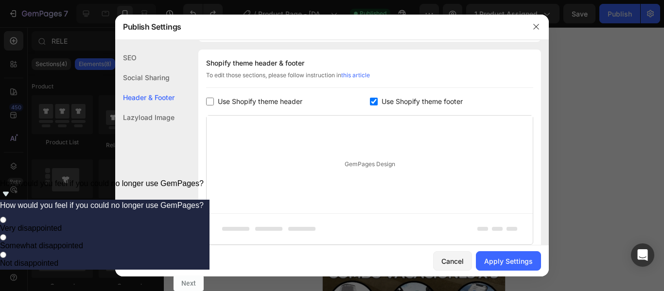
click at [370, 105] on input "checkbox" at bounding box center [374, 102] width 8 height 8
checkbox input "false"
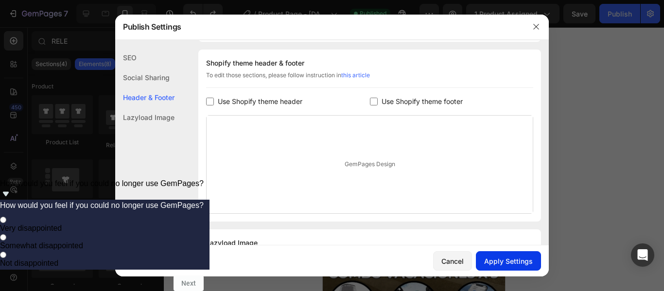
click at [503, 263] on div "Apply Settings" at bounding box center [508, 261] width 49 height 10
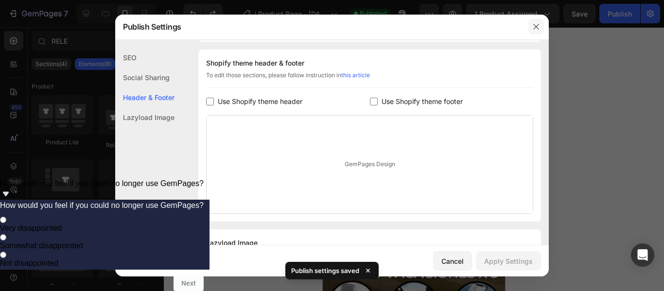
click at [531, 29] on button "button" at bounding box center [537, 27] width 16 height 16
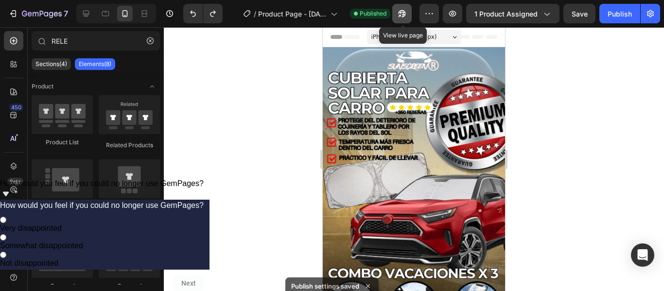
click at [406, 12] on icon "button" at bounding box center [402, 13] width 7 height 7
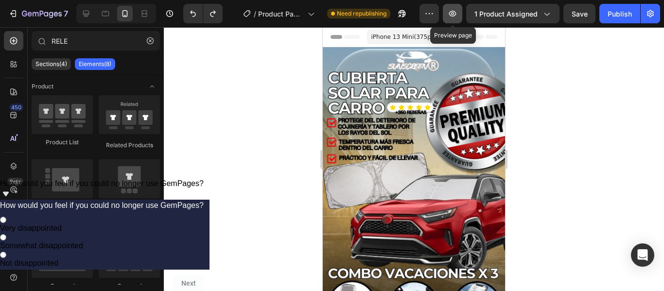
click at [457, 15] on icon "button" at bounding box center [452, 14] width 7 height 6
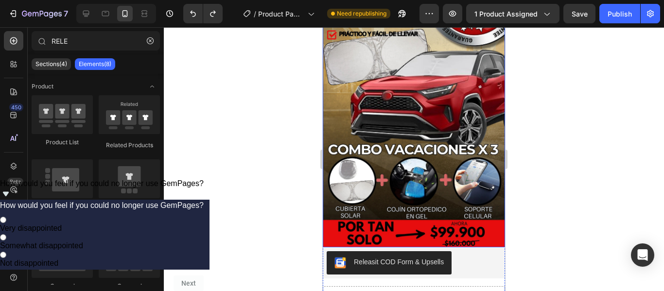
scroll to position [146, 0]
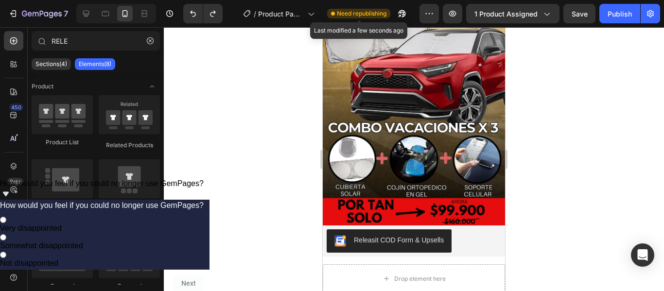
click at [342, 15] on span "Need republishing" at bounding box center [362, 13] width 50 height 9
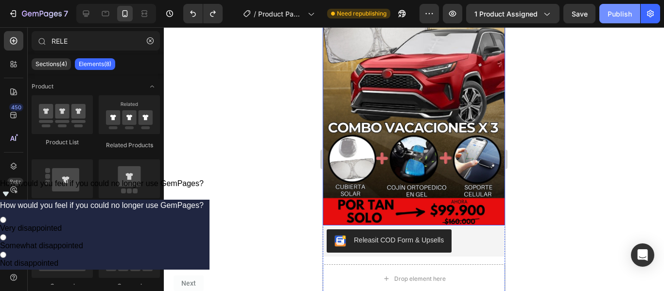
click at [614, 17] on div "Publish" at bounding box center [620, 14] width 24 height 10
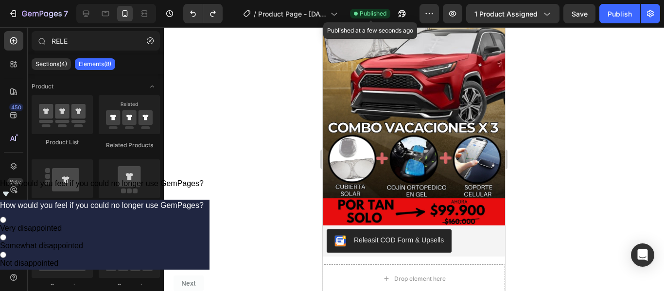
click at [379, 14] on span "Published" at bounding box center [373, 13] width 27 height 9
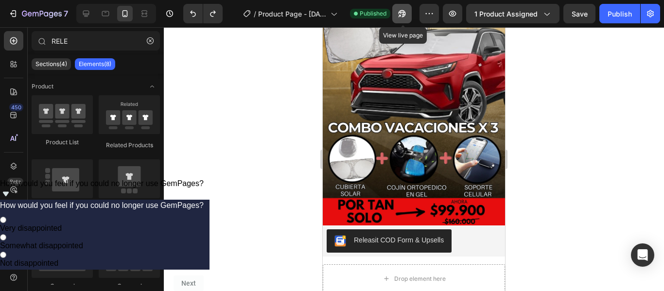
click at [402, 17] on icon "button" at bounding box center [402, 14] width 10 height 10
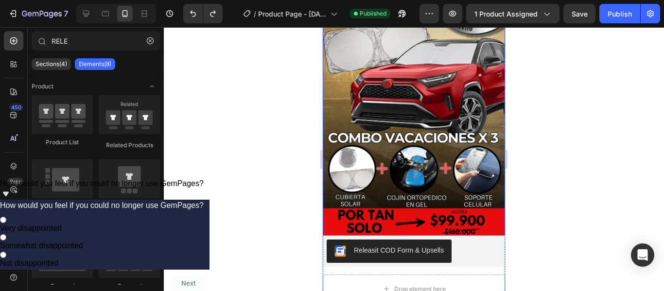
scroll to position [0, 0]
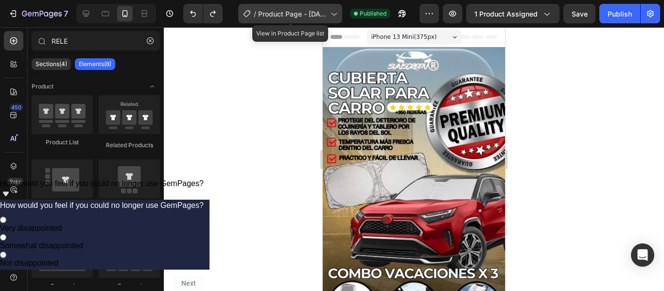
click at [337, 12] on icon at bounding box center [334, 14] width 10 height 10
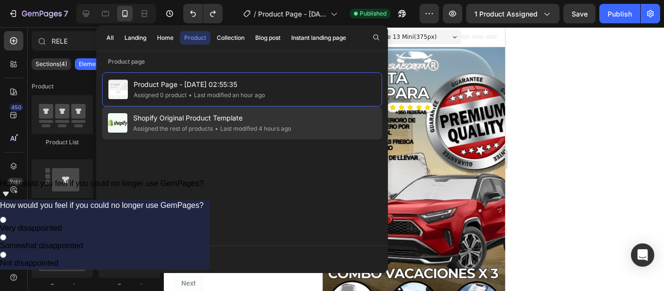
click at [231, 113] on span "Shopify Original Product Template" at bounding box center [212, 118] width 158 height 12
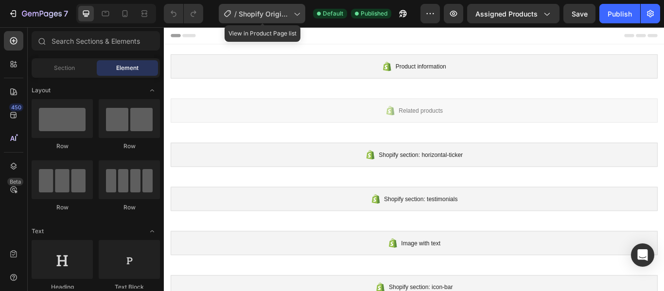
click at [299, 14] on icon at bounding box center [297, 14] width 10 height 10
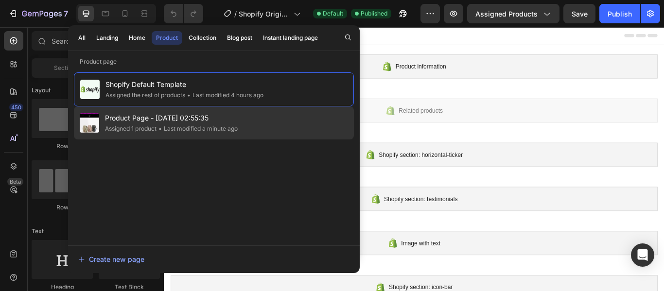
click at [225, 113] on span "Product Page - [DATE] 02:55:35" at bounding box center [171, 118] width 133 height 12
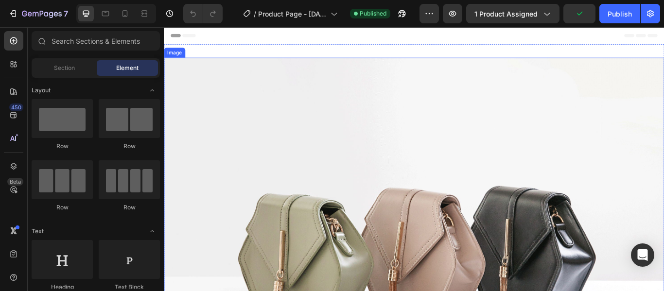
click at [434, 169] on img at bounding box center [456, 282] width 584 height 438
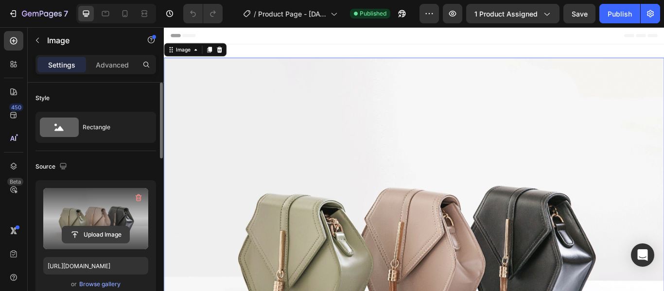
click at [105, 233] on input "file" at bounding box center [95, 235] width 67 height 17
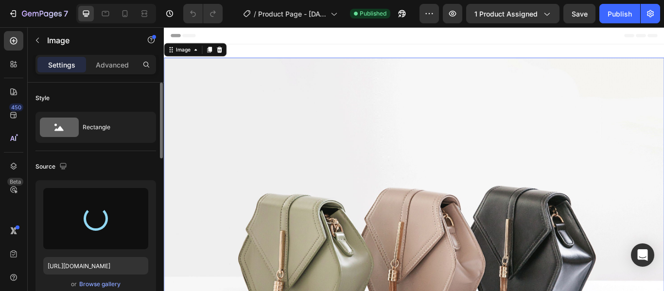
type input "[URL][DOMAIN_NAME]"
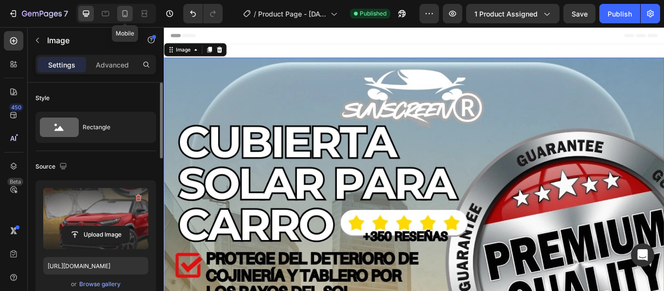
click at [130, 16] on div at bounding box center [125, 14] width 16 height 16
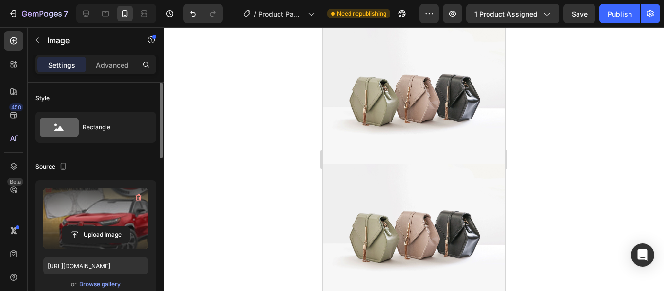
scroll to position [389, 0]
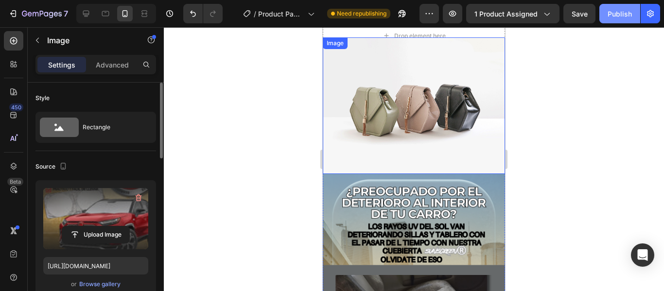
click at [619, 20] on button "Publish" at bounding box center [620, 13] width 41 height 19
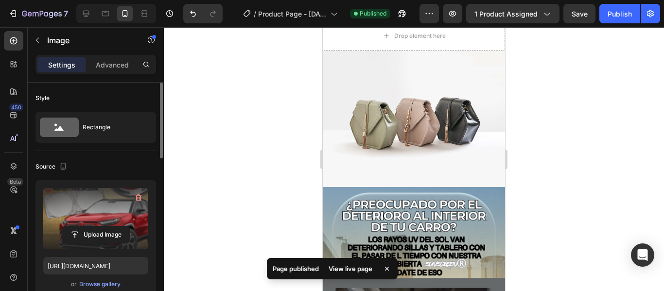
click at [351, 267] on div "View live page" at bounding box center [350, 269] width 55 height 14
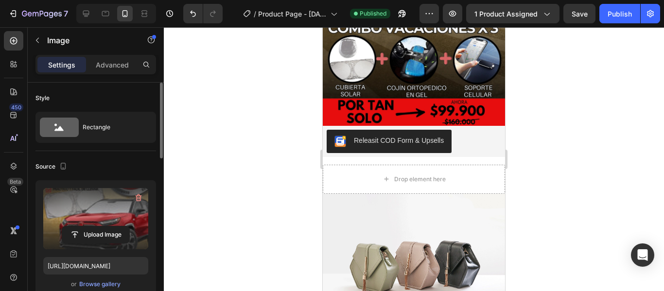
scroll to position [243, 0]
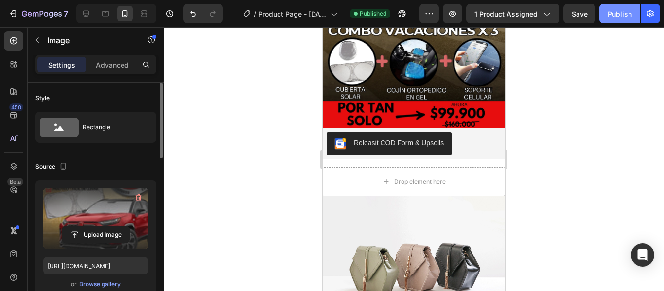
click at [606, 18] on button "Publish" at bounding box center [620, 13] width 41 height 19
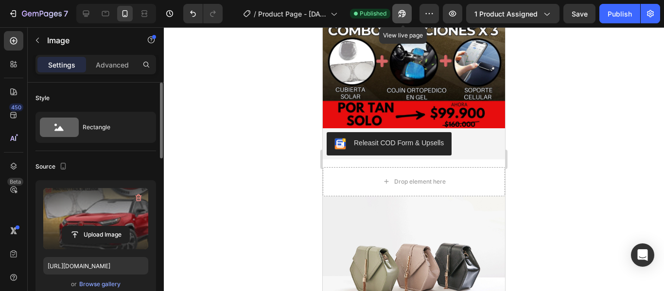
click at [406, 13] on icon "button" at bounding box center [402, 13] width 7 height 7
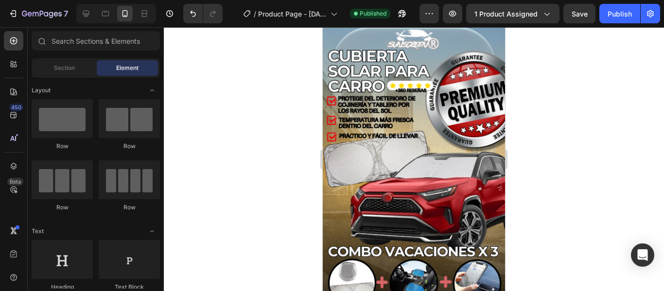
scroll to position [0, 0]
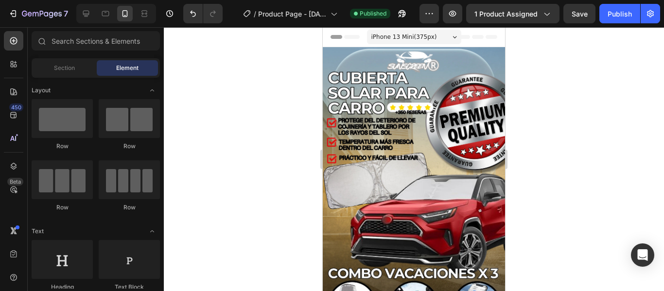
click at [348, 38] on span "Header" at bounding box center [351, 37] width 21 height 10
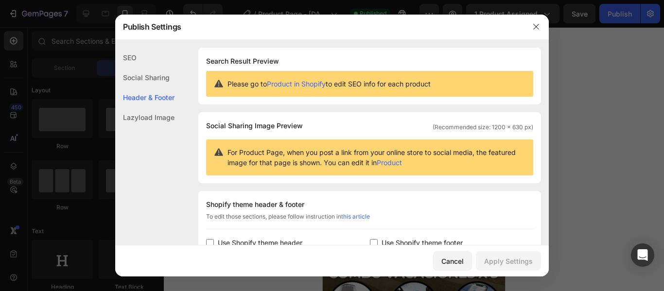
scroll to position [142, 0]
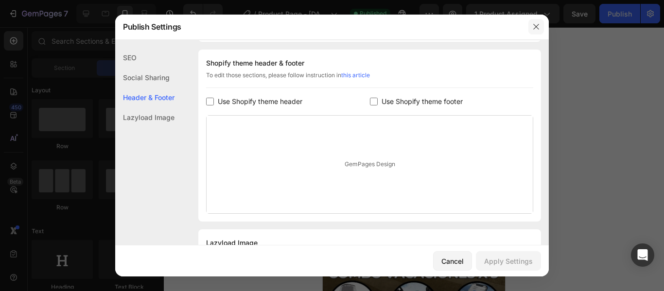
click at [539, 25] on icon "button" at bounding box center [537, 27] width 8 height 8
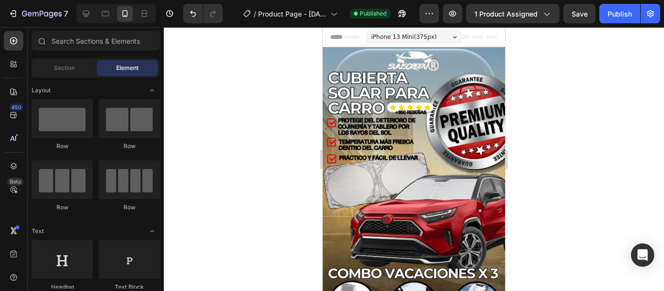
click at [463, 36] on icon at bounding box center [478, 37] width 39 height 4
click at [354, 38] on span "Header" at bounding box center [351, 37] width 21 height 10
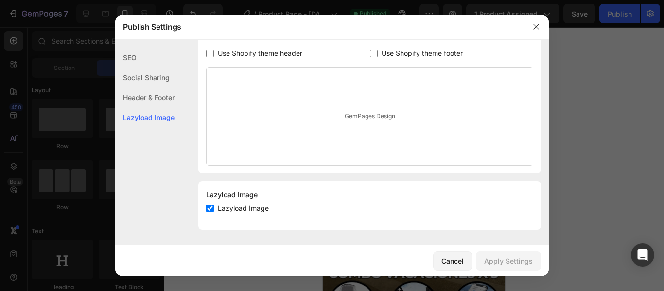
scroll to position [141, 0]
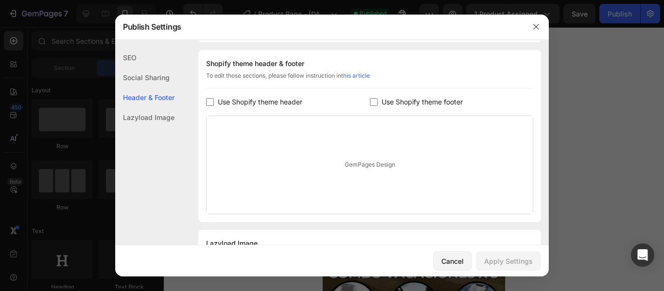
click at [151, 59] on div "SEO" at bounding box center [144, 58] width 59 height 20
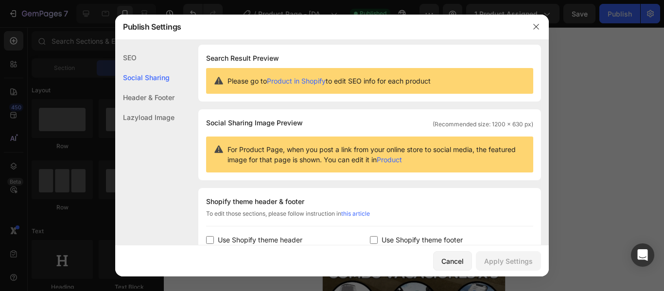
scroll to position [0, 0]
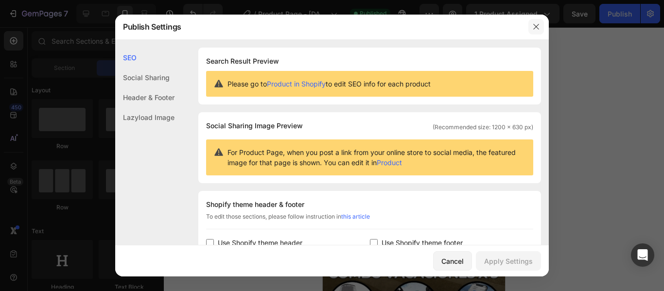
click at [536, 25] on icon "button" at bounding box center [537, 27] width 8 height 8
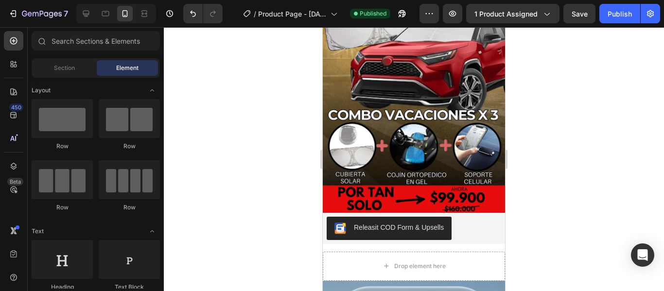
scroll to position [134, 0]
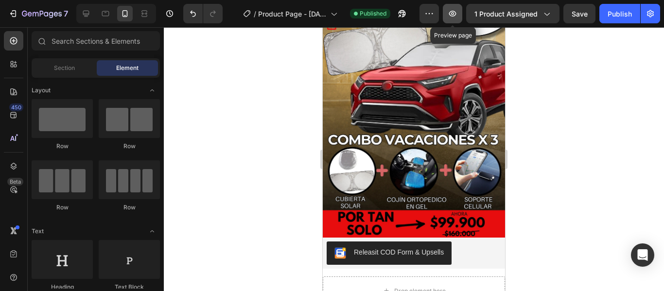
click at [458, 11] on icon "button" at bounding box center [453, 14] width 10 height 10
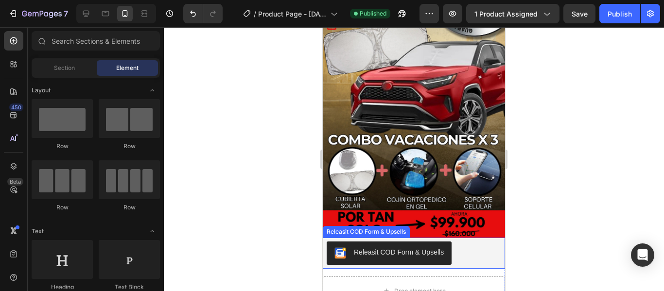
click at [445, 242] on button "Releasit COD Form & Upsells" at bounding box center [389, 253] width 125 height 23
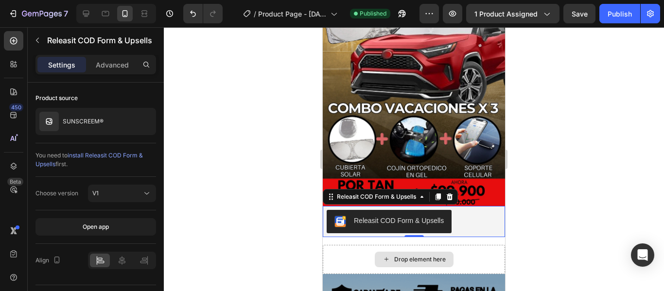
scroll to position [182, 0]
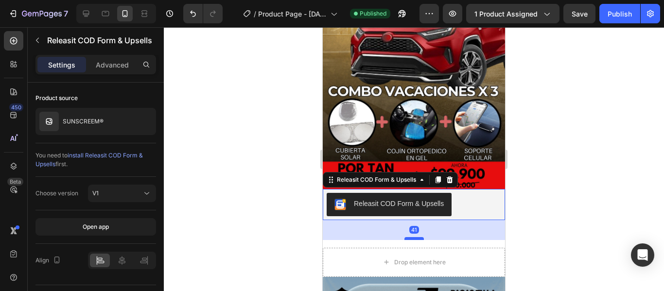
drag, startPoint x: 411, startPoint y: 206, endPoint x: 412, endPoint y: 226, distance: 20.0
click at [412, 237] on div at bounding box center [414, 238] width 19 height 3
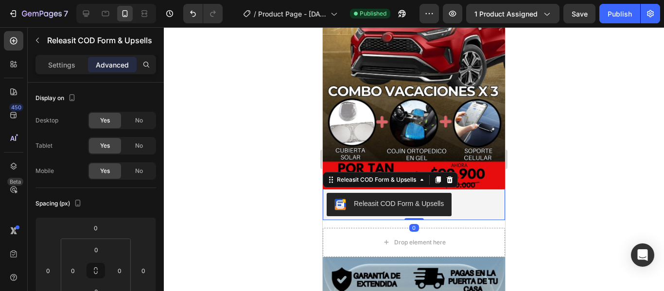
drag, startPoint x: 412, startPoint y: 226, endPoint x: 415, endPoint y: 202, distance: 24.0
click at [415, 202] on div "Releasit COD Form & Upsells Releasit COD Form & Upsells 0" at bounding box center [414, 204] width 182 height 31
type input "0"
click at [367, 214] on div "Releasit COD Form & Upsells Releasit COD Form & Upsells 0 Drop element here Pro…" at bounding box center [414, 223] width 182 height 68
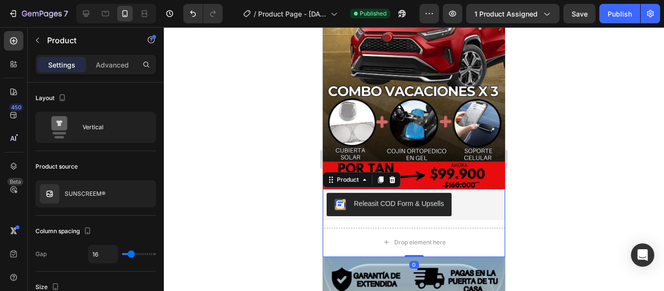
drag, startPoint x: 412, startPoint y: 242, endPoint x: 414, endPoint y: 205, distance: 37.0
click at [414, 205] on div "Releasit COD Form & Upsells Releasit COD Form & Upsells Drop element here Produ…" at bounding box center [414, 223] width 182 height 68
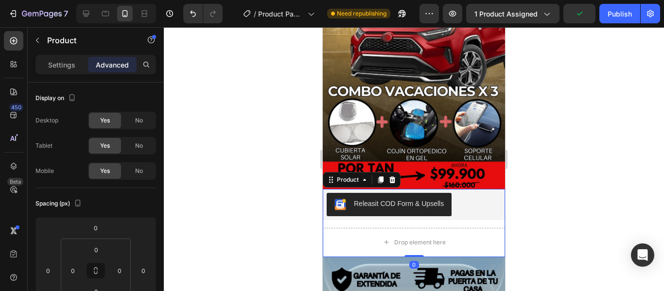
drag, startPoint x: 409, startPoint y: 243, endPoint x: 414, endPoint y: 208, distance: 34.9
click at [414, 208] on div "Releasit COD Form & Upsells Releasit COD Form & Upsells Drop element here Produ…" at bounding box center [414, 223] width 182 height 68
drag, startPoint x: 411, startPoint y: 241, endPoint x: 413, endPoint y: 234, distance: 7.7
click at [413, 234] on div "Releasit COD Form & Upsells Releasit COD Form & Upsells Drop element here Produ…" at bounding box center [414, 223] width 182 height 68
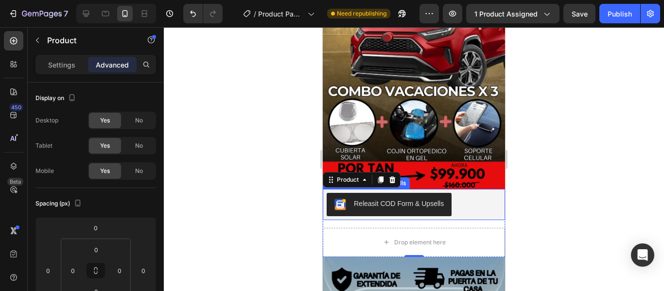
click at [442, 199] on div "Releasit COD Form & Upsells" at bounding box center [399, 204] width 90 height 10
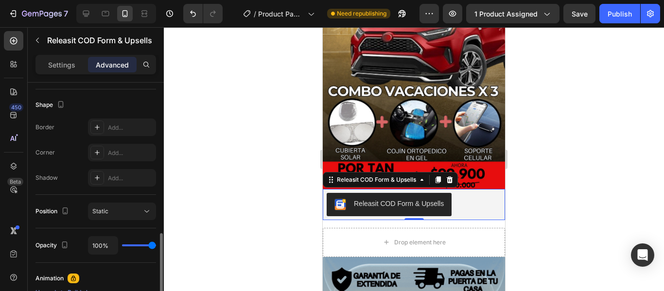
scroll to position [292, 0]
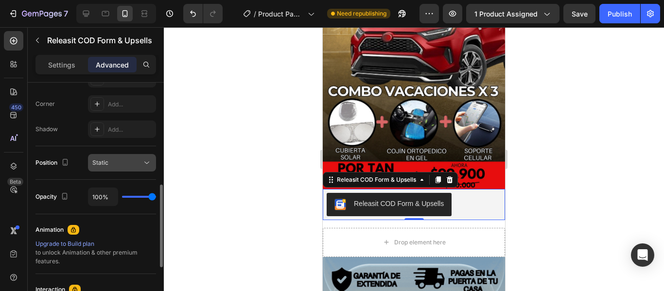
click at [145, 161] on icon at bounding box center [147, 163] width 10 height 10
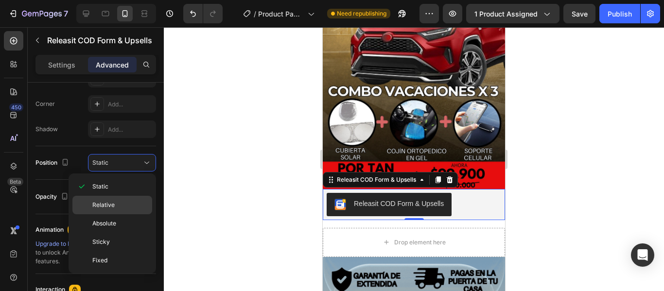
click at [117, 204] on p "Relative" at bounding box center [119, 205] width 55 height 9
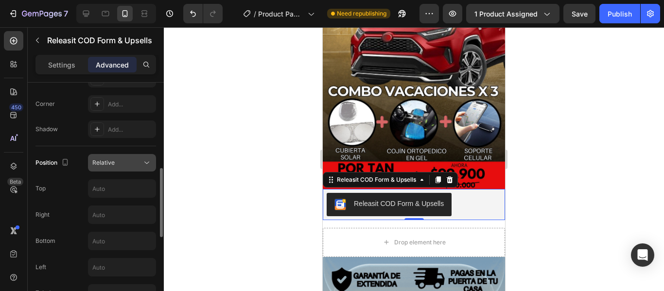
click at [146, 166] on icon at bounding box center [147, 163] width 10 height 10
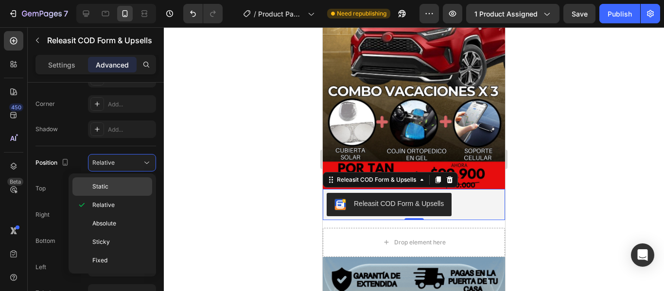
click at [123, 185] on p "Static" at bounding box center [119, 186] width 55 height 9
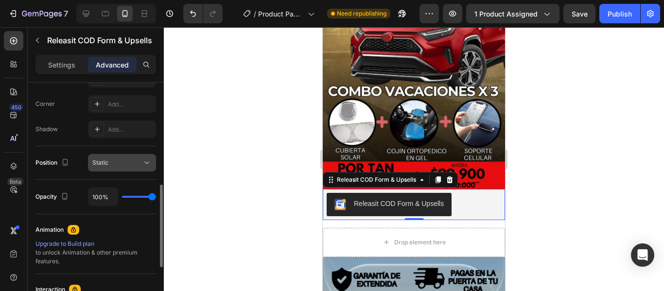
scroll to position [243, 0]
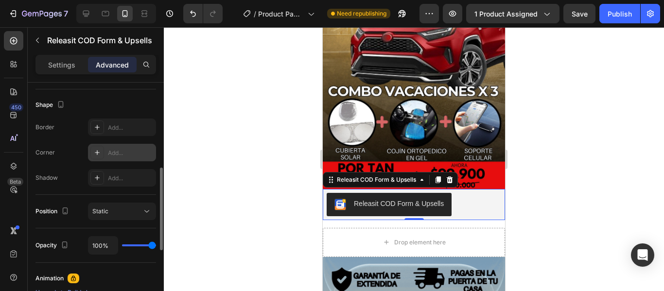
click at [97, 154] on icon at bounding box center [97, 152] width 5 height 5
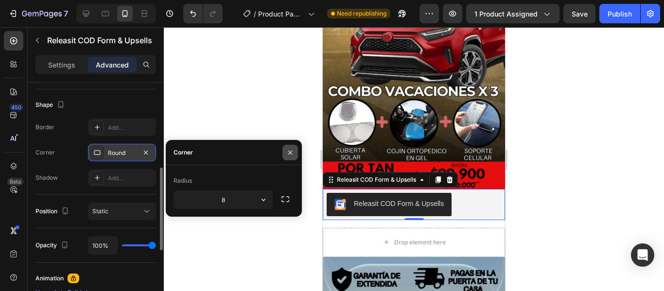
click at [290, 153] on icon "button" at bounding box center [290, 152] width 4 height 4
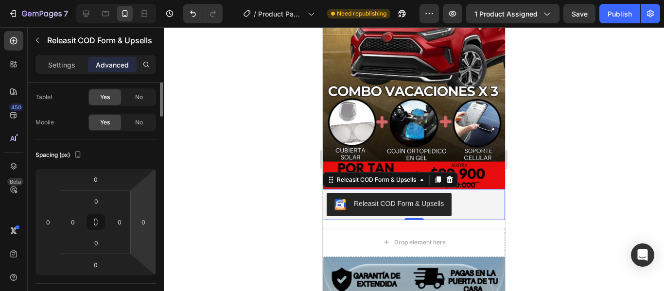
scroll to position [0, 0]
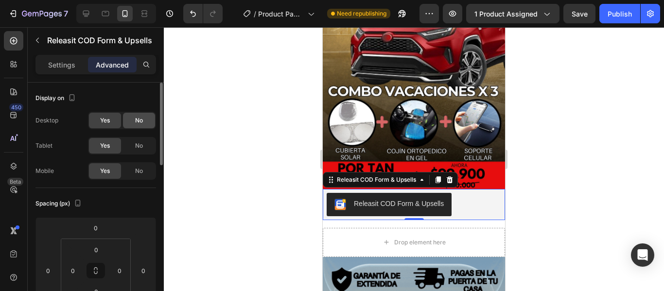
click at [144, 119] on div "No" at bounding box center [139, 121] width 32 height 16
click at [113, 122] on div "Yes" at bounding box center [105, 121] width 32 height 16
click at [72, 68] on p "Settings" at bounding box center [61, 65] width 27 height 10
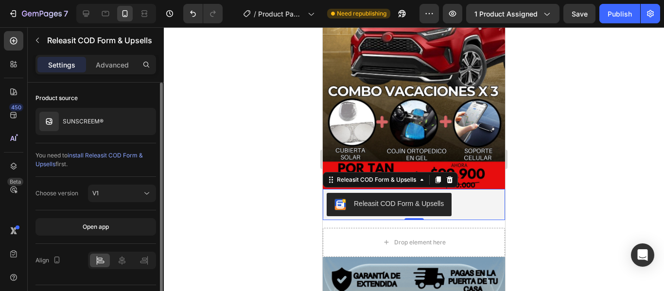
scroll to position [25, 0]
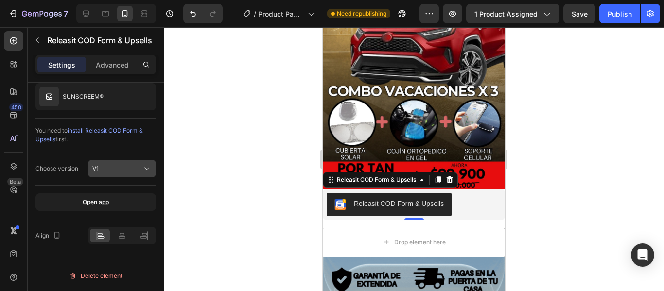
click at [139, 169] on div "V1" at bounding box center [117, 168] width 50 height 9
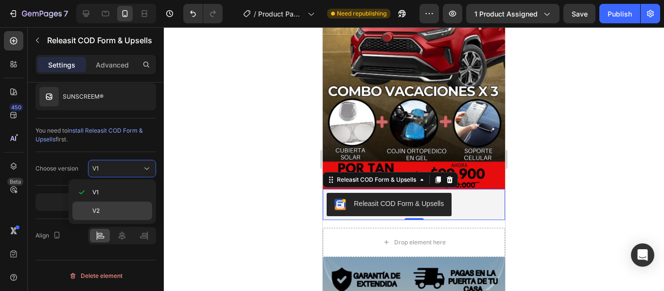
click at [125, 210] on p "V2" at bounding box center [119, 211] width 55 height 9
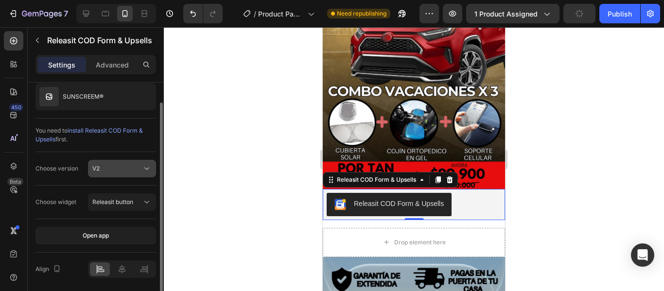
click at [137, 171] on div "V2" at bounding box center [117, 168] width 50 height 9
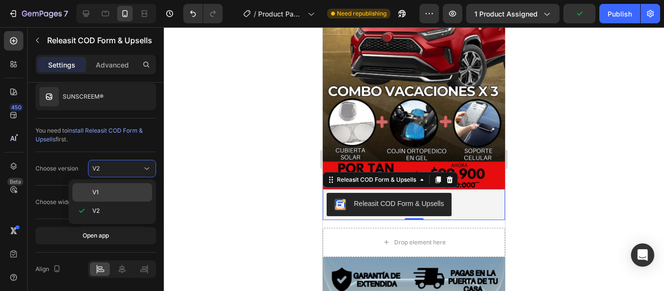
click at [117, 195] on p "V1" at bounding box center [119, 192] width 55 height 9
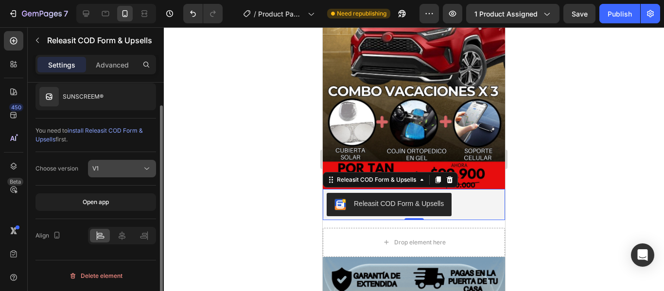
click at [145, 168] on icon at bounding box center [146, 169] width 5 height 2
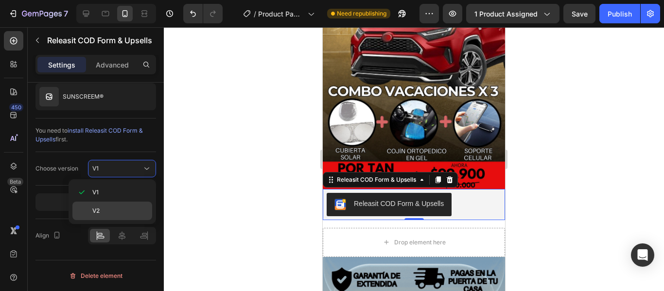
click at [119, 212] on p "V2" at bounding box center [119, 211] width 55 height 9
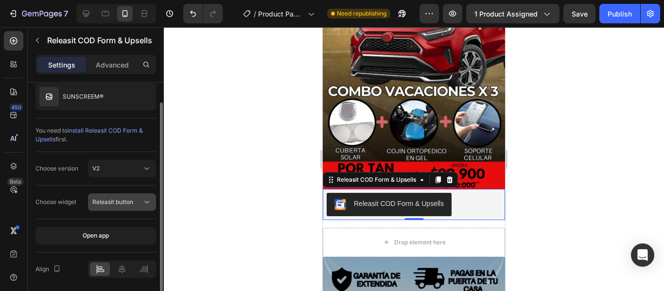
click at [150, 204] on icon at bounding box center [147, 202] width 10 height 10
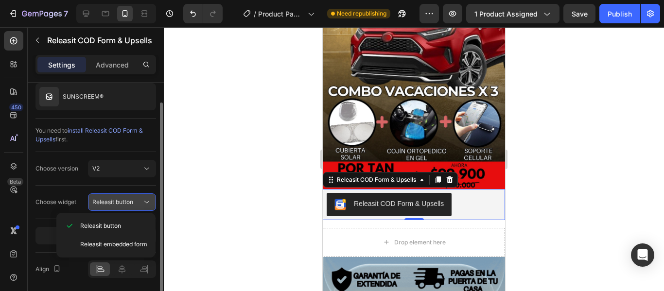
click at [150, 204] on icon at bounding box center [147, 202] width 10 height 10
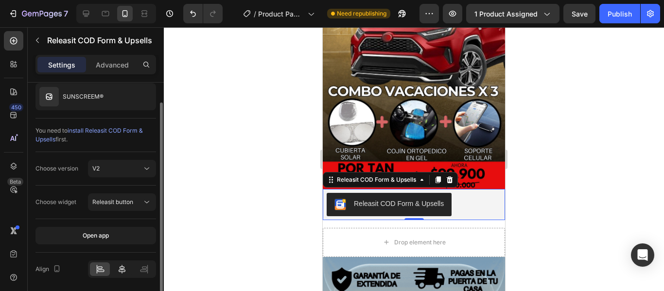
scroll to position [58, 0]
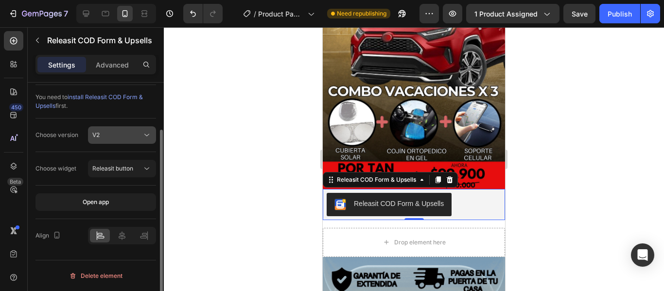
click at [147, 137] on icon at bounding box center [147, 135] width 10 height 10
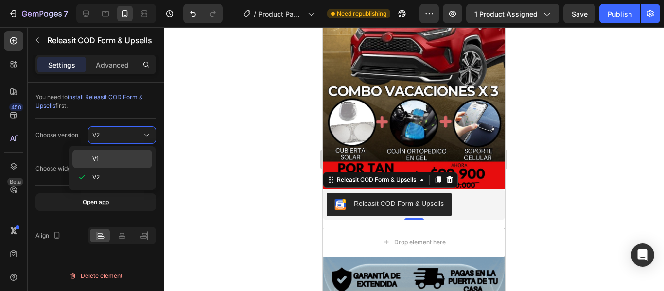
click at [121, 157] on p "V1" at bounding box center [119, 159] width 55 height 9
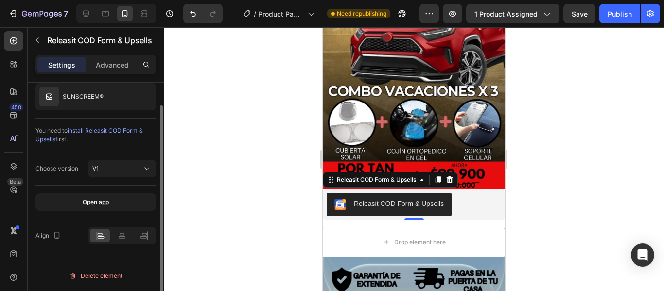
scroll to position [0, 0]
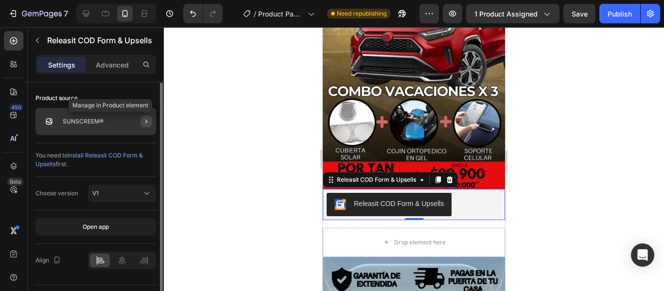
click at [148, 122] on icon "button" at bounding box center [147, 122] width 8 height 8
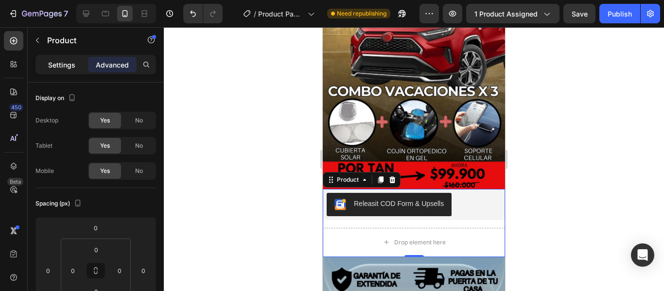
click at [74, 64] on p "Settings" at bounding box center [61, 65] width 27 height 10
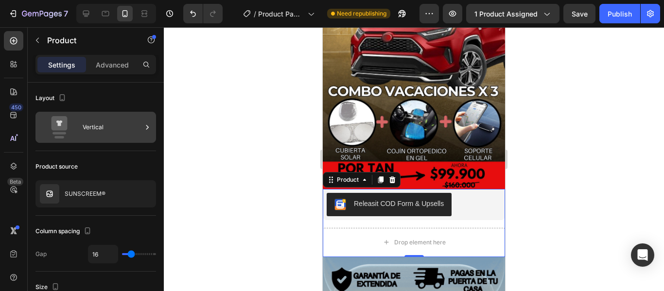
click at [137, 129] on div "Vertical" at bounding box center [112, 127] width 59 height 22
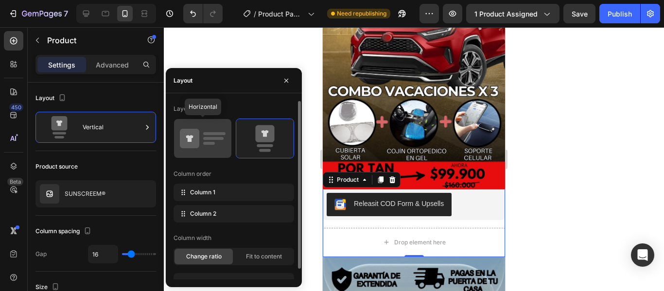
scroll to position [11, 0]
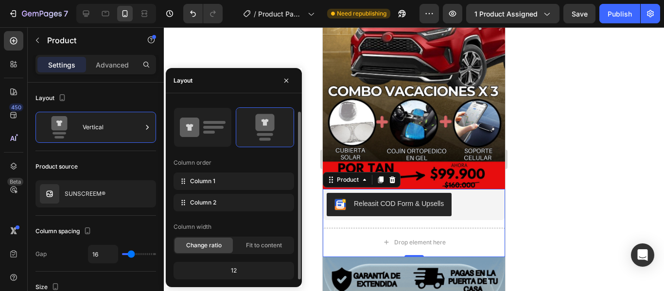
click at [235, 269] on div "12" at bounding box center [234, 271] width 117 height 14
click at [249, 246] on span "Fit to content" at bounding box center [264, 245] width 36 height 9
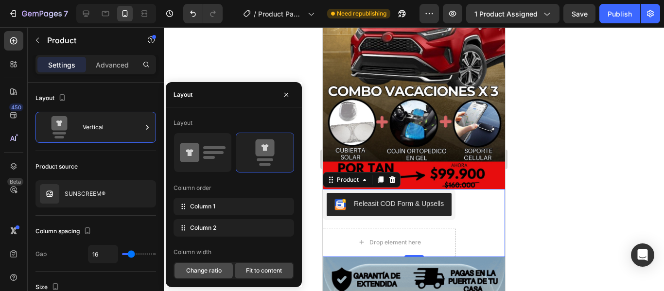
click at [211, 269] on span "Change ratio" at bounding box center [204, 271] width 36 height 9
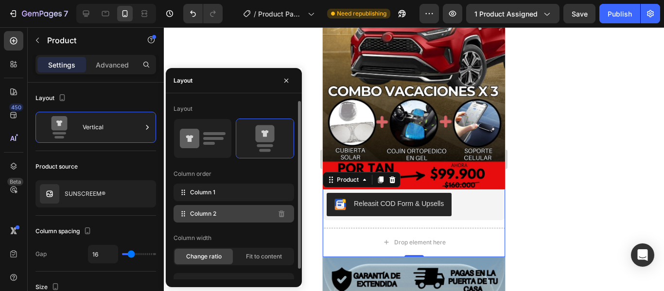
click at [272, 217] on div "Column 2" at bounding box center [234, 214] width 121 height 18
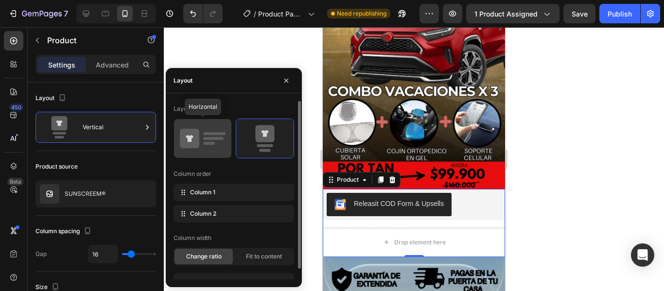
click at [207, 142] on rect at bounding box center [209, 143] width 12 height 3
click at [213, 148] on icon at bounding box center [203, 138] width 46 height 27
type input "32"
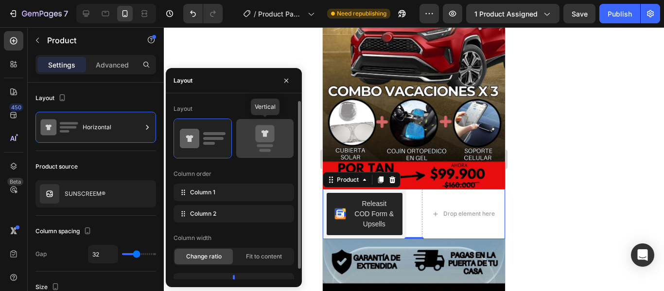
click at [240, 141] on div at bounding box center [264, 138] width 57 height 39
type input "16"
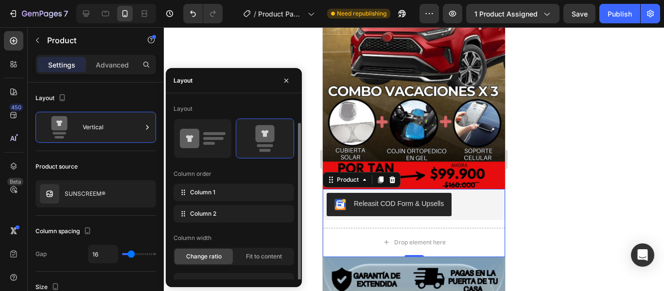
scroll to position [11, 0]
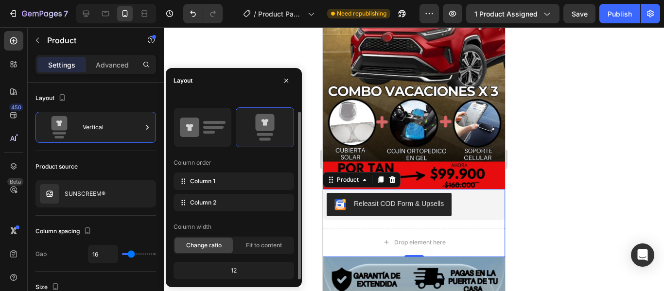
click at [232, 268] on div "12" at bounding box center [234, 271] width 117 height 14
click at [239, 272] on div "12" at bounding box center [234, 271] width 117 height 14
click at [253, 246] on span "Fit to content" at bounding box center [264, 245] width 36 height 9
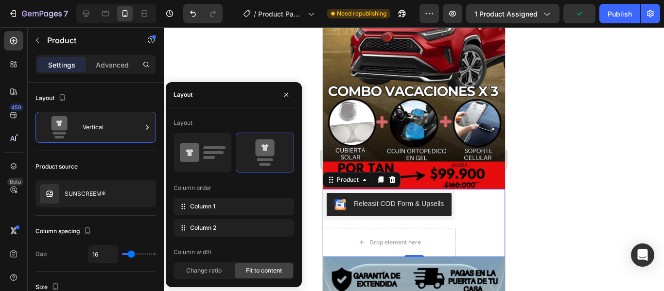
scroll to position [0, 0]
click at [210, 270] on span "Change ratio" at bounding box center [204, 271] width 36 height 9
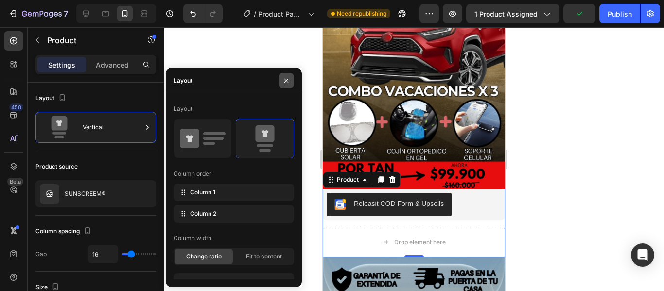
click at [286, 78] on icon "button" at bounding box center [287, 81] width 8 height 8
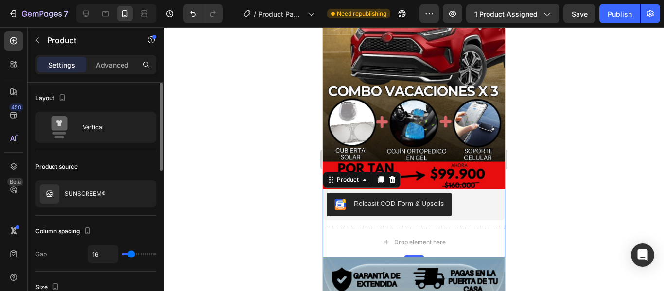
type input "41"
type input "46"
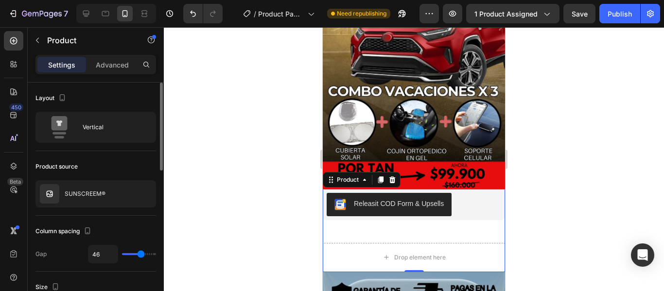
type input "47"
type input "44"
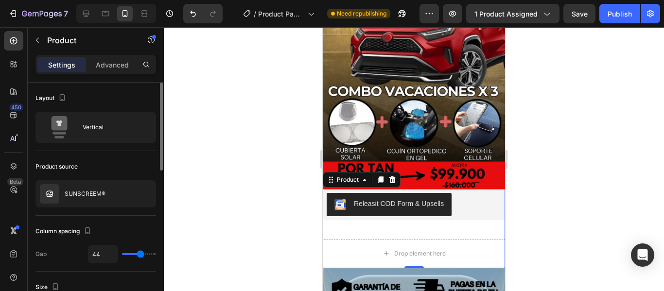
type input "39"
type input "36"
type input "31"
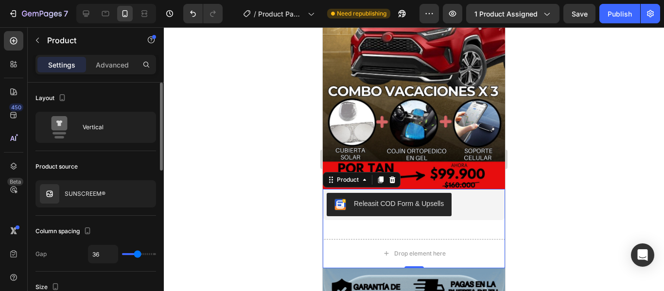
type input "31"
type input "30"
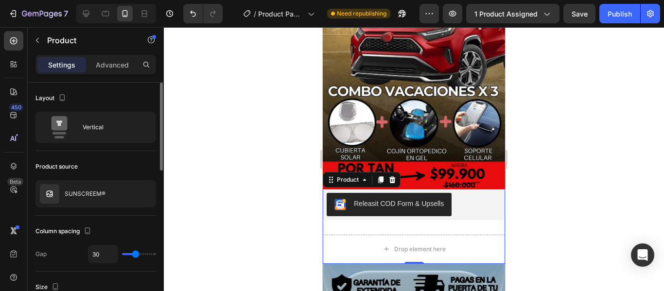
type input "28"
type input "27"
type input "25"
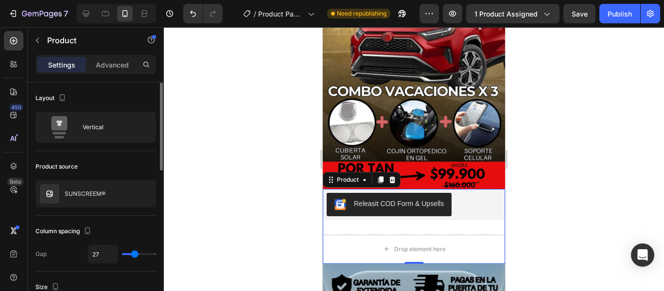
type input "25"
type input "24"
type input "22"
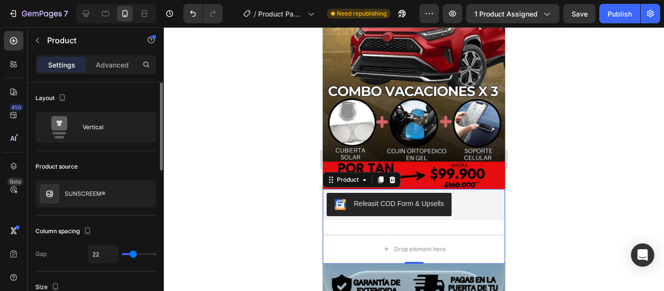
type input "21"
type input "18"
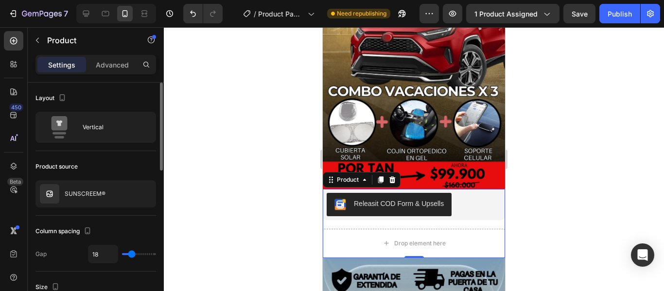
type input "16"
type input "15"
type input "12"
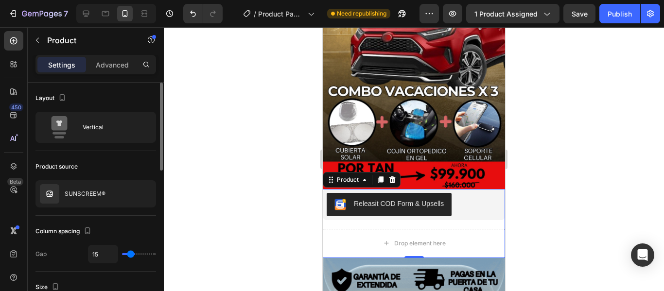
type input "12"
type input "10"
type input "9"
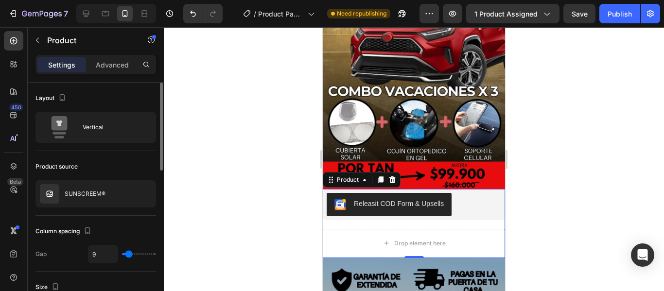
type input "7"
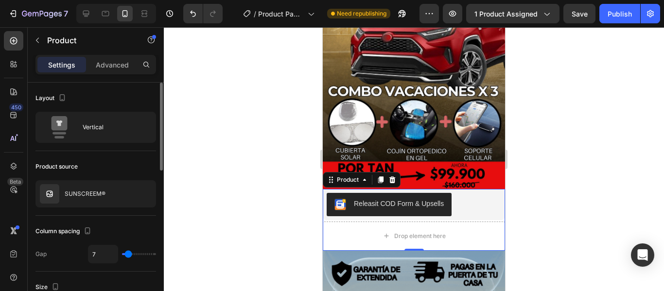
type input "3"
type input "1"
type input "0"
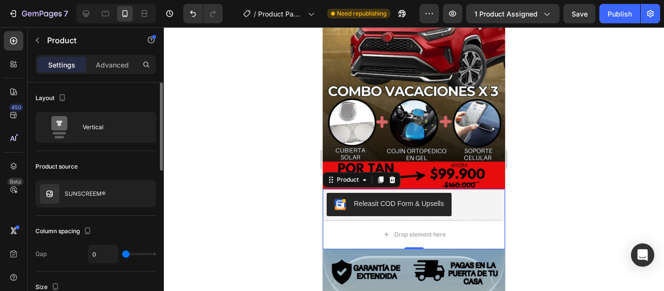
drag, startPoint x: 132, startPoint y: 253, endPoint x: 121, endPoint y: 253, distance: 10.7
type input "0"
click at [122, 253] on input "range" at bounding box center [139, 254] width 34 height 2
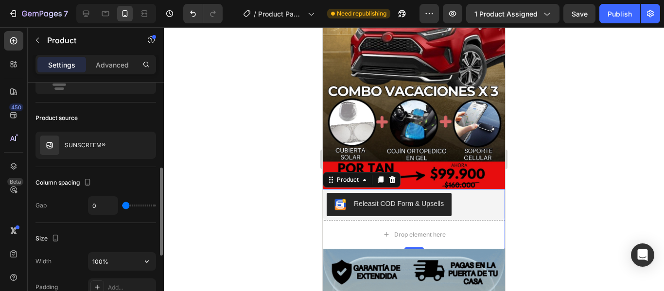
scroll to position [97, 0]
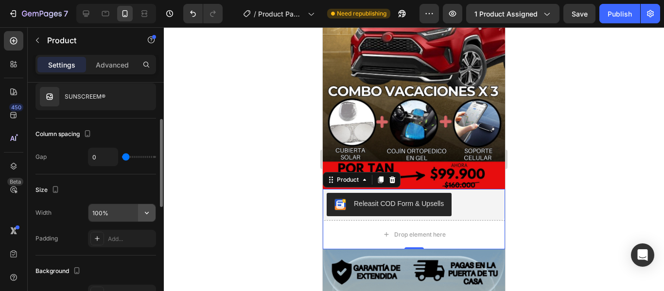
click at [145, 213] on icon "button" at bounding box center [147, 213] width 4 height 2
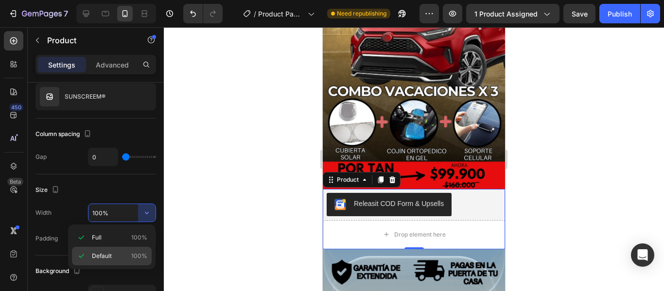
click at [88, 254] on div "Default 100%" at bounding box center [112, 256] width 80 height 18
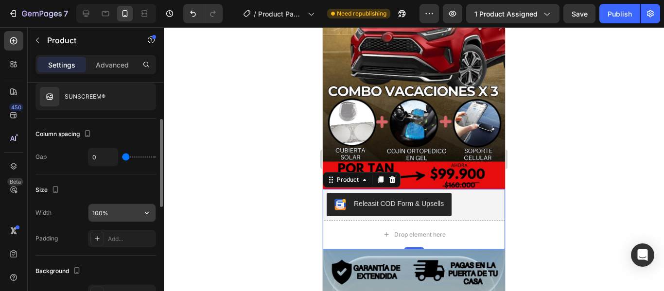
click at [135, 217] on input "100%" at bounding box center [122, 213] width 67 height 18
click at [147, 215] on icon "button" at bounding box center [147, 213] width 10 height 10
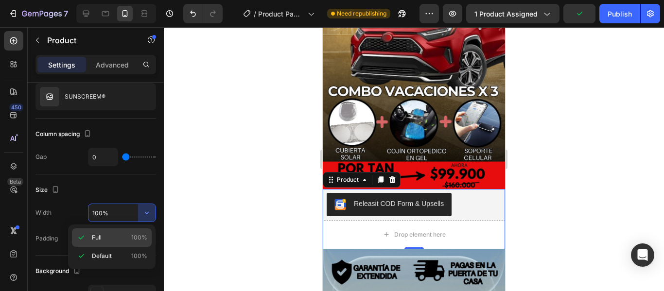
click at [118, 235] on p "Full 100%" at bounding box center [119, 237] width 55 height 9
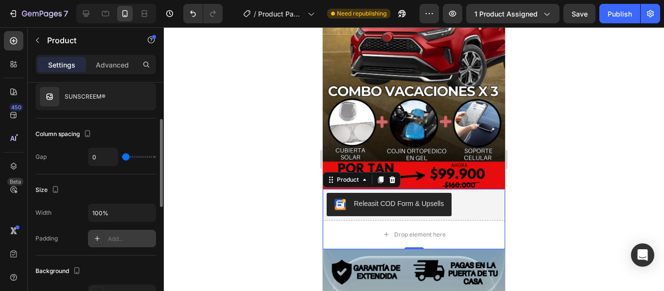
click at [126, 237] on div "Add..." at bounding box center [131, 239] width 46 height 9
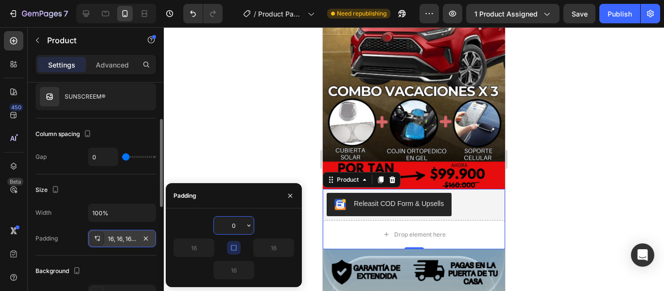
type input "0"
click at [293, 196] on icon "button" at bounding box center [291, 196] width 8 height 8
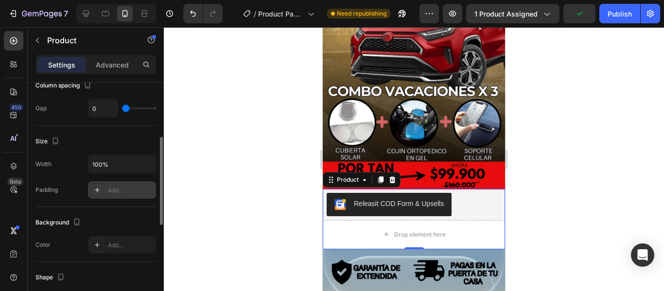
scroll to position [195, 0]
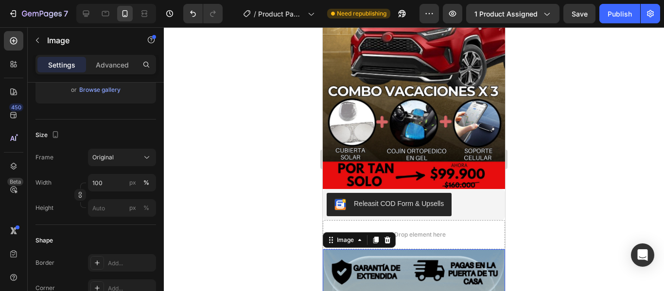
scroll to position [0, 0]
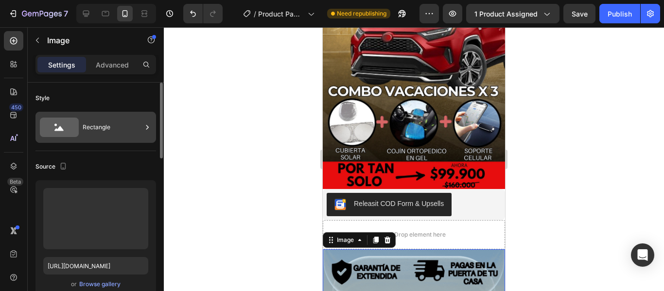
click at [116, 125] on div "Rectangle" at bounding box center [112, 127] width 59 height 22
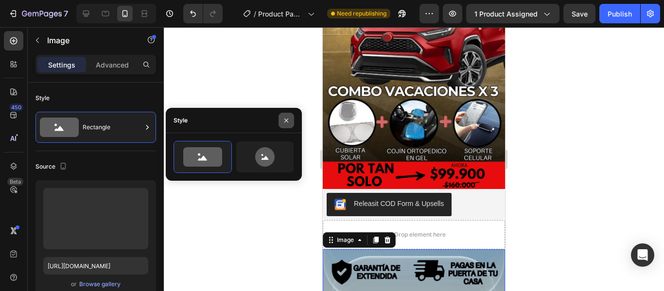
click at [289, 123] on icon "button" at bounding box center [287, 121] width 8 height 8
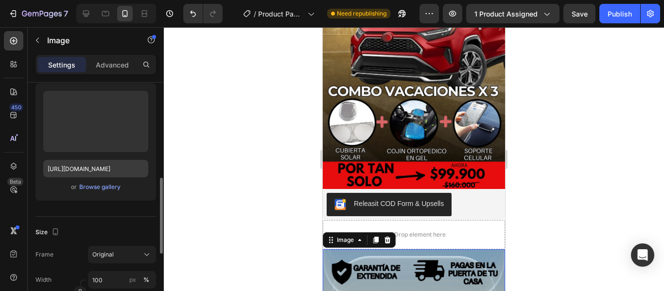
scroll to position [146, 0]
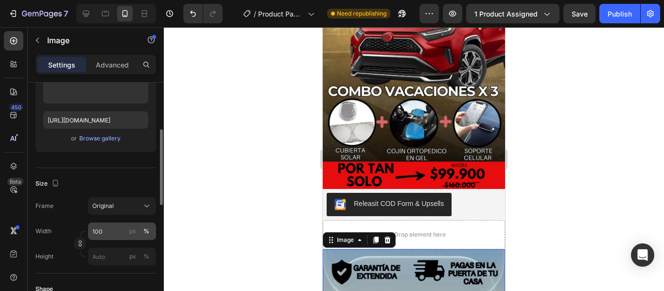
click at [143, 231] on button "%" at bounding box center [147, 232] width 12 height 12
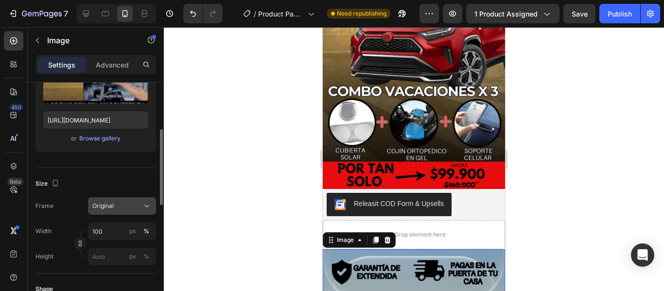
click at [146, 205] on icon at bounding box center [147, 206] width 10 height 10
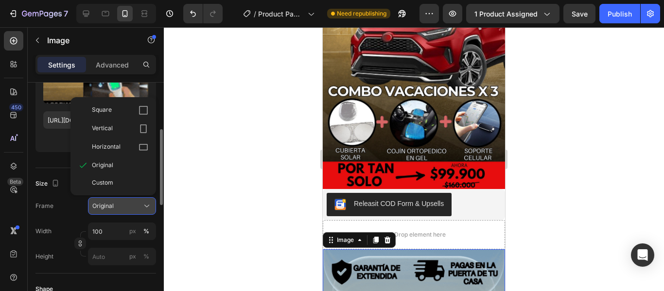
click at [146, 205] on icon at bounding box center [147, 206] width 10 height 10
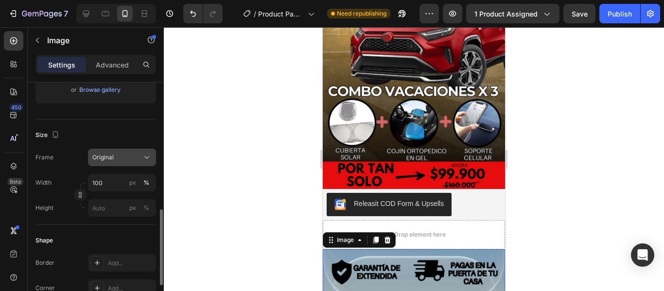
scroll to position [243, 0]
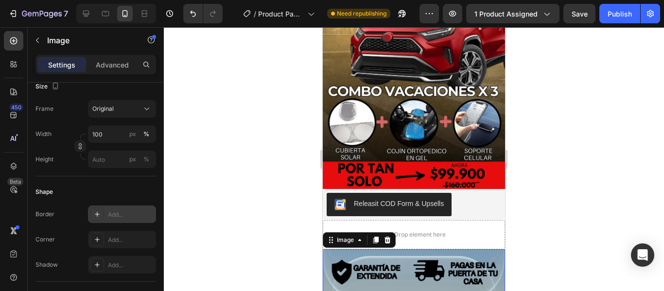
click at [112, 214] on div "Add..." at bounding box center [131, 215] width 46 height 9
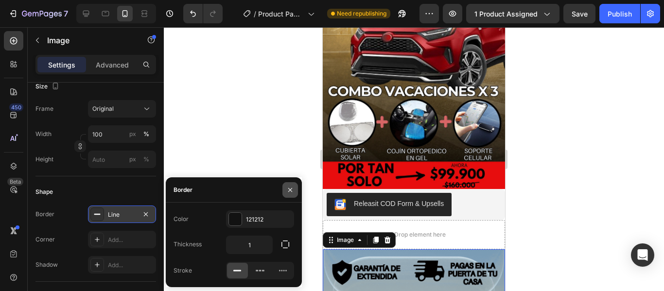
click at [288, 192] on icon "button" at bounding box center [291, 190] width 8 height 8
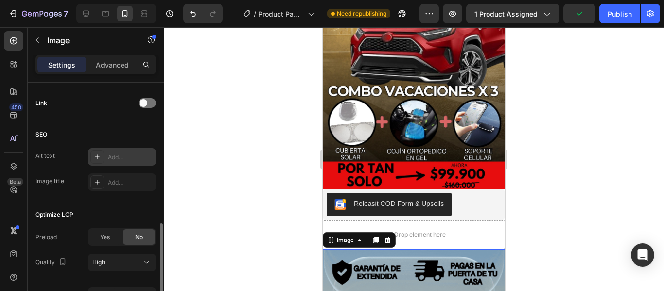
scroll to position [486, 0]
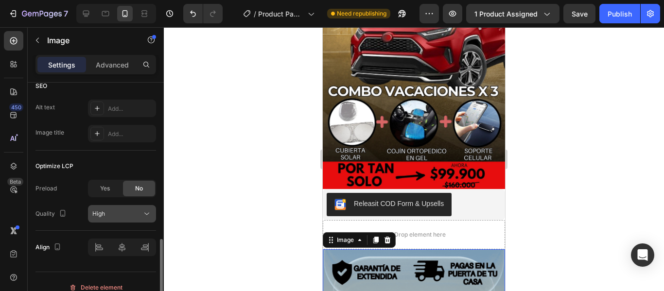
click at [147, 212] on icon at bounding box center [147, 214] width 10 height 10
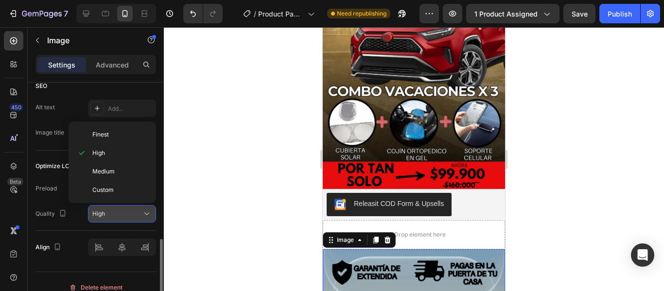
click at [147, 212] on icon at bounding box center [147, 214] width 10 height 10
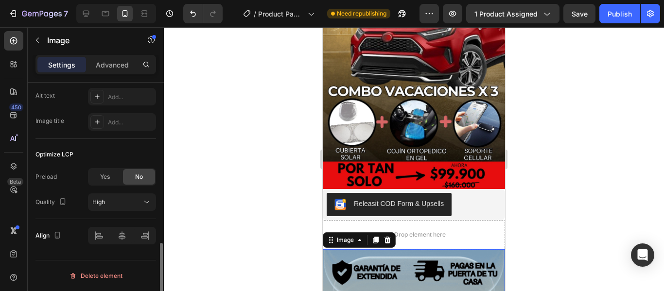
scroll to position [401, 0]
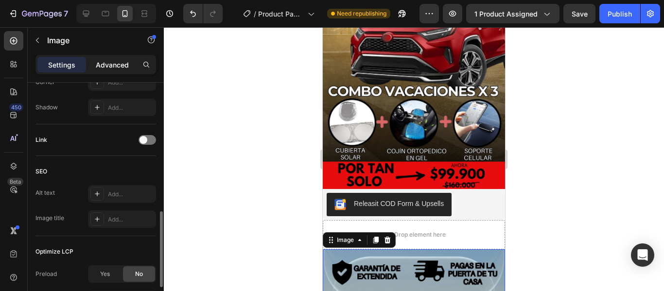
click at [126, 66] on p "Advanced" at bounding box center [112, 65] width 33 height 10
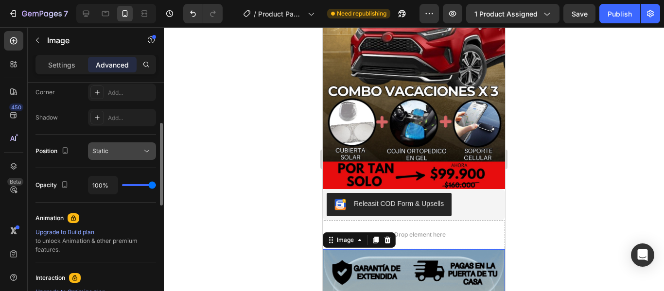
scroll to position [255, 0]
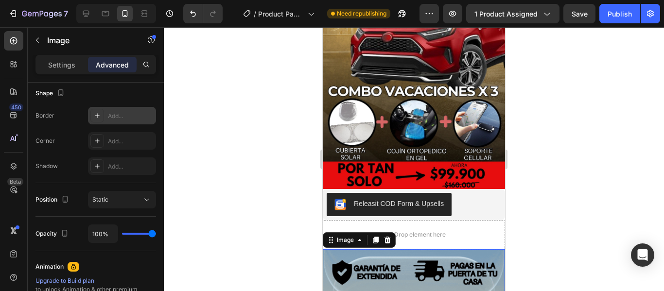
click at [129, 119] on div "Add..." at bounding box center [131, 116] width 46 height 9
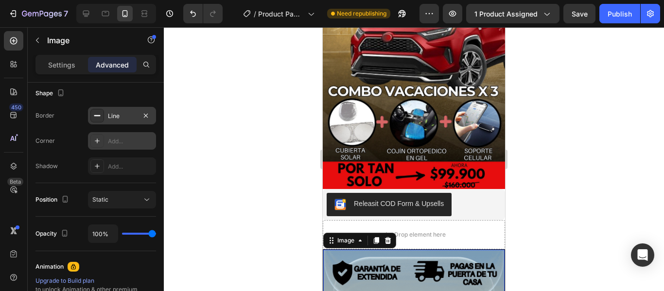
click at [122, 144] on div "Add..." at bounding box center [131, 141] width 46 height 9
click at [122, 165] on div "Add..." at bounding box center [131, 166] width 46 height 9
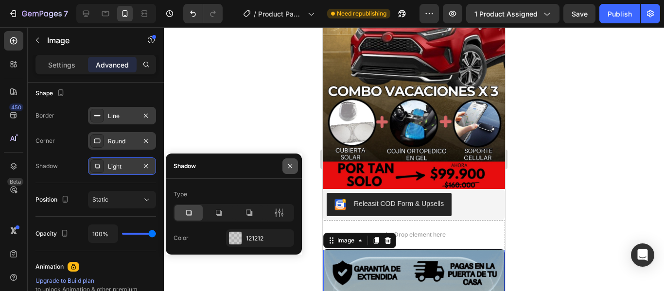
click at [294, 171] on button "button" at bounding box center [291, 167] width 16 height 16
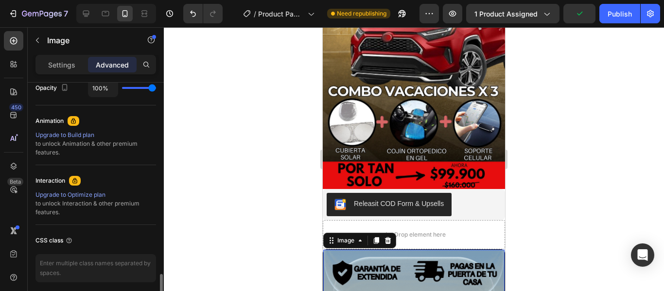
scroll to position [439, 0]
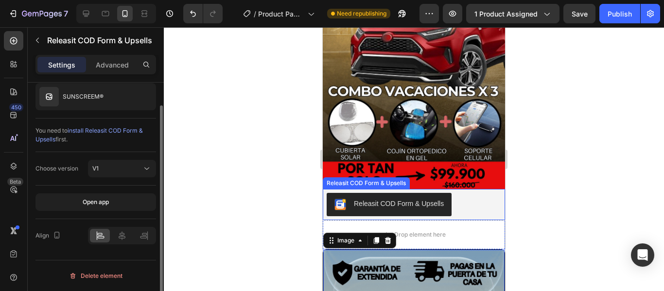
click at [427, 199] on div "Releasit COD Form & Upsells" at bounding box center [399, 204] width 90 height 10
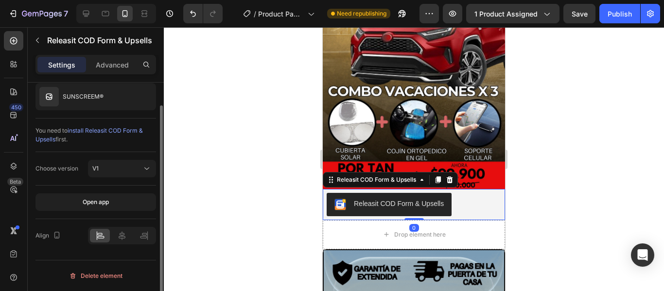
scroll to position [0, 0]
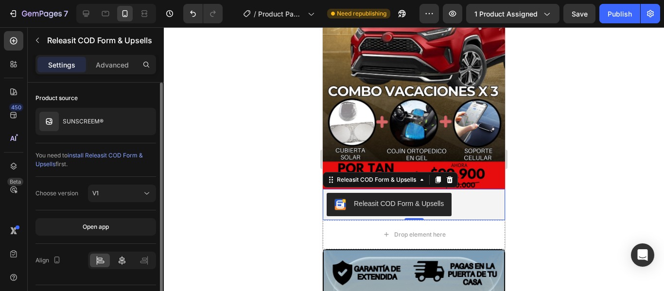
click at [128, 260] on div at bounding box center [122, 261] width 20 height 14
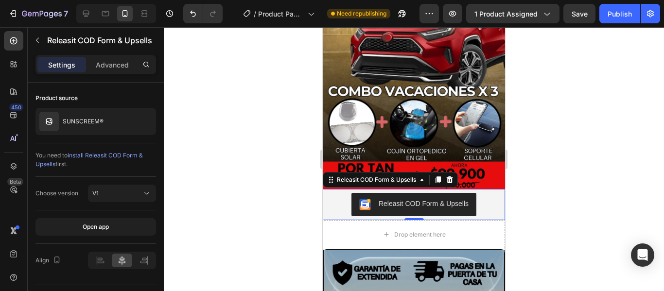
click at [215, 205] on div at bounding box center [414, 159] width 501 height 264
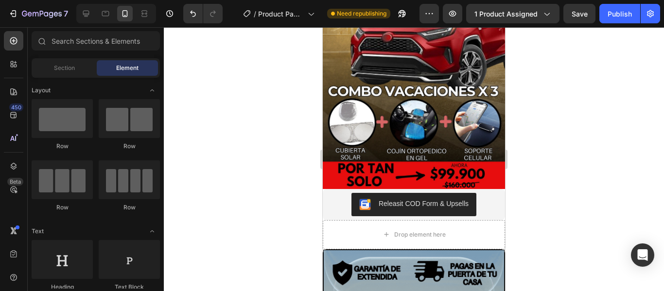
click at [578, 200] on div at bounding box center [414, 159] width 501 height 264
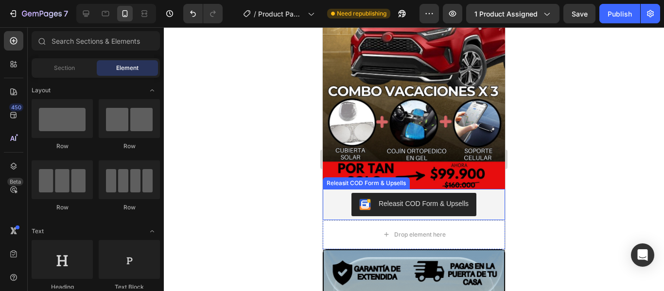
click at [419, 199] on div "Releasit COD Form & Upsells" at bounding box center [424, 204] width 90 height 10
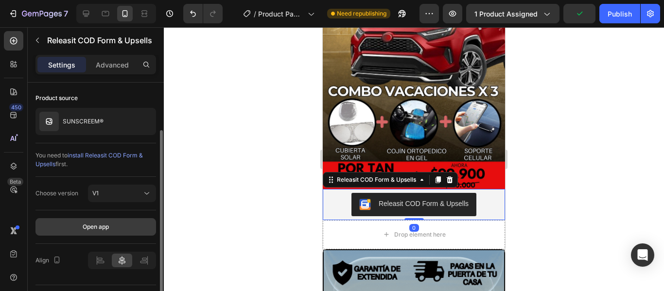
scroll to position [25, 0]
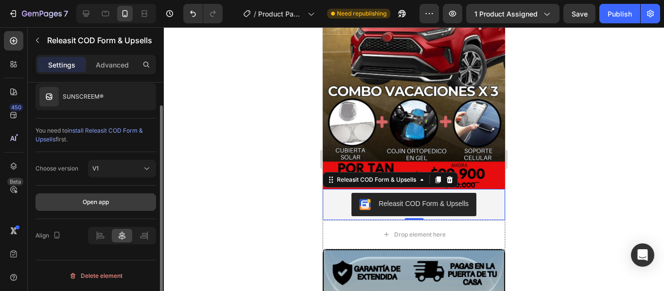
click at [135, 199] on button "Open app" at bounding box center [96, 203] width 121 height 18
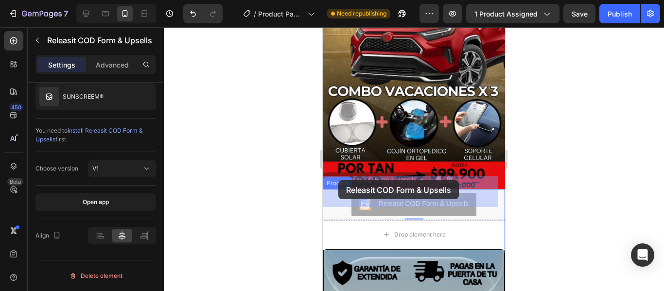
drag, startPoint x: 338, startPoint y: 169, endPoint x: 339, endPoint y: 180, distance: 11.7
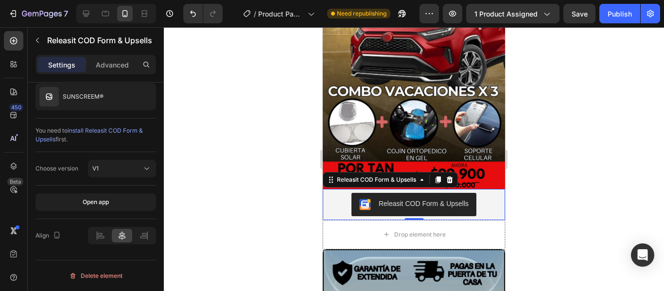
click at [581, 177] on div at bounding box center [414, 159] width 501 height 264
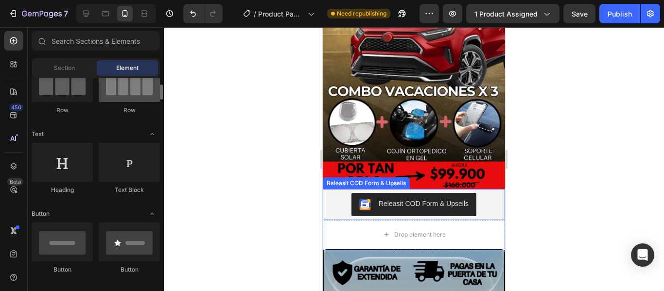
scroll to position [146, 0]
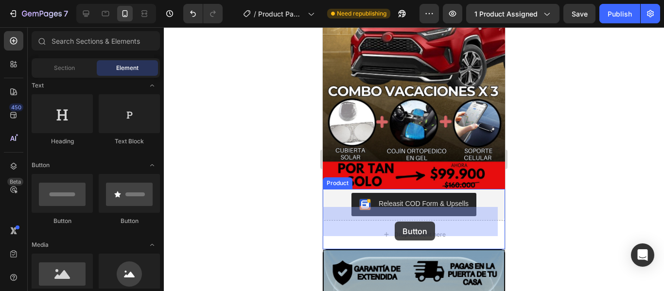
drag, startPoint x: 452, startPoint y: 231, endPoint x: 395, endPoint y: 222, distance: 57.6
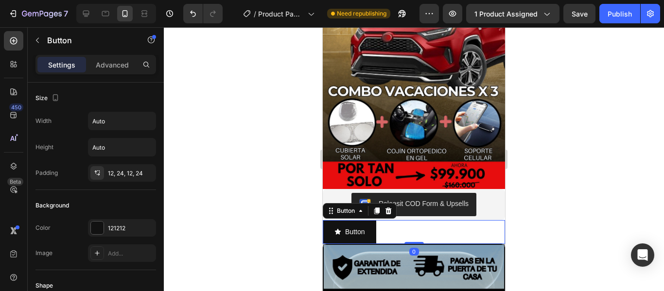
click at [553, 189] on div at bounding box center [414, 159] width 501 height 264
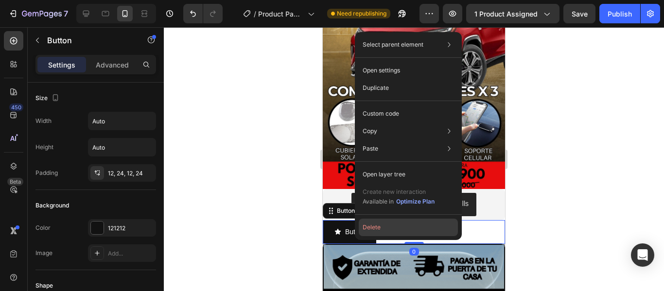
click at [390, 231] on button "Delete" at bounding box center [408, 228] width 99 height 18
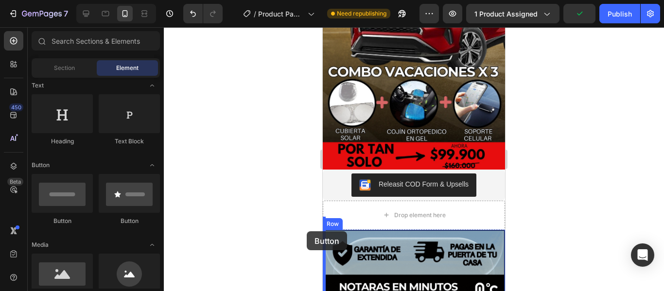
scroll to position [204, 0]
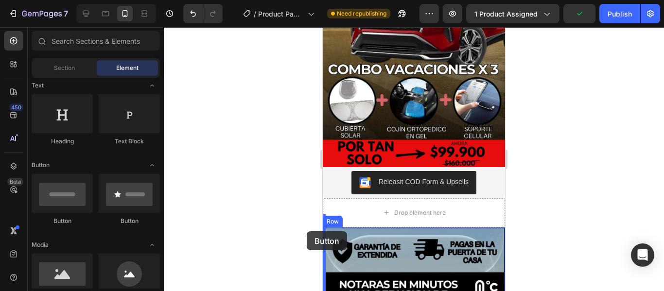
drag, startPoint x: 393, startPoint y: 230, endPoint x: 378, endPoint y: 199, distance: 34.4
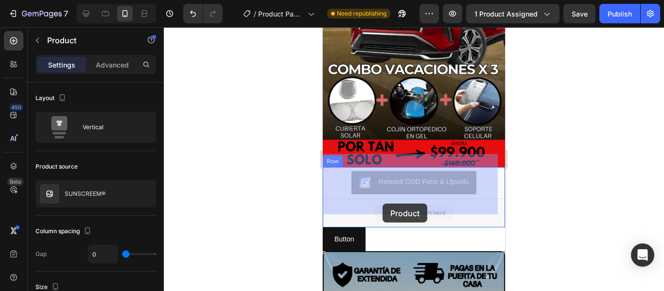
drag, startPoint x: 378, startPoint y: 199, endPoint x: 385, endPoint y: 193, distance: 9.0
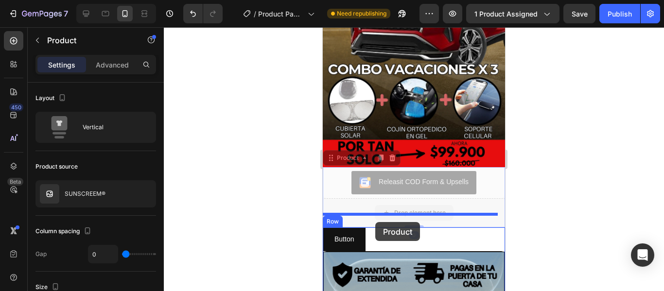
drag, startPoint x: 385, startPoint y: 193, endPoint x: 375, endPoint y: 223, distance: 31.7
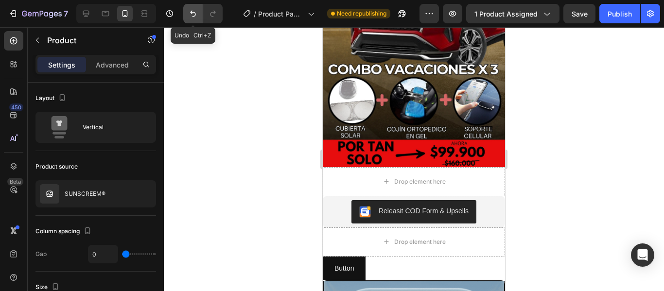
click at [190, 22] on button "Undo/Redo" at bounding box center [192, 13] width 19 height 19
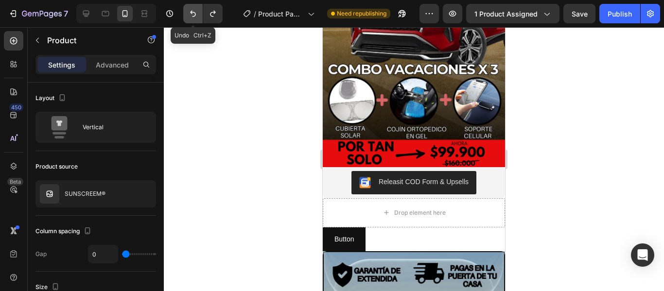
click at [190, 22] on button "Undo/Redo" at bounding box center [192, 13] width 19 height 19
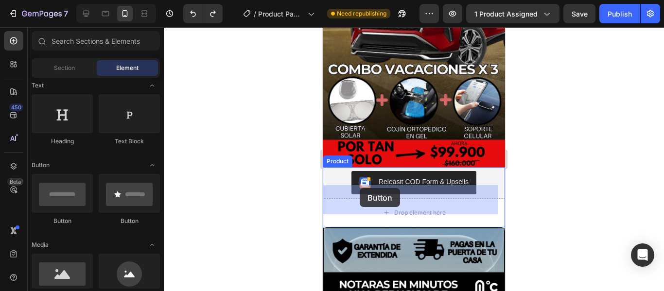
drag, startPoint x: 392, startPoint y: 221, endPoint x: 360, endPoint y: 188, distance: 46.1
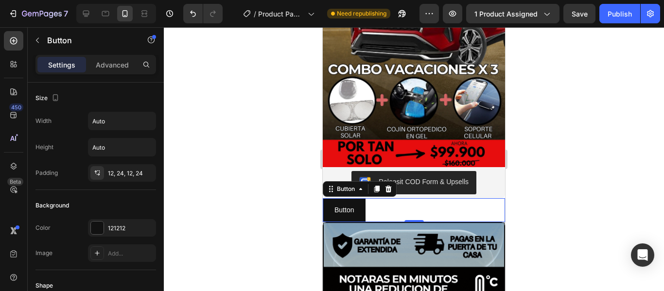
click at [545, 191] on div at bounding box center [414, 159] width 501 height 264
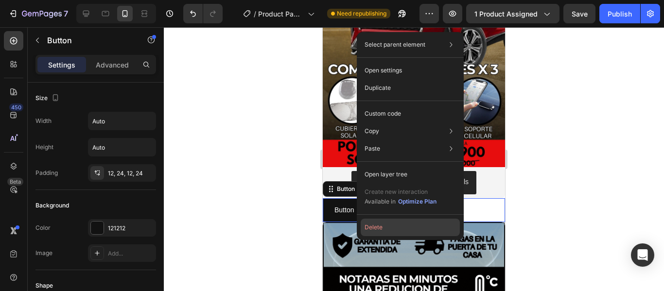
click at [386, 221] on button "Delete" at bounding box center [410, 228] width 99 height 18
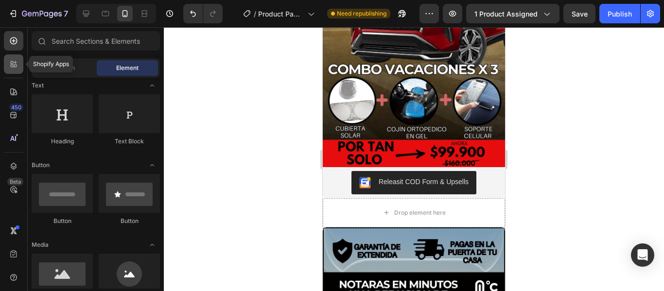
click at [17, 60] on icon at bounding box center [14, 64] width 10 height 10
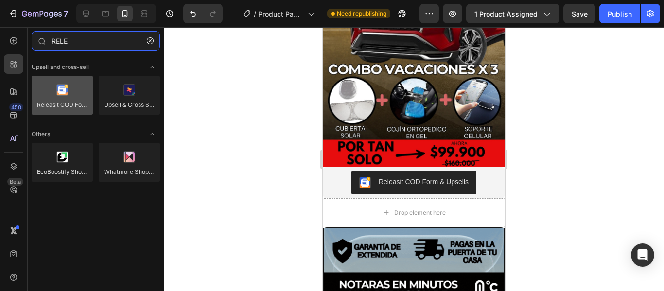
type input "RELE"
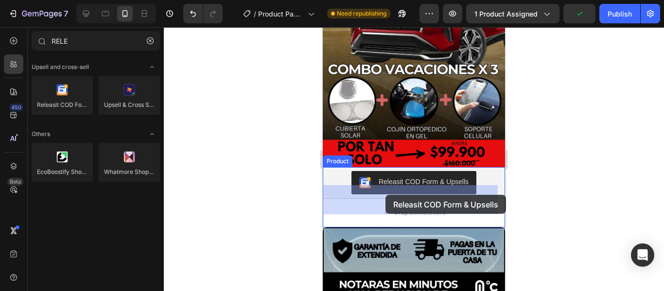
drag, startPoint x: 389, startPoint y: 120, endPoint x: 386, endPoint y: 195, distance: 75.5
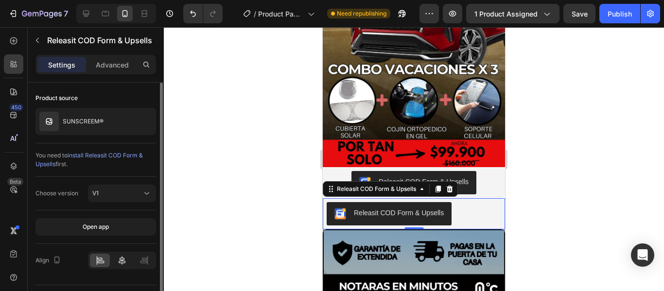
click at [125, 260] on icon at bounding box center [122, 261] width 10 height 10
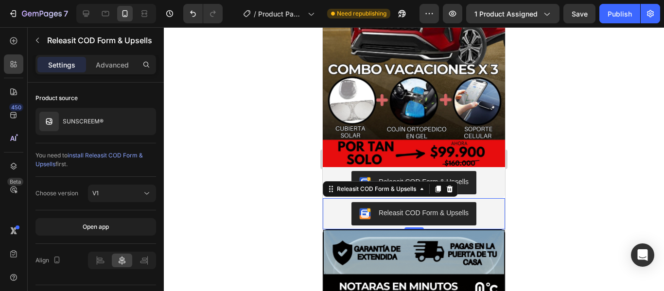
click at [580, 187] on div at bounding box center [414, 159] width 501 height 264
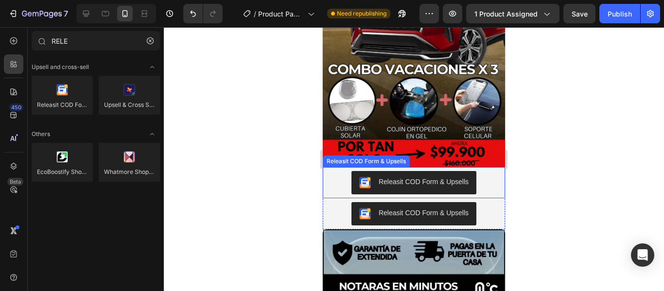
click at [446, 177] on div "Releasit COD Form & Upsells" at bounding box center [424, 182] width 90 height 10
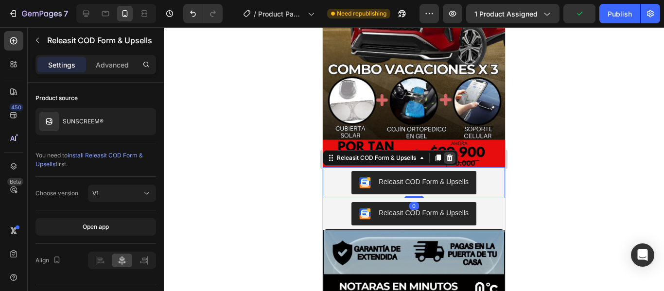
click at [453, 154] on icon at bounding box center [450, 157] width 6 height 7
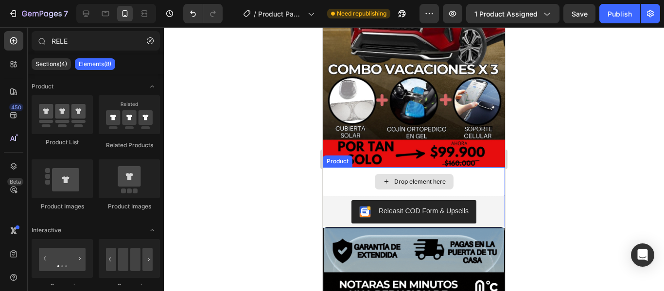
click at [471, 173] on div "Drop element here" at bounding box center [414, 181] width 182 height 29
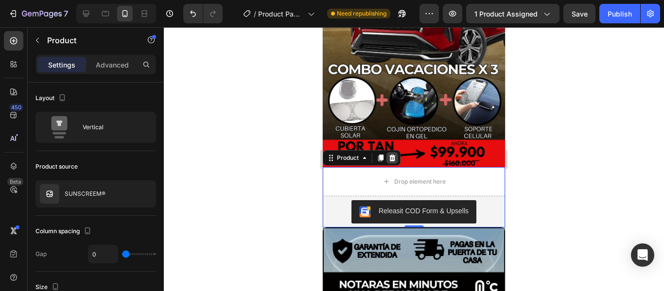
click at [396, 154] on icon at bounding box center [393, 158] width 8 height 8
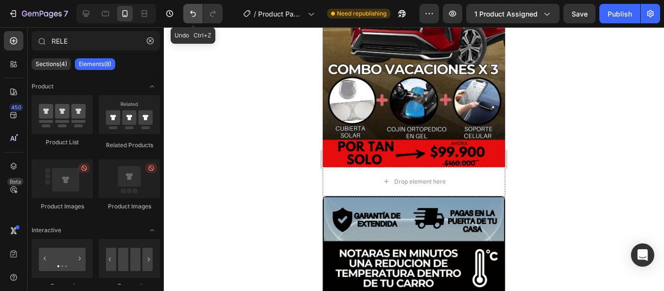
click at [194, 19] on button "Undo/Redo" at bounding box center [192, 13] width 19 height 19
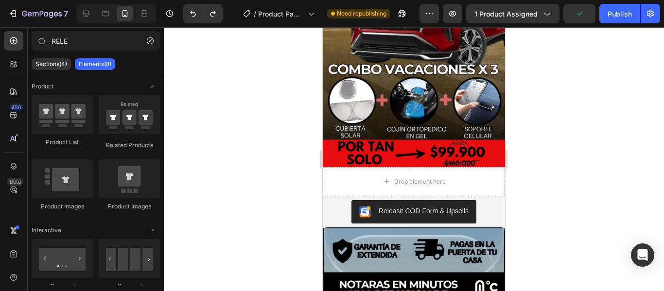
click at [563, 176] on div at bounding box center [414, 159] width 501 height 264
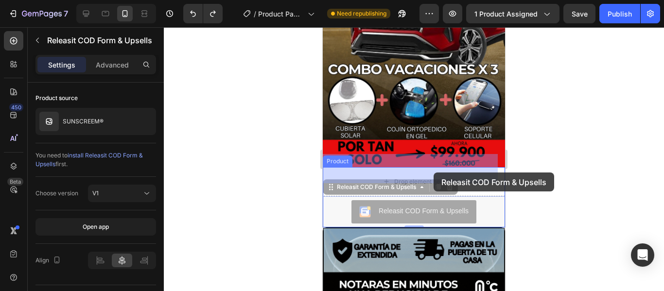
drag, startPoint x: 433, startPoint y: 197, endPoint x: 434, endPoint y: 173, distance: 24.3
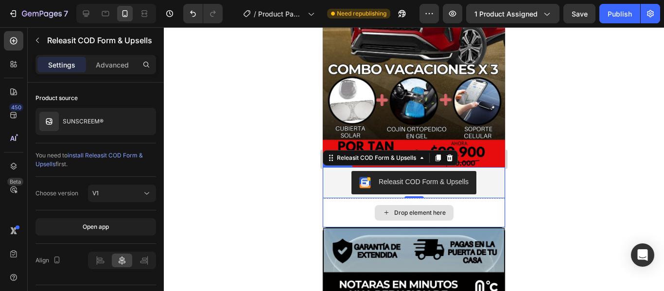
click at [472, 199] on div "Drop element here" at bounding box center [414, 212] width 182 height 29
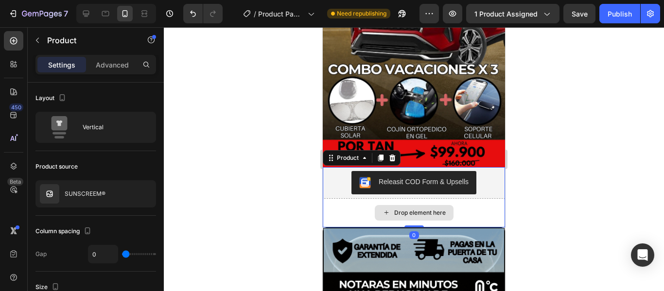
drag, startPoint x: 412, startPoint y: 214, endPoint x: 413, endPoint y: 188, distance: 25.3
click at [413, 188] on div "Releasit COD Form & Upsells Releasit COD Form & Upsells Drop element here Produ…" at bounding box center [414, 197] width 182 height 60
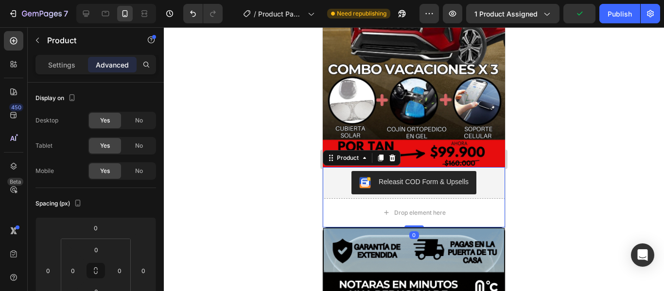
click at [553, 187] on div at bounding box center [414, 159] width 501 height 264
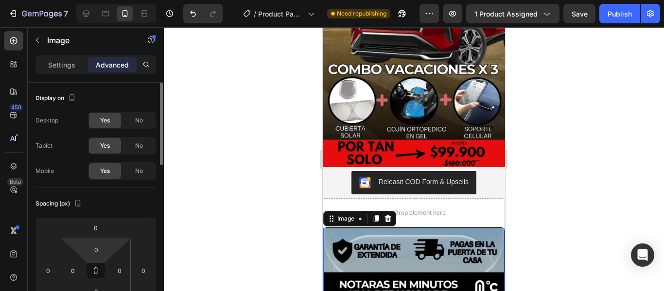
scroll to position [49, 0]
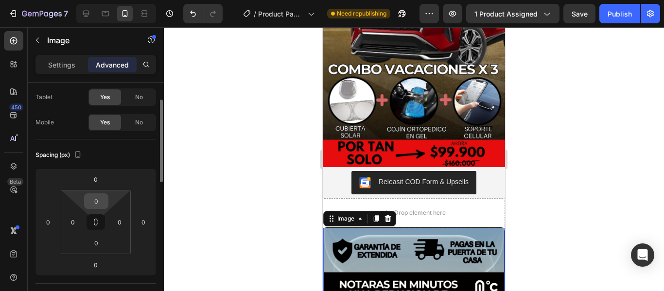
click at [99, 205] on input "0" at bounding box center [96, 201] width 19 height 15
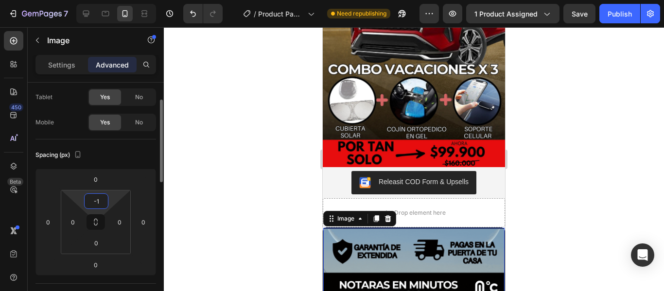
type input "-"
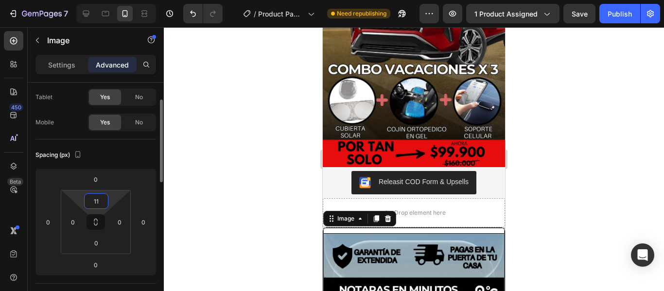
type input "1"
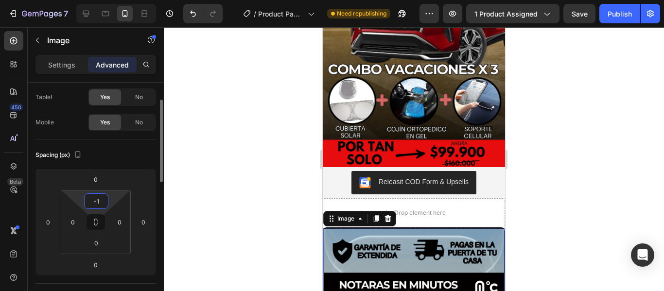
type input "-"
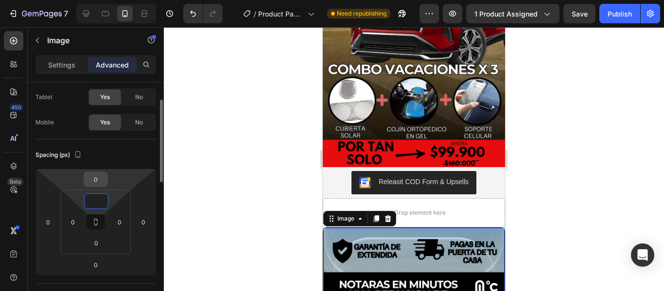
click at [93, 183] on input "0" at bounding box center [95, 179] width 19 height 15
type input "0"
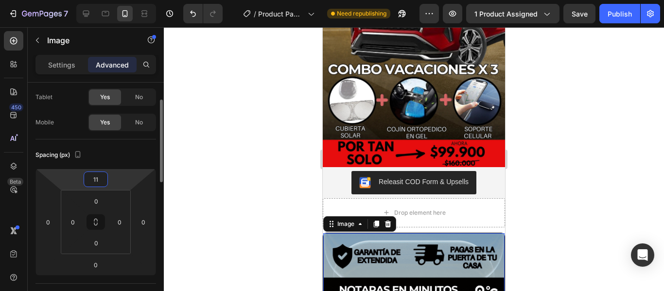
type input "1"
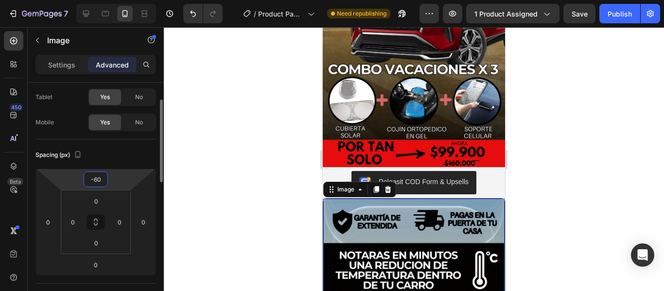
type input "-61"
click at [573, 203] on div at bounding box center [414, 159] width 501 height 264
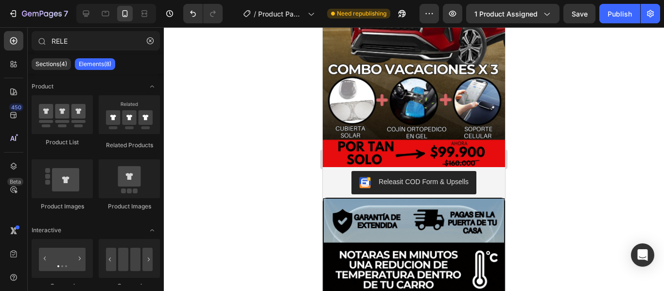
click at [573, 203] on div at bounding box center [414, 159] width 501 height 264
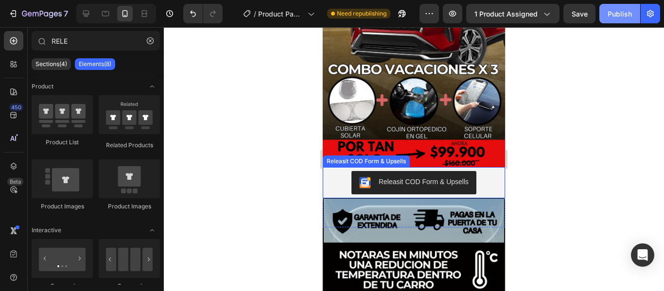
click at [620, 21] on button "Publish" at bounding box center [620, 13] width 41 height 19
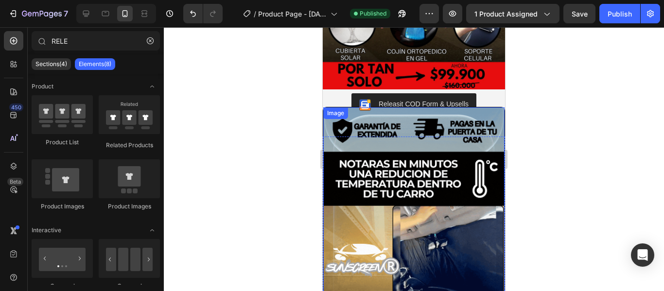
scroll to position [253, 0]
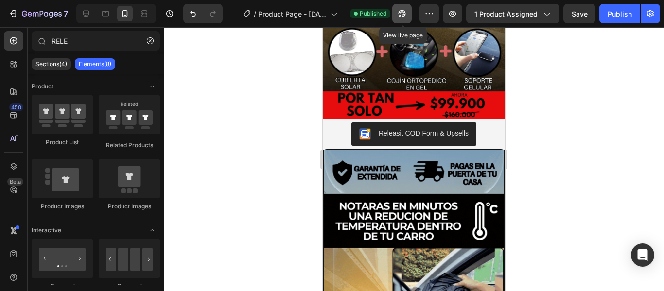
click at [403, 16] on icon "button" at bounding box center [402, 14] width 10 height 10
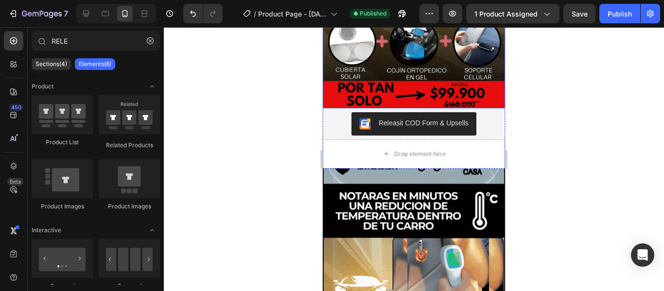
scroll to position [292, 0]
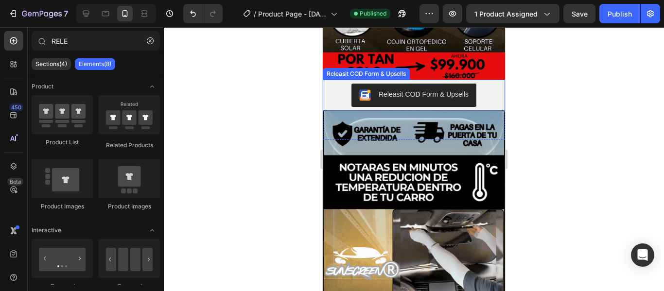
click at [487, 84] on div "Releasit COD Form & Upsells" at bounding box center [414, 95] width 175 height 23
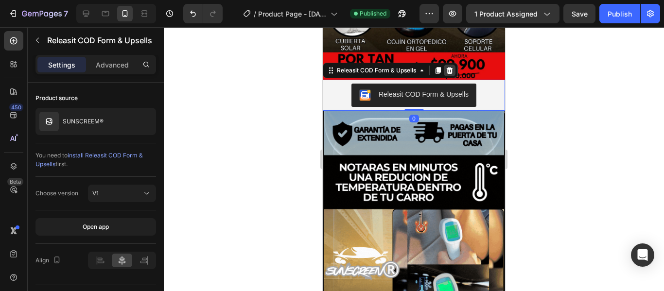
click at [451, 67] on icon at bounding box center [450, 70] width 6 height 7
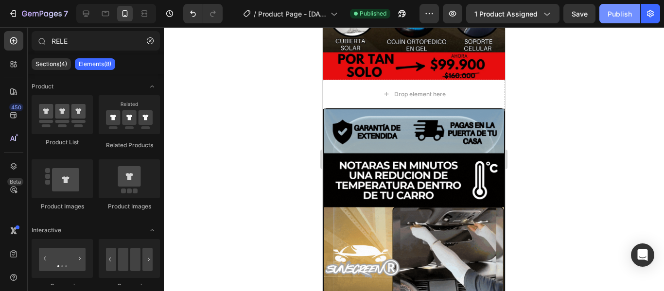
click at [623, 15] on div "Publish" at bounding box center [620, 14] width 24 height 10
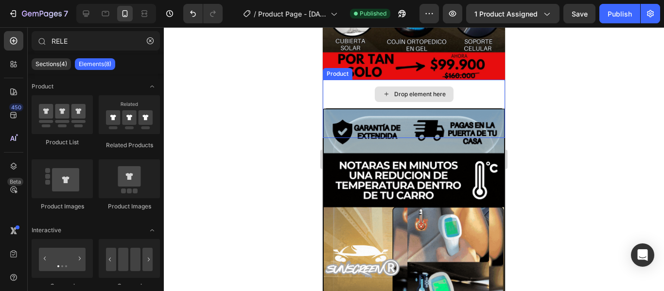
click at [466, 80] on div "Drop element here" at bounding box center [414, 94] width 182 height 29
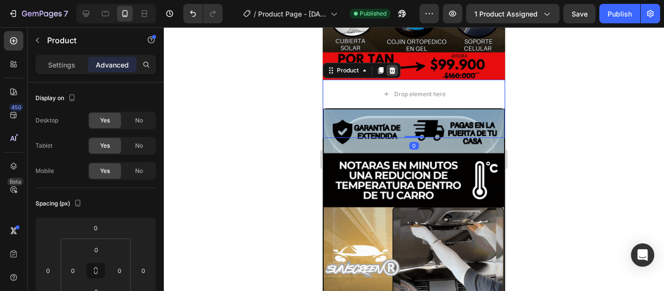
click at [390, 67] on icon at bounding box center [393, 71] width 8 height 8
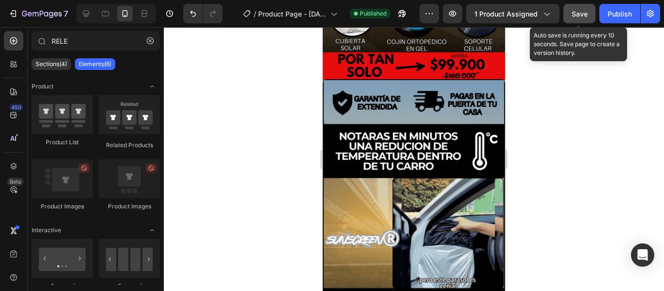
click at [588, 14] on span "Save" at bounding box center [580, 14] width 16 height 8
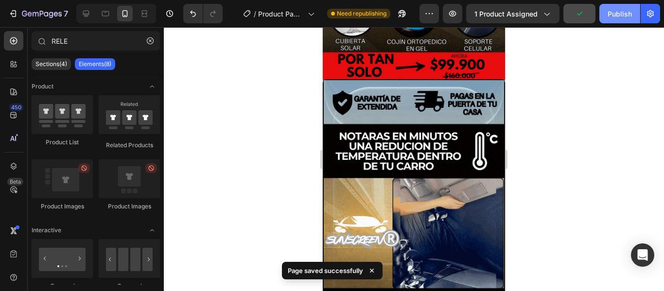
click at [625, 19] on button "Publish" at bounding box center [620, 13] width 41 height 19
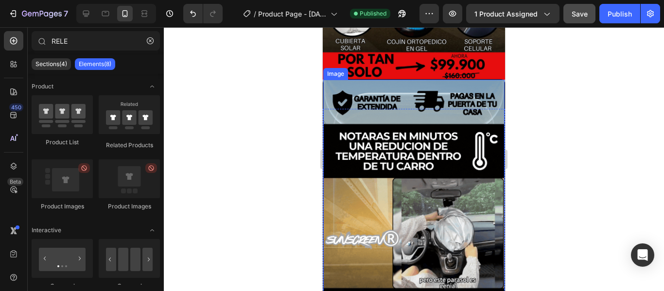
click at [477, 105] on img at bounding box center [413, 241] width 181 height 322
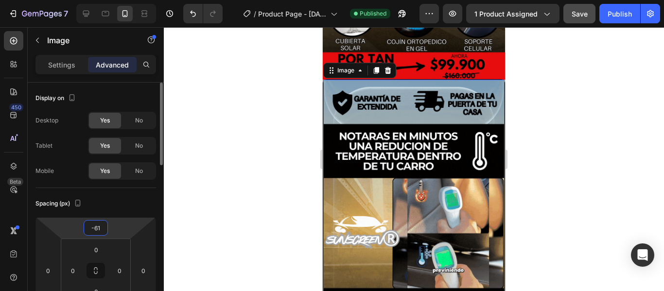
click at [96, 228] on input "-61" at bounding box center [95, 228] width 19 height 15
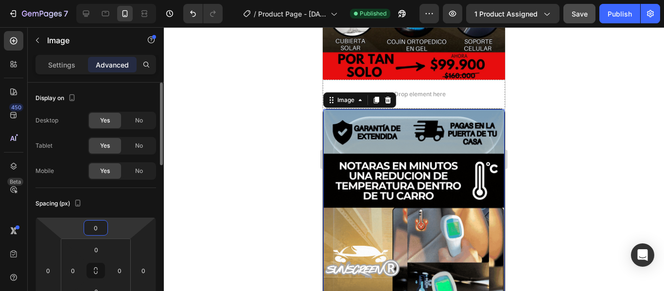
type input "0"
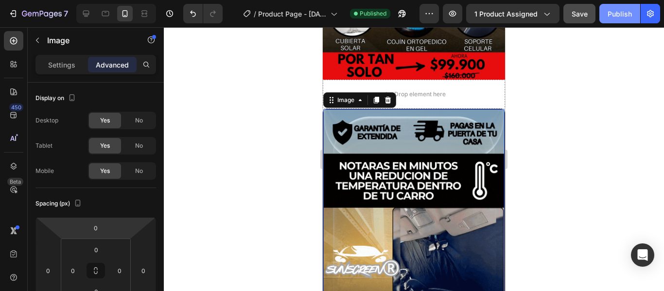
click at [625, 11] on div "Publish" at bounding box center [620, 14] width 24 height 10
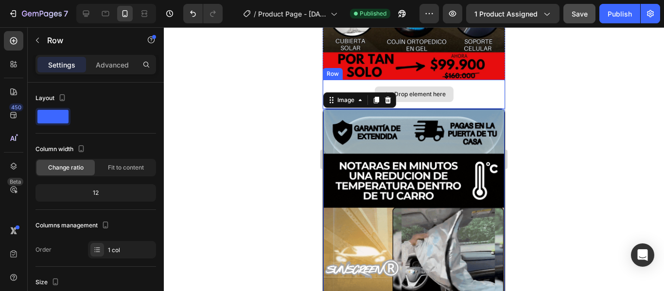
click at [470, 80] on div "Drop element here" at bounding box center [414, 94] width 182 height 29
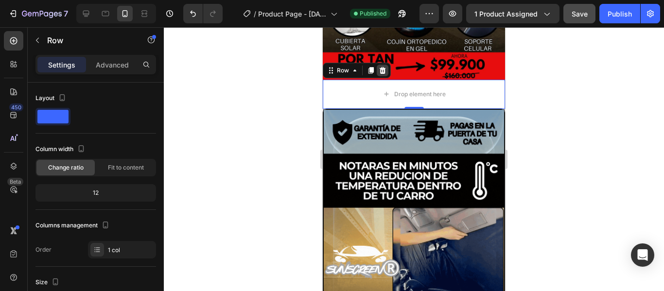
click at [384, 65] on div at bounding box center [383, 71] width 12 height 12
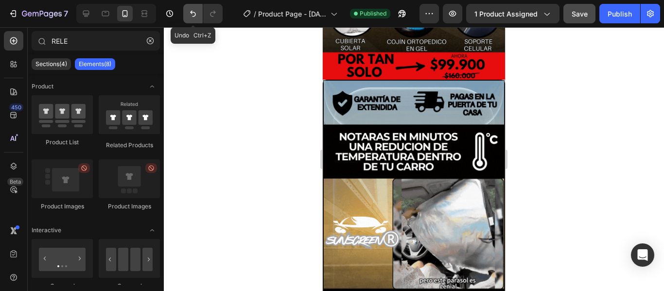
click at [193, 16] on icon "Undo/Redo" at bounding box center [193, 14] width 6 height 6
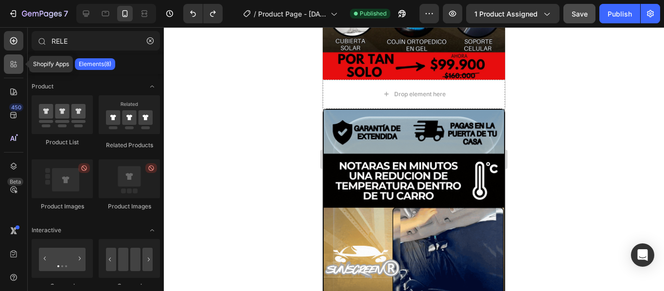
click at [14, 62] on icon at bounding box center [14, 64] width 10 height 10
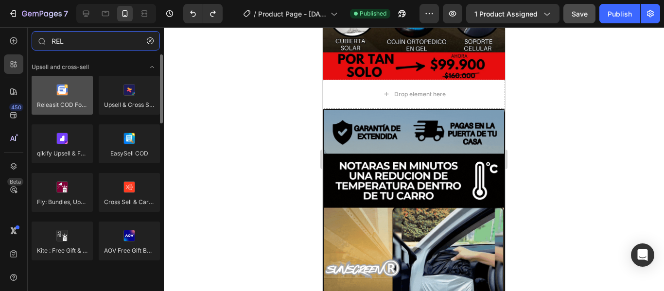
type input "REL"
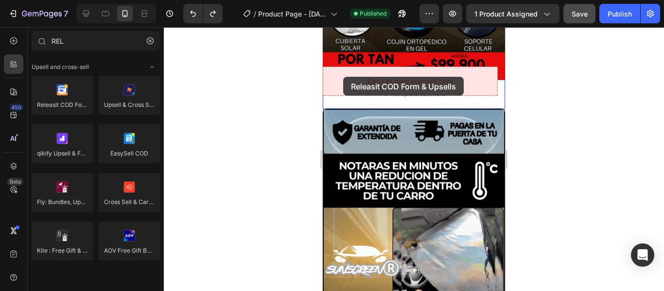
drag, startPoint x: 385, startPoint y: 115, endPoint x: 343, endPoint y: 77, distance: 56.1
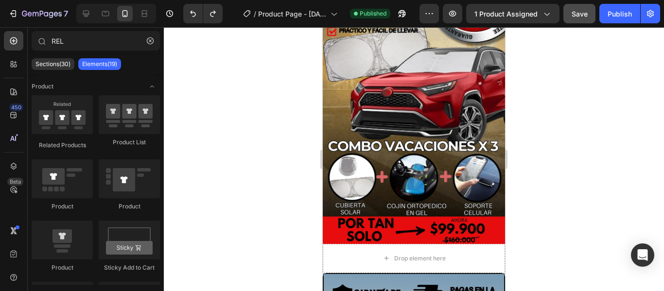
scroll to position [151, 0]
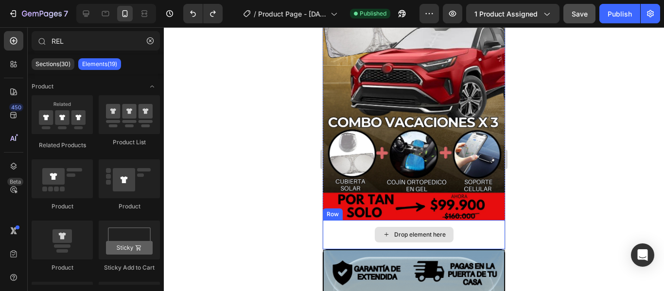
click at [444, 227] on div "Drop element here" at bounding box center [414, 235] width 79 height 16
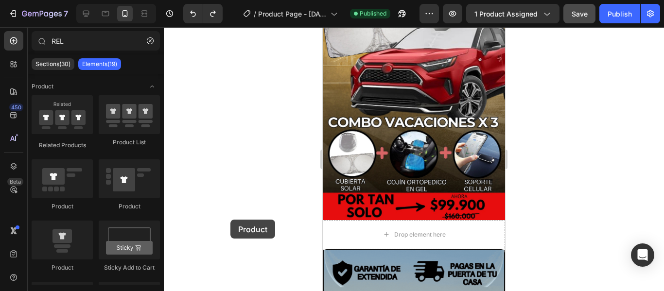
drag, startPoint x: 437, startPoint y: 220, endPoint x: 391, endPoint y: 211, distance: 47.0
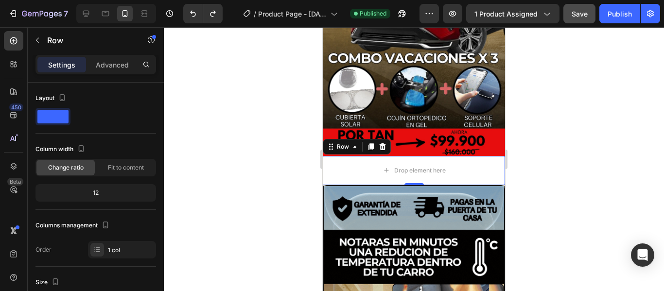
scroll to position [103, 0]
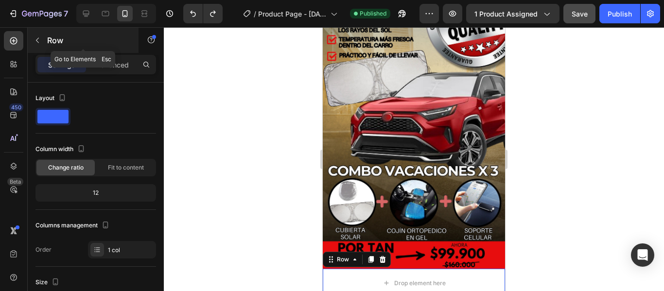
click at [36, 45] on button "button" at bounding box center [38, 41] width 16 height 16
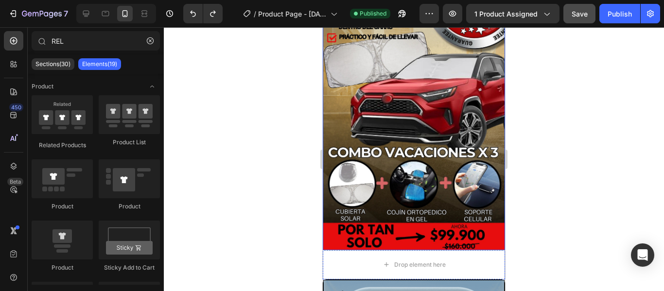
scroll to position [200, 0]
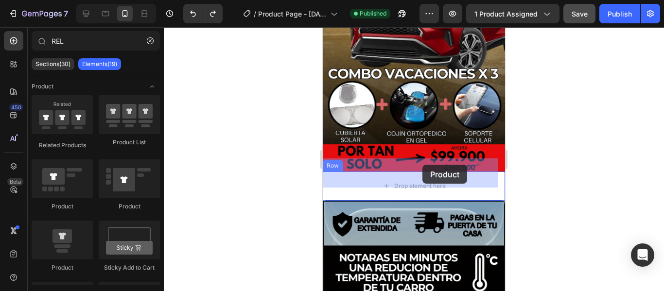
drag, startPoint x: 454, startPoint y: 209, endPoint x: 423, endPoint y: 165, distance: 54.1
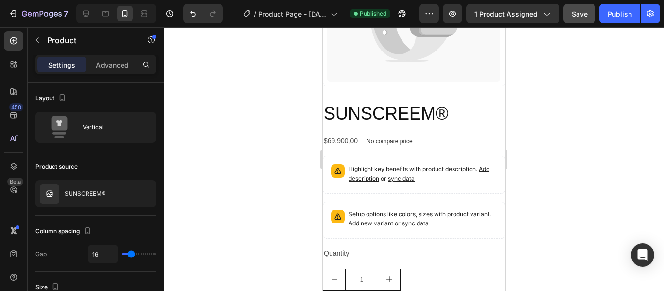
scroll to position [589, 0]
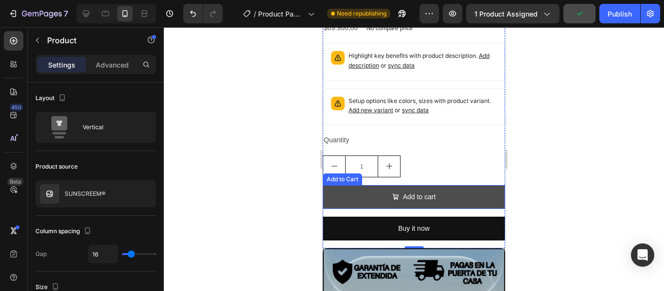
click at [440, 185] on button "Add to cart" at bounding box center [414, 197] width 182 height 24
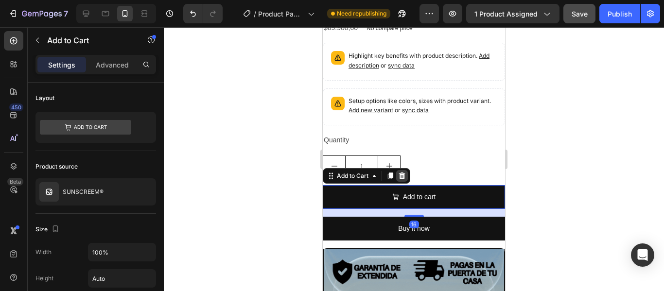
click at [400, 173] on icon at bounding box center [402, 176] width 6 height 7
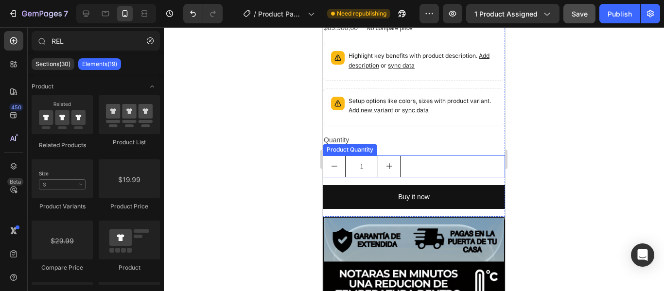
click at [406, 156] on div "1" at bounding box center [414, 167] width 182 height 22
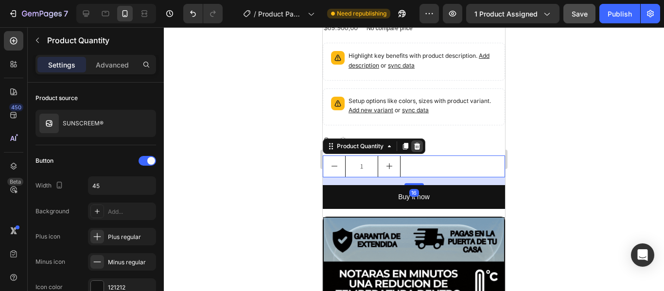
click at [418, 143] on icon at bounding box center [417, 146] width 6 height 7
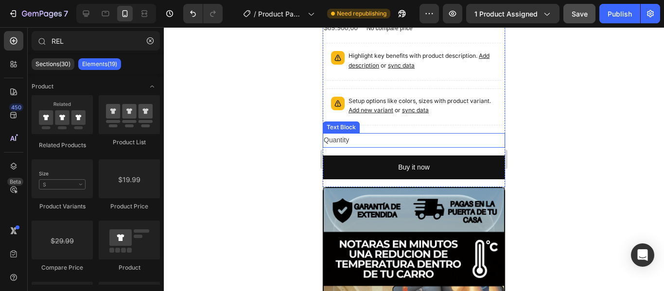
click at [420, 133] on div "Quantity" at bounding box center [414, 140] width 182 height 14
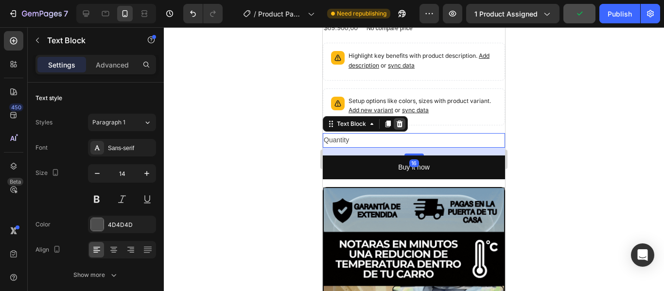
click at [400, 121] on icon at bounding box center [400, 124] width 6 height 7
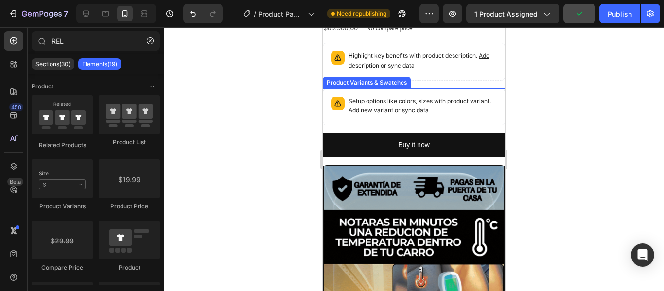
click at [394, 107] on span "Add new variant" at bounding box center [371, 110] width 45 height 7
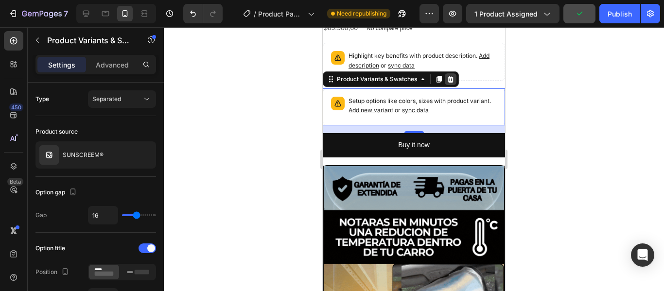
click at [454, 75] on icon at bounding box center [451, 79] width 8 height 8
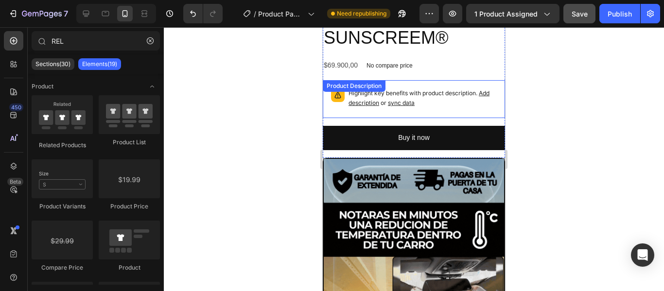
scroll to position [540, 0]
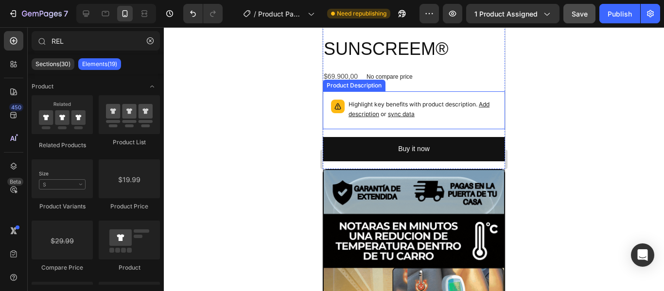
click at [473, 100] on p "Highlight key benefits with product description. Add description or sync data" at bounding box center [423, 109] width 148 height 19
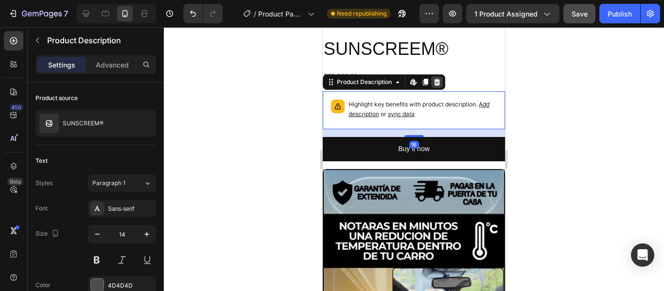
click at [438, 79] on icon at bounding box center [437, 82] width 6 height 7
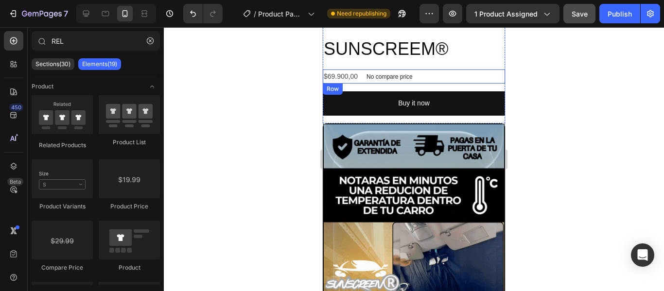
click at [438, 70] on div "$69.900,00 Product Price Product Price No compare price Product Price Row" at bounding box center [414, 77] width 182 height 14
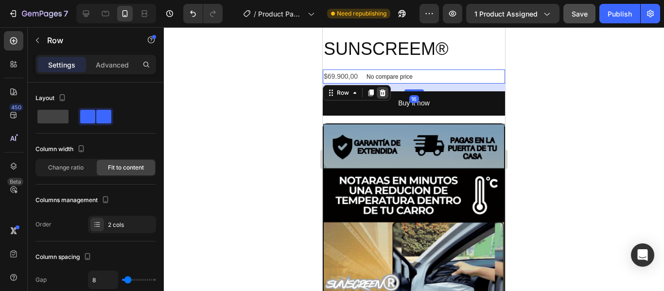
click at [385, 89] on icon at bounding box center [383, 93] width 8 height 8
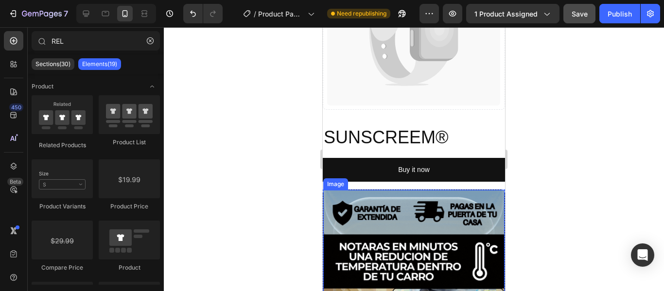
scroll to position [394, 0]
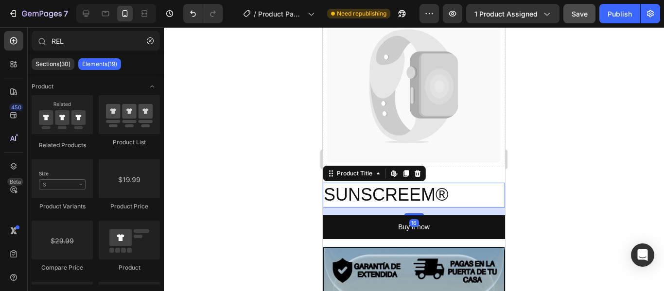
click at [473, 183] on h2 "SUNSCREEM®" at bounding box center [414, 195] width 182 height 25
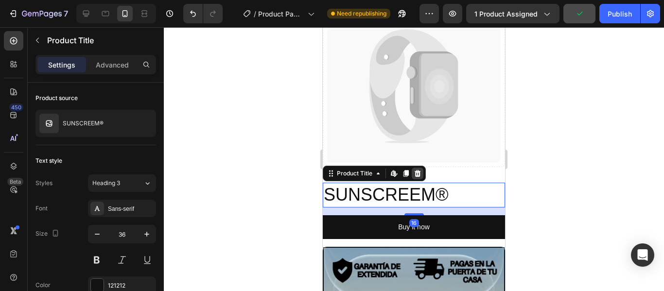
click at [421, 170] on icon at bounding box center [418, 174] width 8 height 8
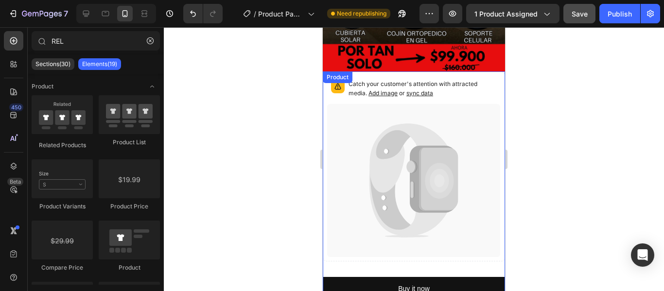
scroll to position [249, 0]
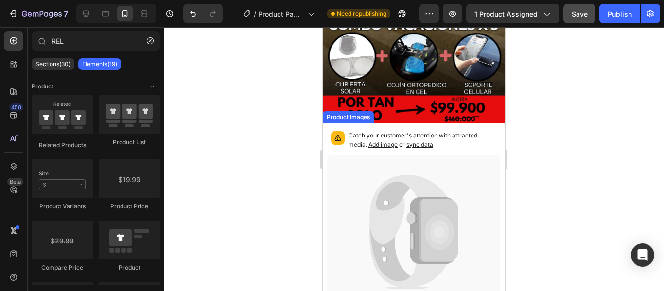
click at [464, 161] on icon at bounding box center [414, 233] width 174 height 154
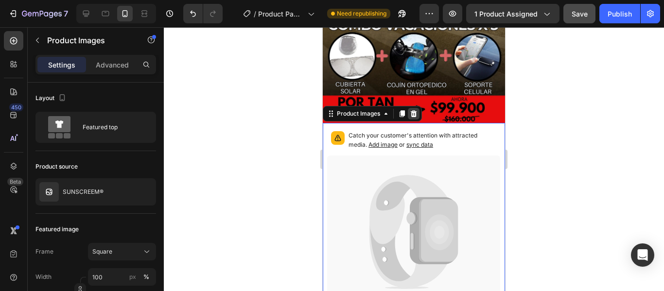
click at [416, 110] on icon at bounding box center [414, 113] width 6 height 7
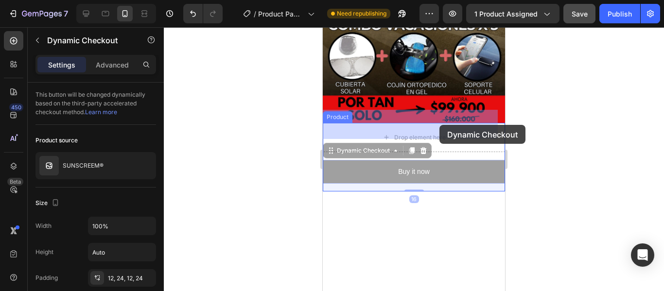
drag, startPoint x: 438, startPoint y: 158, endPoint x: 440, endPoint y: 125, distance: 33.1
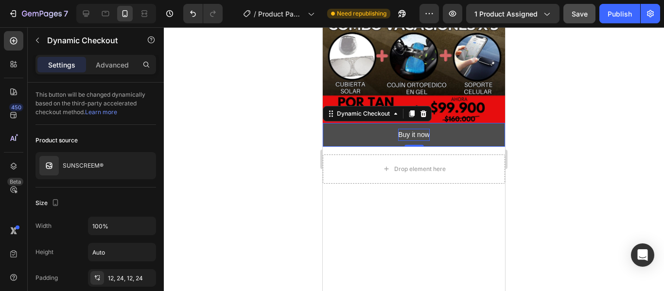
click at [424, 129] on div "Buy it now" at bounding box center [414, 135] width 32 height 12
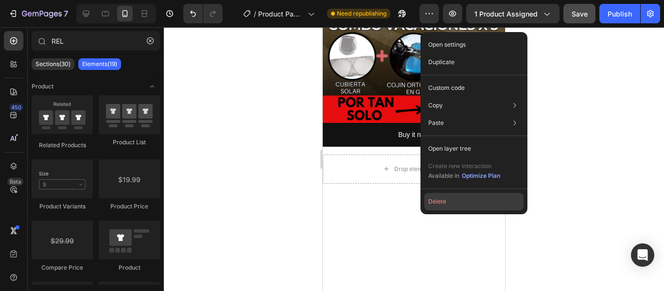
click at [452, 203] on button "Delete" at bounding box center [474, 202] width 99 height 18
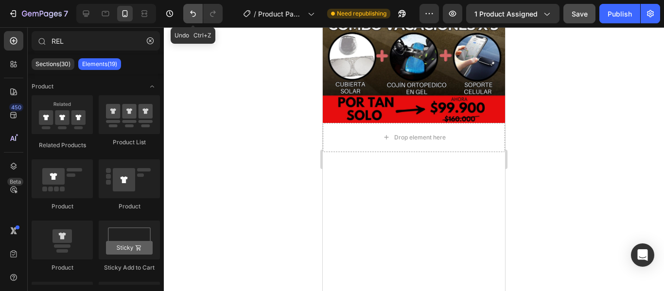
click at [197, 14] on icon "Undo/Redo" at bounding box center [193, 14] width 10 height 10
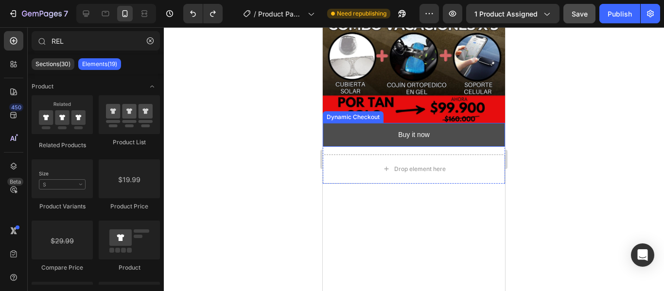
click at [452, 126] on button "Buy it now" at bounding box center [414, 135] width 182 height 24
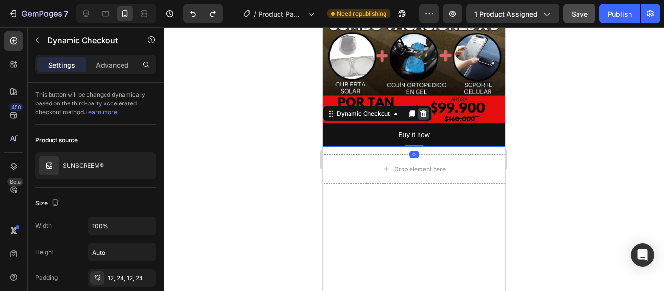
click at [426, 110] on icon at bounding box center [424, 113] width 6 height 7
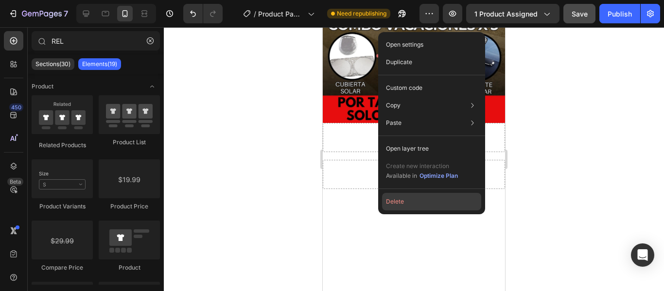
click at [412, 198] on button "Delete" at bounding box center [431, 202] width 99 height 18
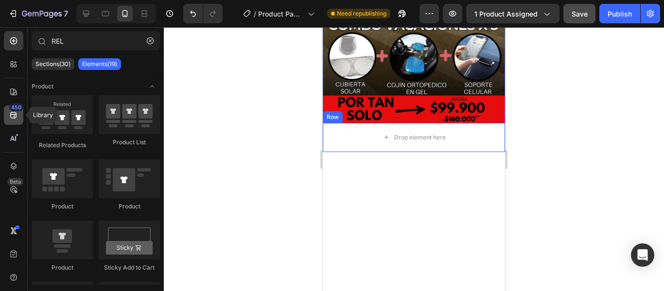
click at [10, 122] on div "450" at bounding box center [13, 115] width 19 height 19
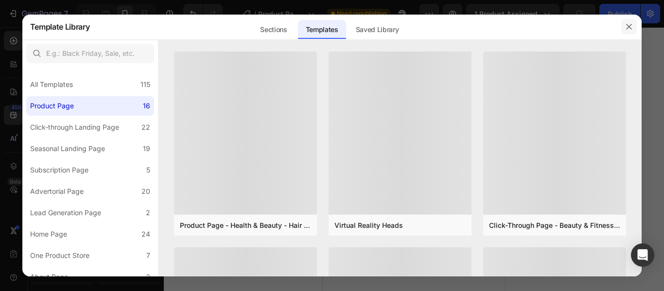
click at [630, 22] on button "button" at bounding box center [630, 27] width 16 height 16
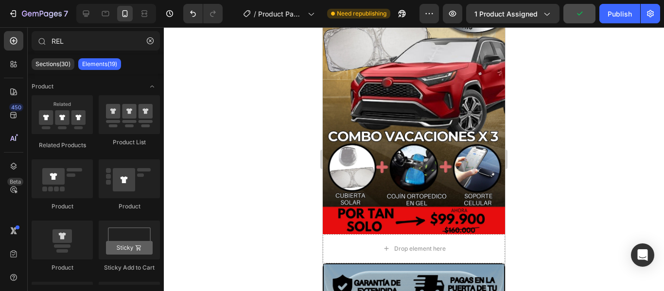
scroll to position [0, 0]
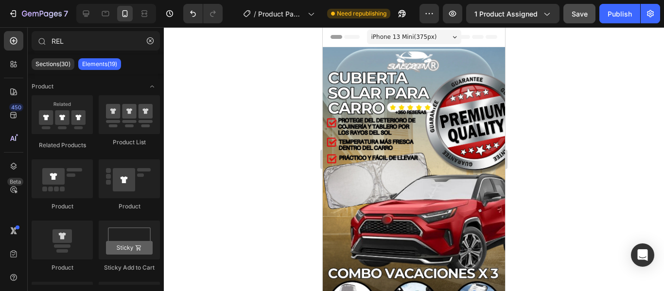
click at [351, 38] on span "Header" at bounding box center [351, 37] width 21 height 10
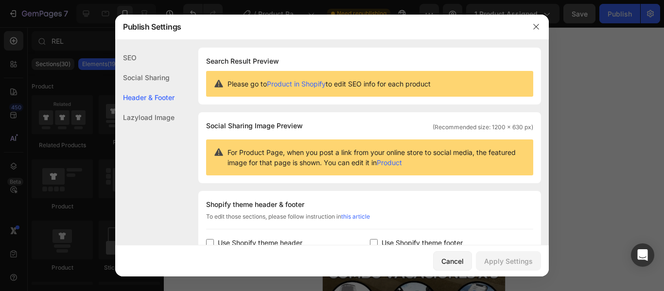
scroll to position [142, 0]
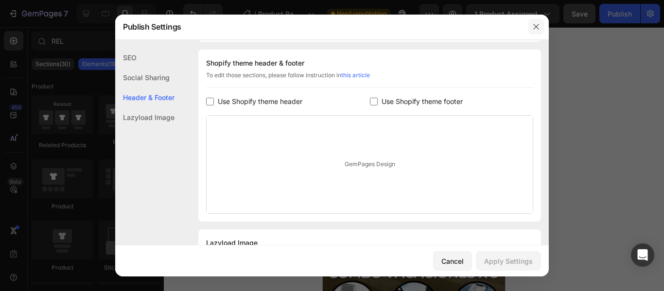
click at [536, 29] on icon "button" at bounding box center [537, 27] width 8 height 8
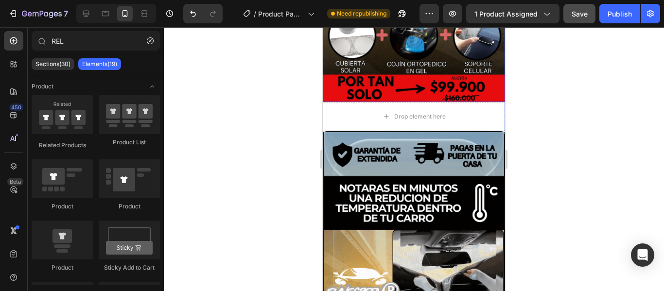
scroll to position [292, 0]
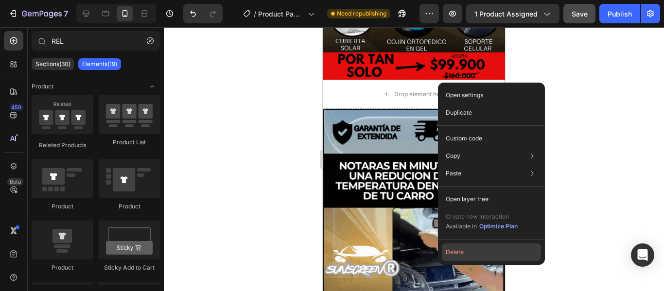
click at [463, 248] on button "Delete" at bounding box center [491, 253] width 99 height 18
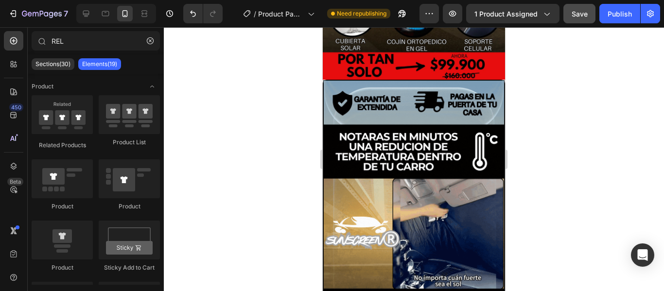
click at [563, 58] on div at bounding box center [414, 159] width 501 height 264
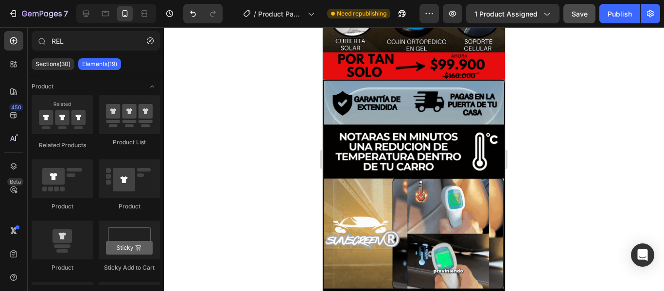
click at [595, 176] on div at bounding box center [414, 159] width 501 height 264
click at [598, 174] on div at bounding box center [414, 159] width 501 height 264
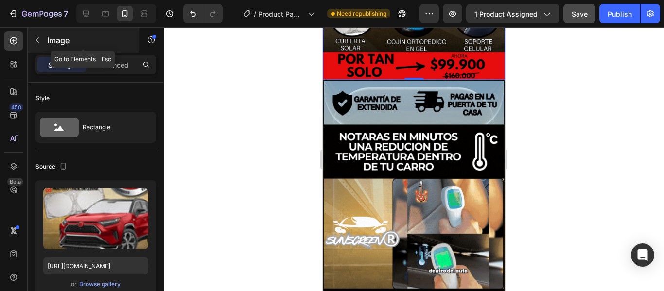
click at [33, 43] on button "button" at bounding box center [38, 41] width 16 height 16
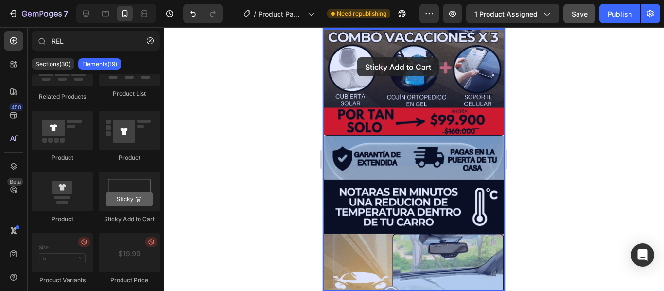
scroll to position [232, 0]
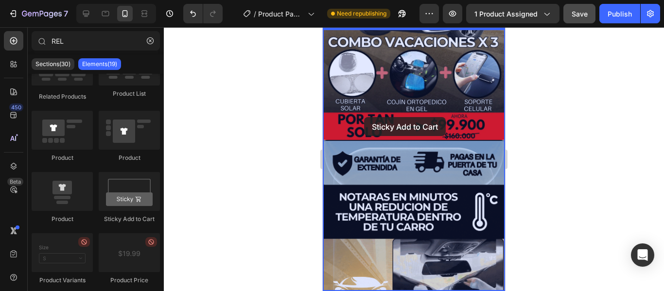
drag, startPoint x: 443, startPoint y: 230, endPoint x: 364, endPoint y: 117, distance: 137.4
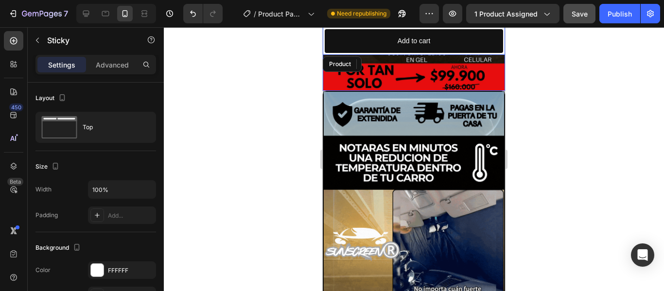
scroll to position [259, 0]
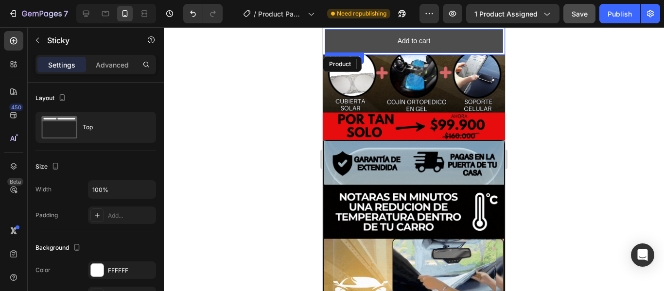
click at [466, 41] on button "Add to cart" at bounding box center [414, 41] width 179 height 24
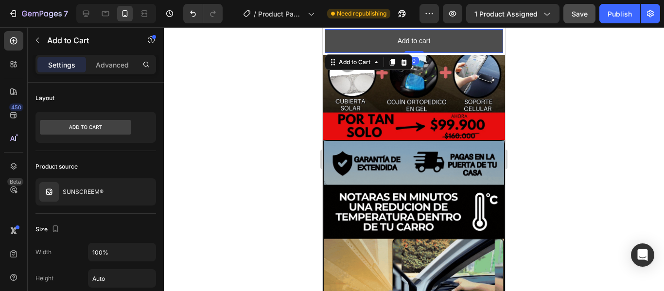
click at [466, 41] on button "Add to cart" at bounding box center [414, 41] width 179 height 24
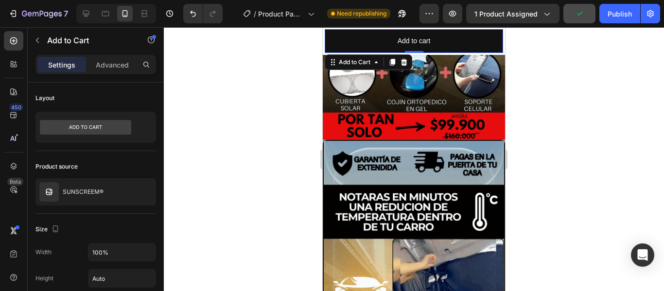
click at [278, 83] on div at bounding box center [414, 159] width 501 height 264
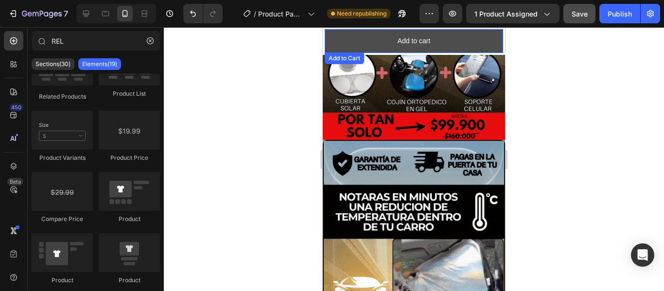
click at [441, 51] on button "Add to cart" at bounding box center [414, 41] width 179 height 24
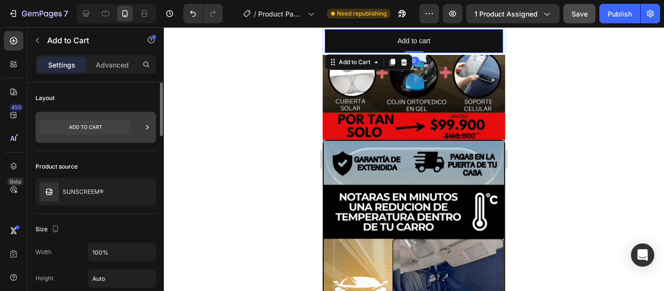
click at [143, 127] on icon at bounding box center [148, 128] width 10 height 10
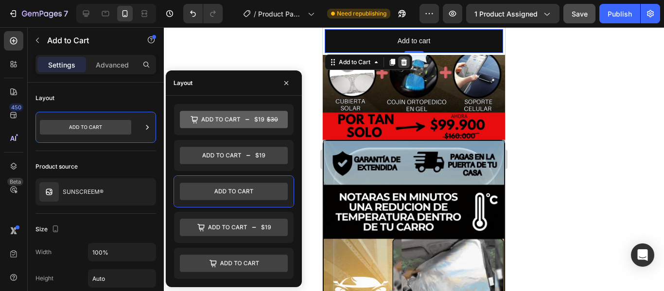
click at [408, 64] on icon at bounding box center [404, 62] width 8 height 8
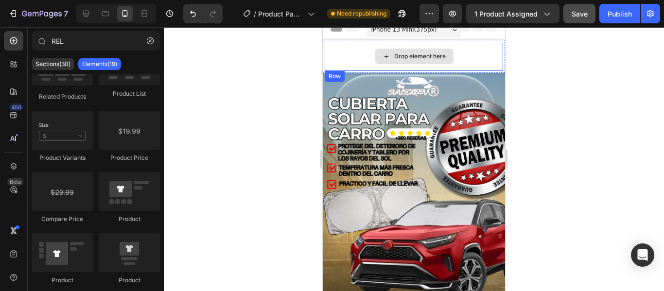
scroll to position [0, 0]
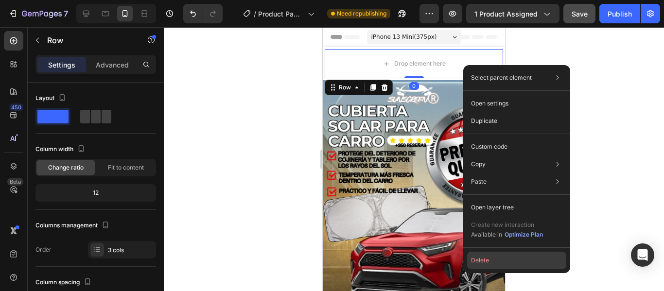
click at [518, 264] on button "Delete" at bounding box center [516, 261] width 99 height 18
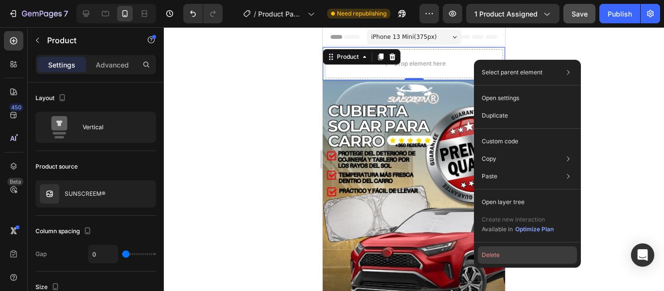
click at [499, 254] on button "Delete" at bounding box center [527, 256] width 99 height 18
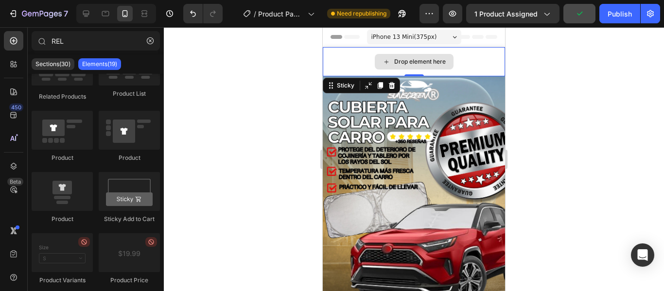
click at [348, 54] on div "Drop element here" at bounding box center [414, 61] width 182 height 29
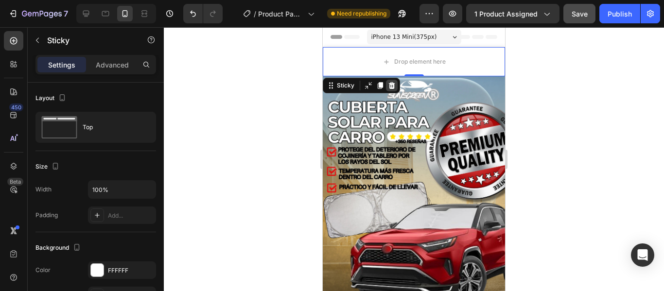
click at [391, 85] on icon at bounding box center [392, 85] width 6 height 7
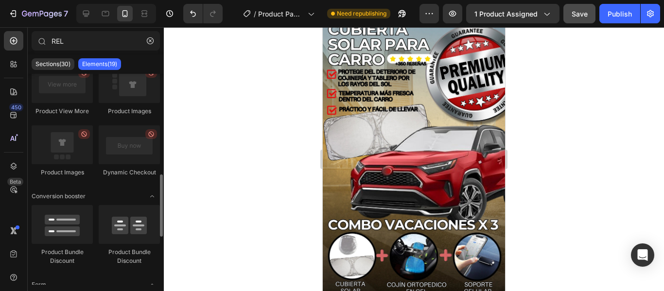
scroll to position [389, 0]
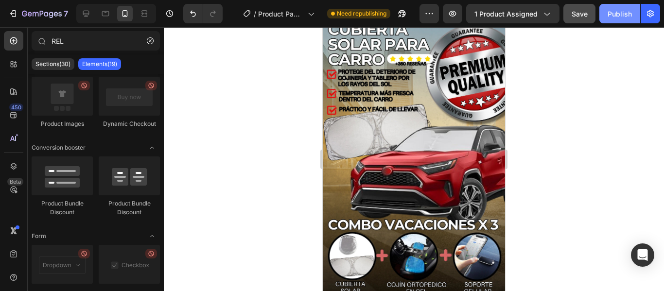
click at [616, 10] on div "Publish" at bounding box center [620, 14] width 24 height 10
